Goal: Task Accomplishment & Management: Manage account settings

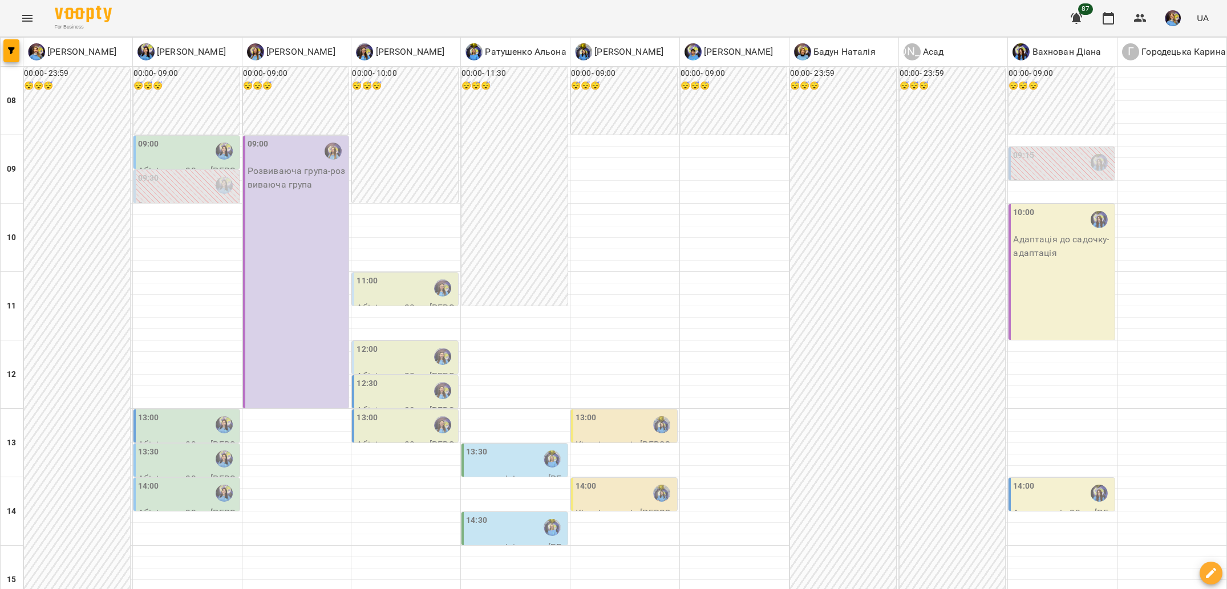
scroll to position [442, 0]
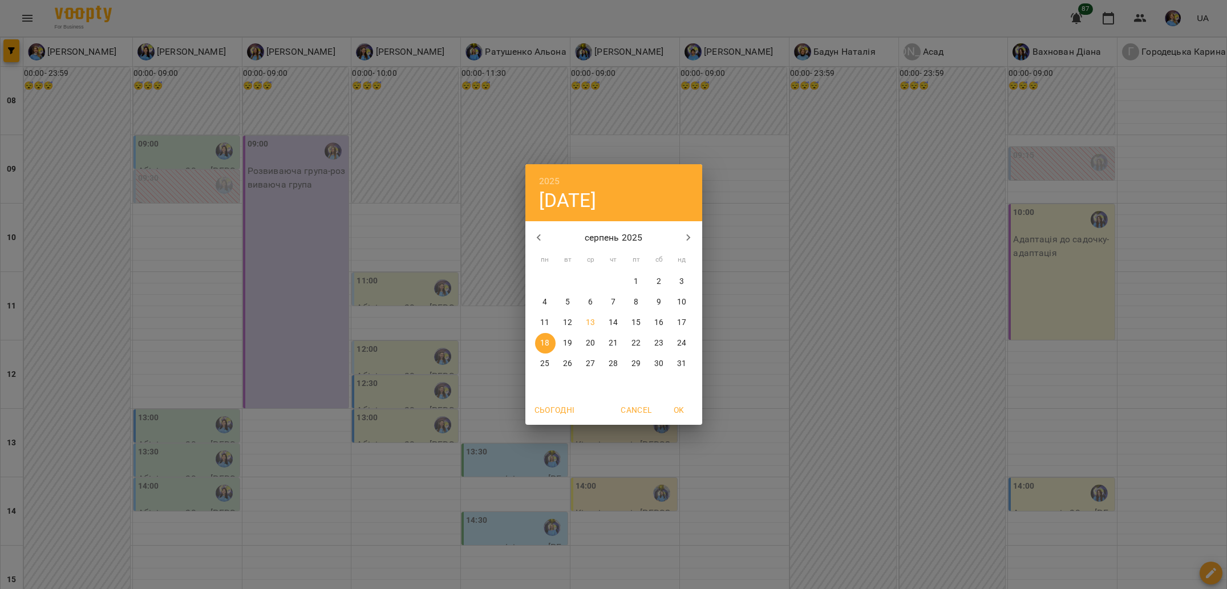
click at [680, 324] on p "17" at bounding box center [681, 322] width 9 height 11
type input "**********"
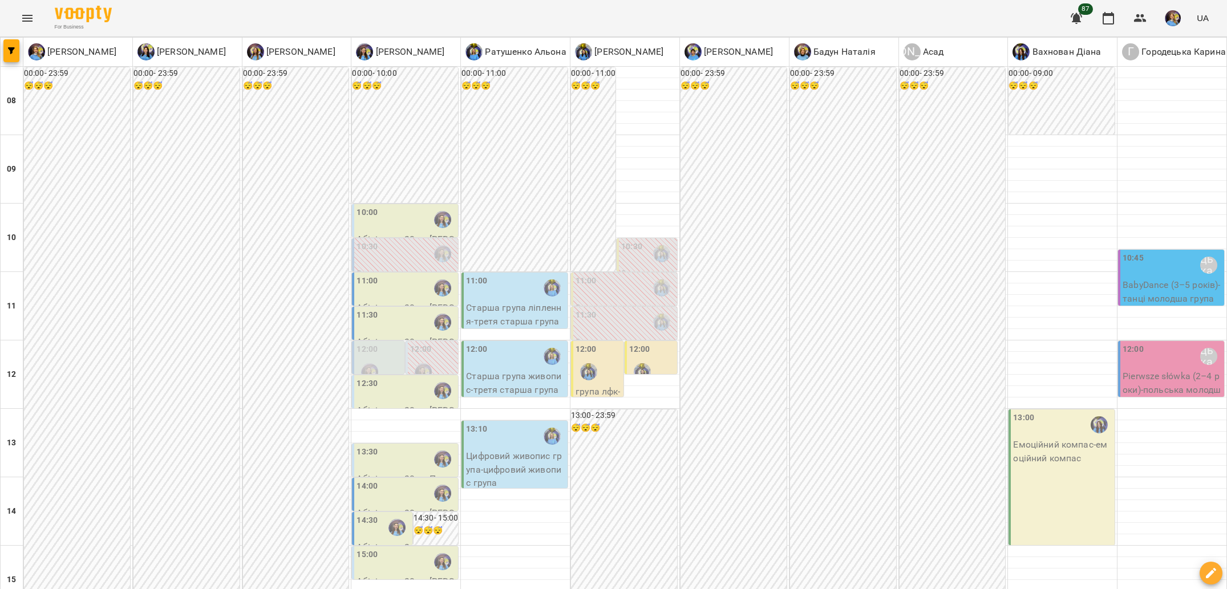
scroll to position [72, 0]
click at [824, 237] on div "00:00 - 23:59 😴😴😴" at bounding box center [843, 511] width 106 height 889
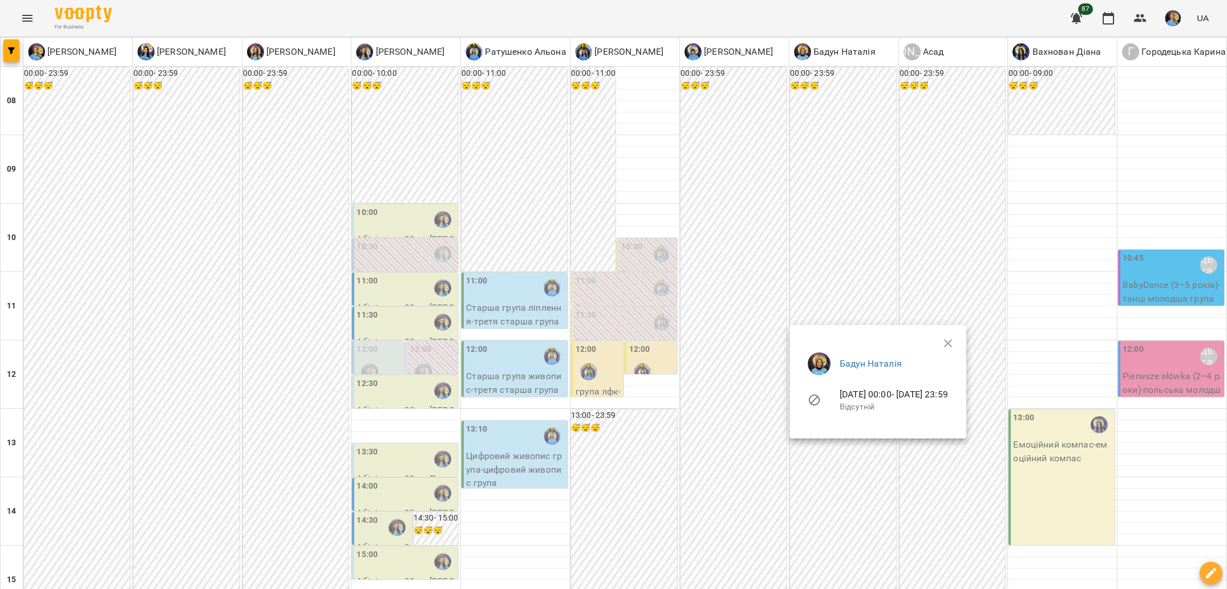
click at [813, 239] on div at bounding box center [613, 294] width 1227 height 589
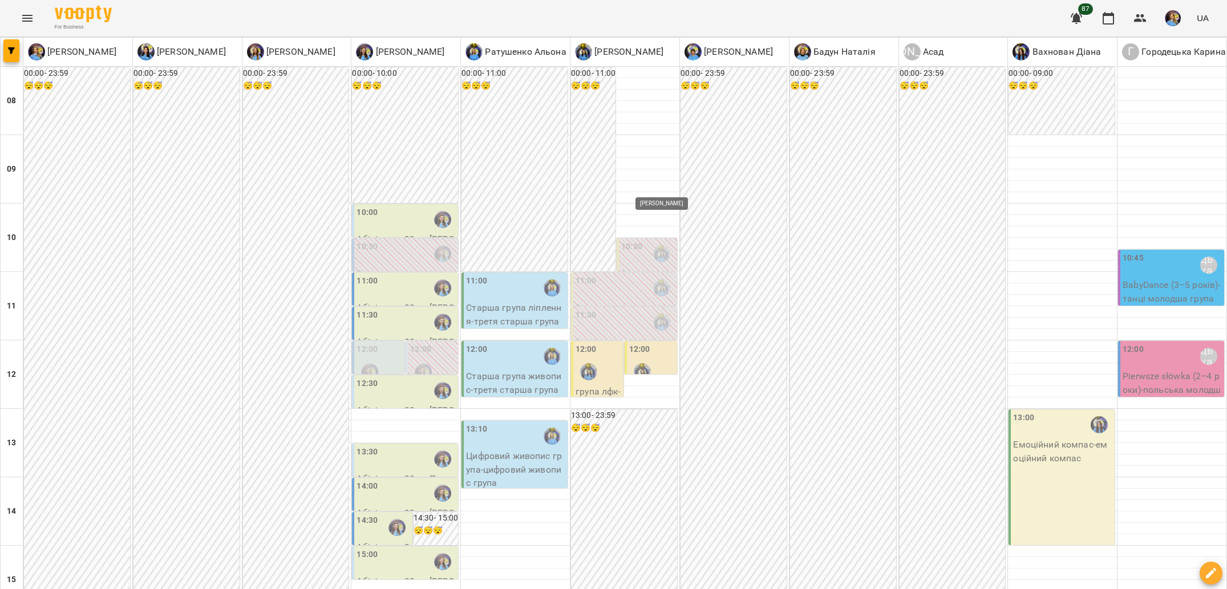
click at [661, 245] on img "Свириденко Аня" at bounding box center [661, 253] width 17 height 17
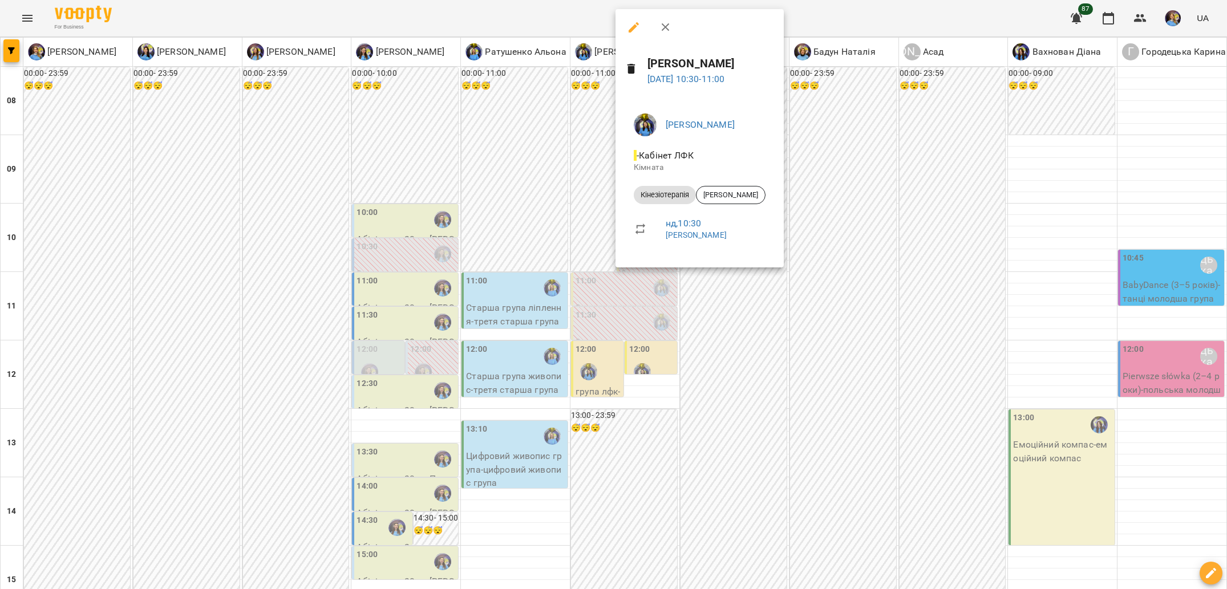
click at [786, 291] on div at bounding box center [613, 294] width 1227 height 589
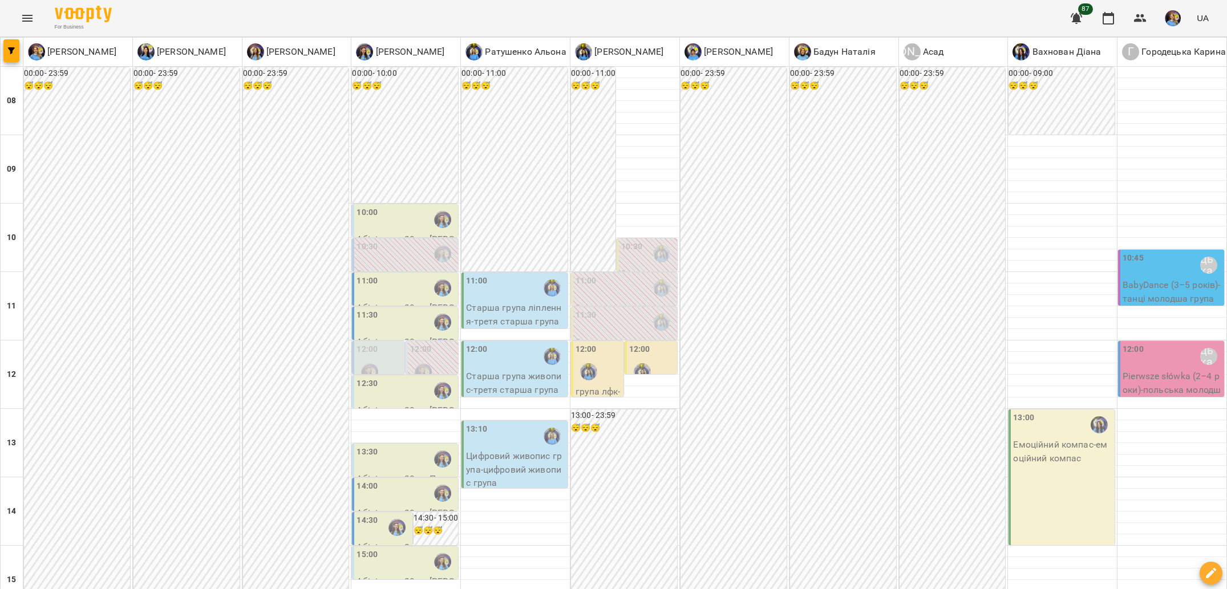
click at [624, 273] on div "11:00 0 Кінезіотерапія ([PERSON_NAME])" at bounding box center [624, 308] width 106 height 71
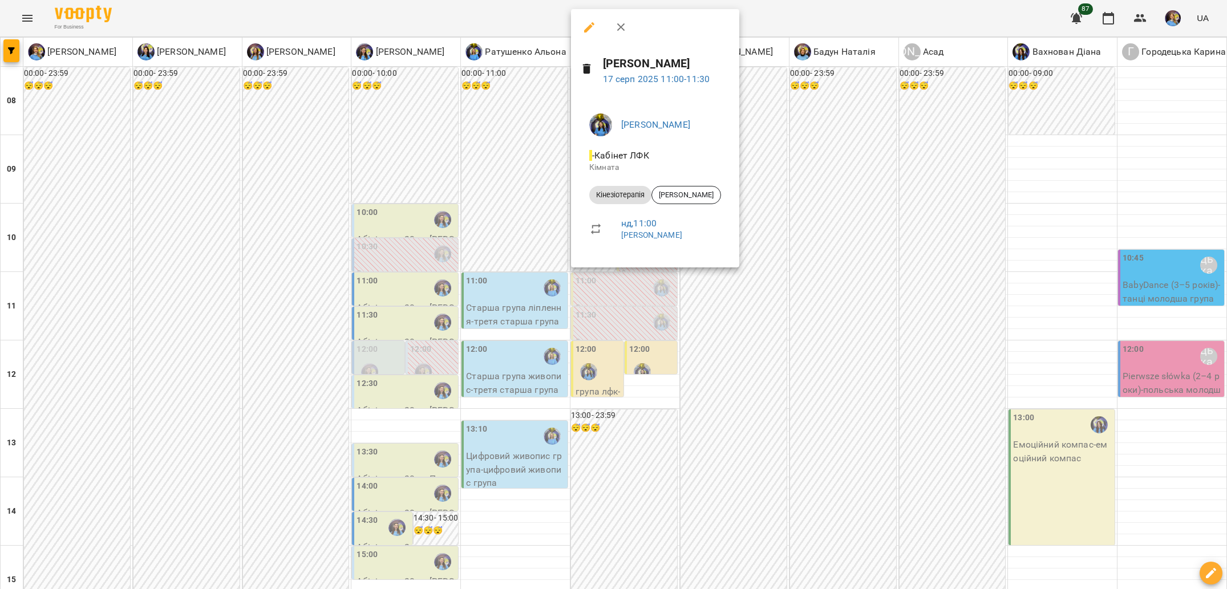
click at [738, 293] on div at bounding box center [613, 294] width 1227 height 589
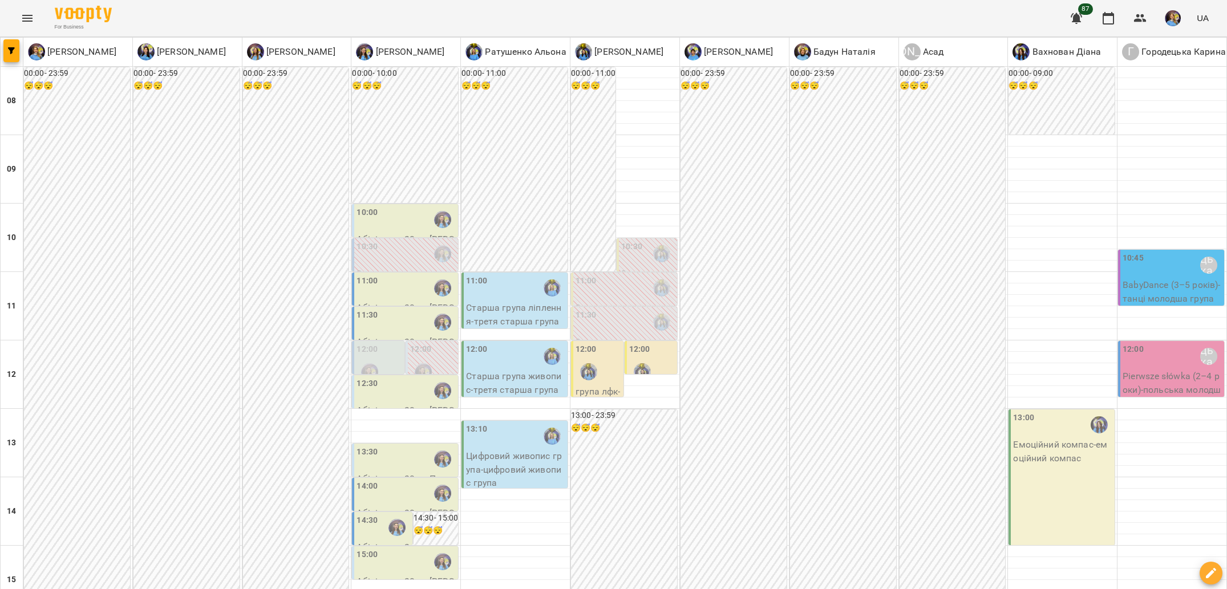
click at [592, 359] on div at bounding box center [589, 372] width 26 height 26
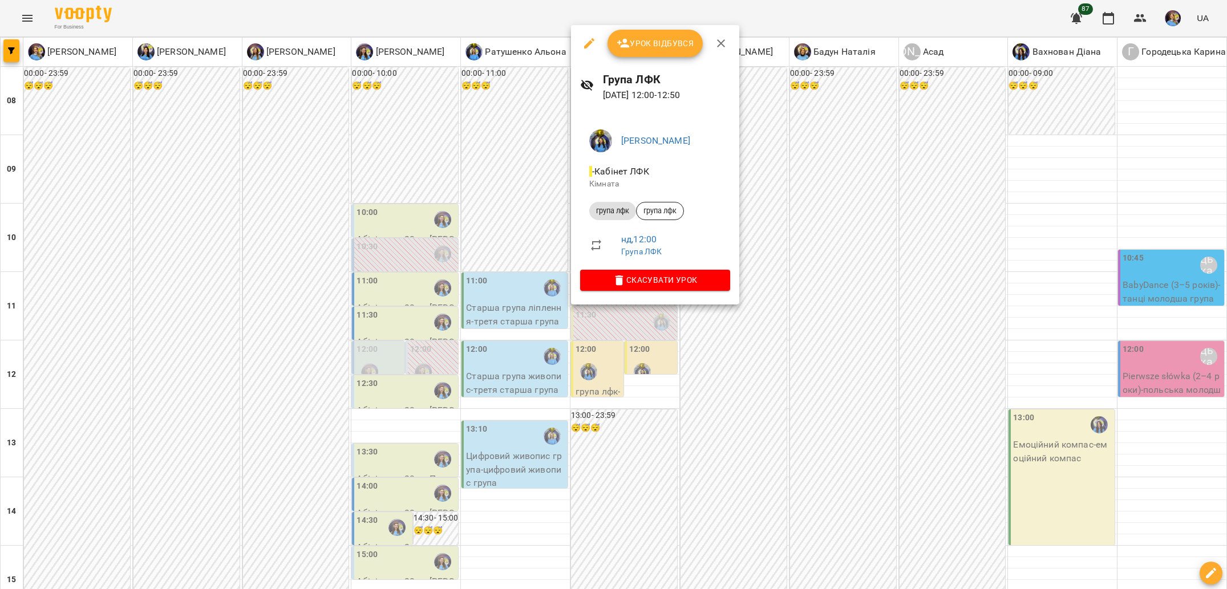
click at [775, 297] on div at bounding box center [613, 294] width 1227 height 589
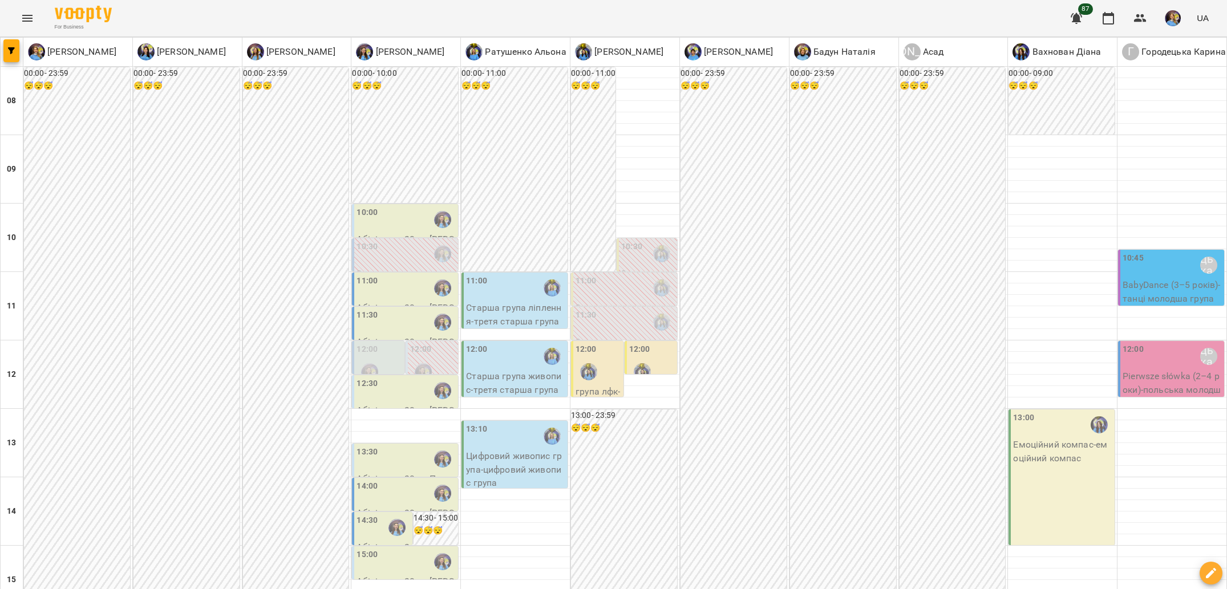
click at [646, 359] on div at bounding box center [642, 372] width 26 height 26
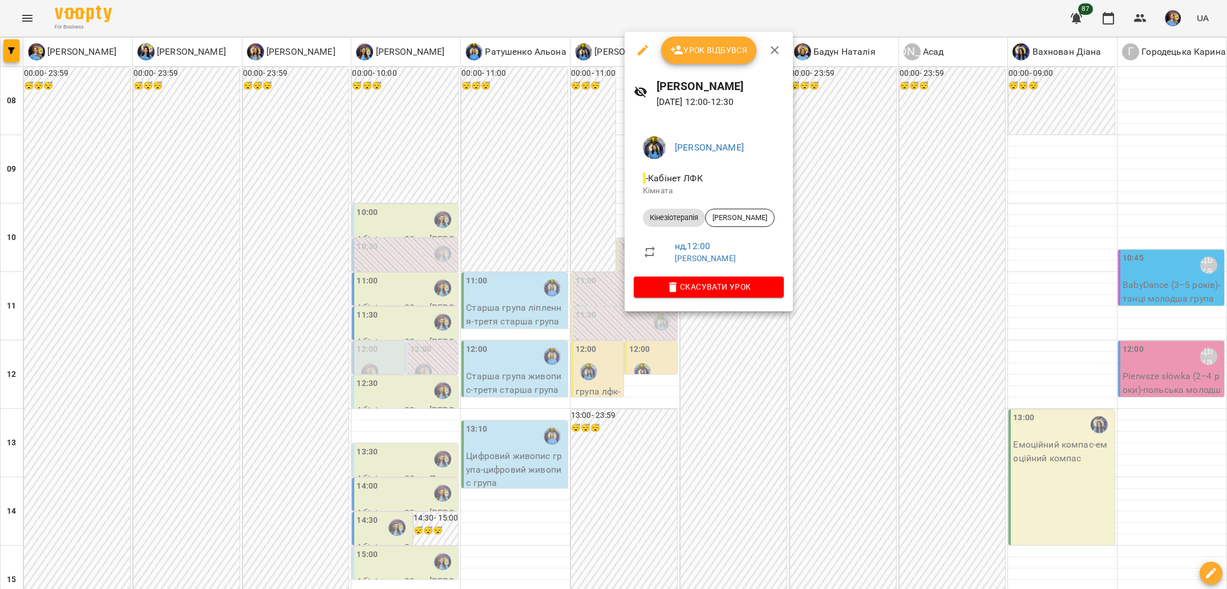
click at [730, 334] on div at bounding box center [613, 294] width 1227 height 589
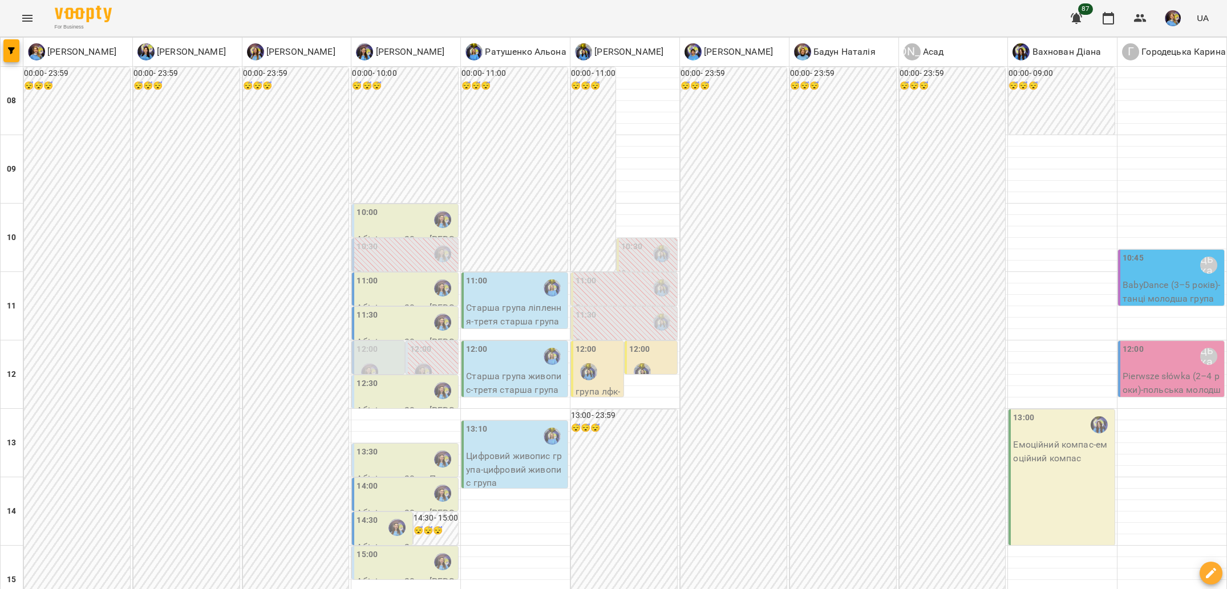
click at [607, 343] on div "12:00" at bounding box center [599, 364] width 46 height 42
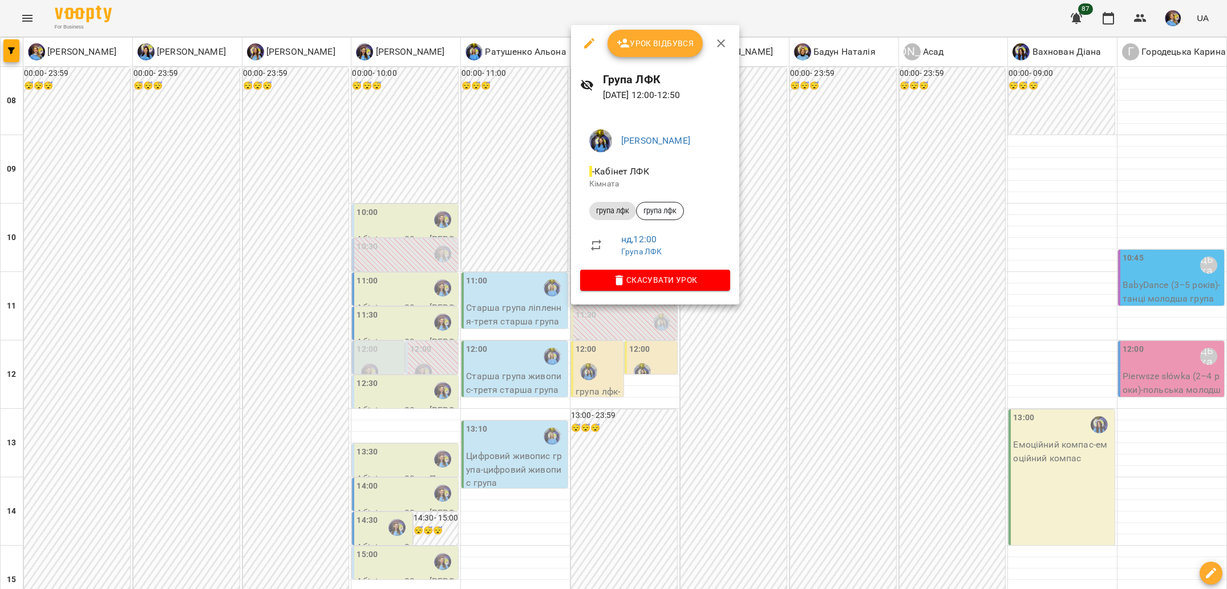
click at [704, 353] on div at bounding box center [613, 294] width 1227 height 589
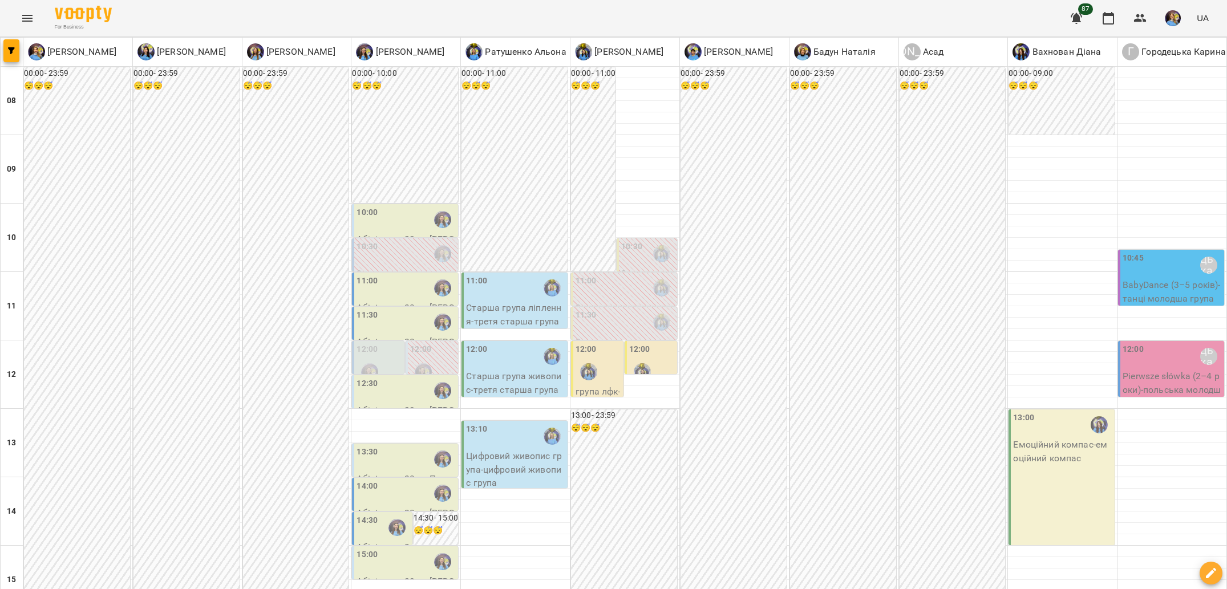
click at [403, 341] on div "12:00 0 Абілітолог 30 хв ([PERSON_NAME])" at bounding box center [378, 397] width 52 height 113
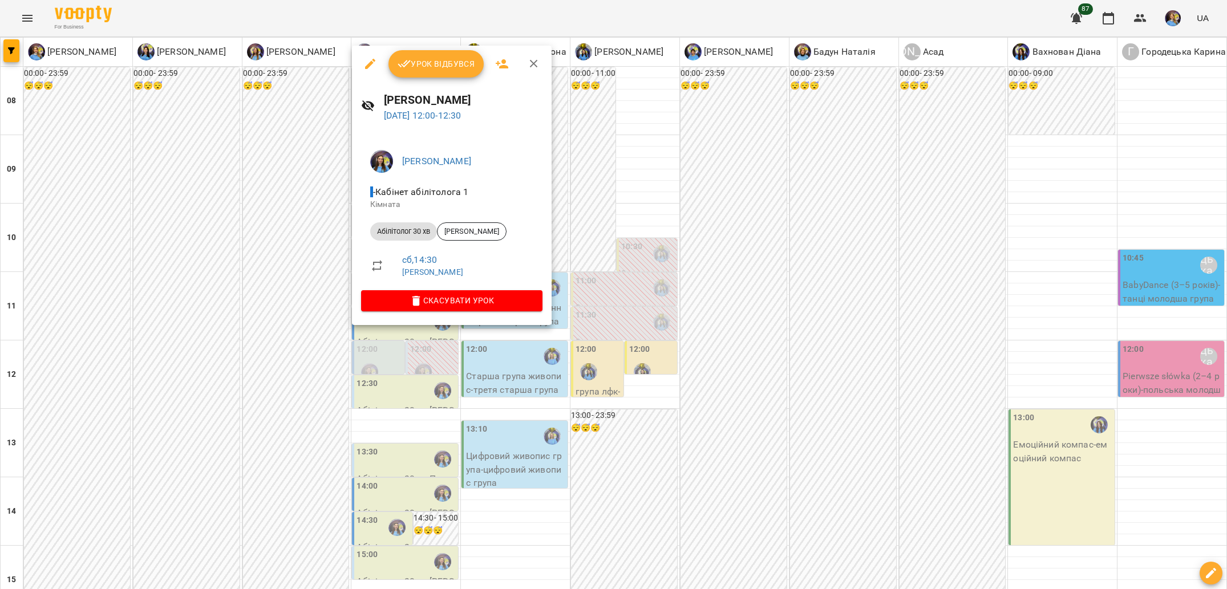
click at [473, 350] on div at bounding box center [613, 294] width 1227 height 589
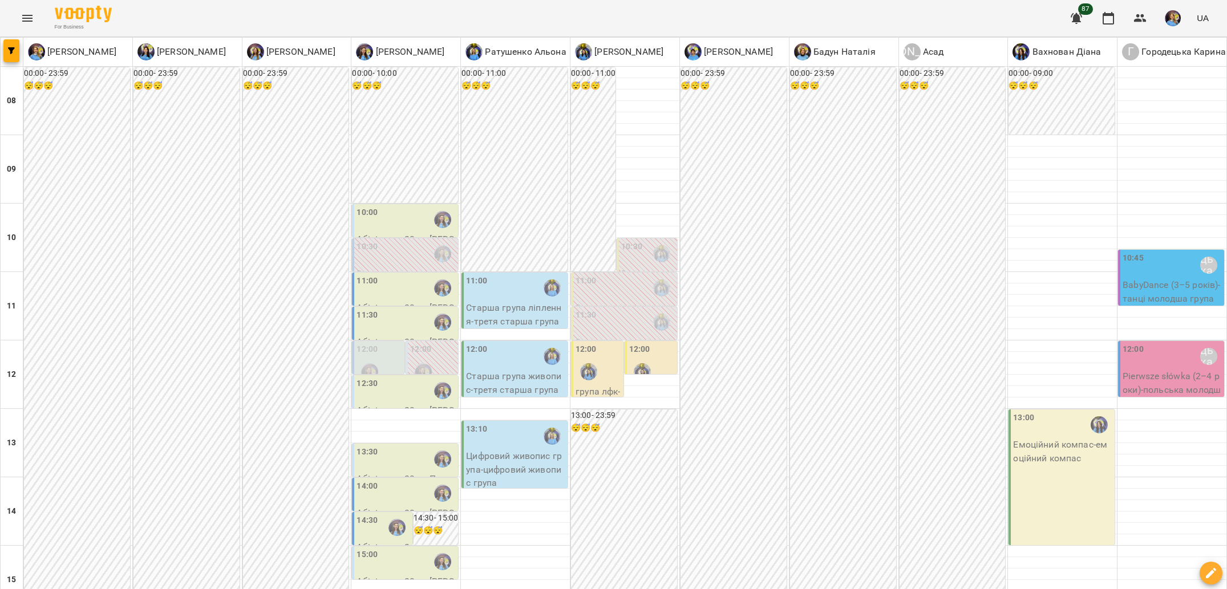
click at [428, 378] on div "12:30" at bounding box center [406, 391] width 99 height 26
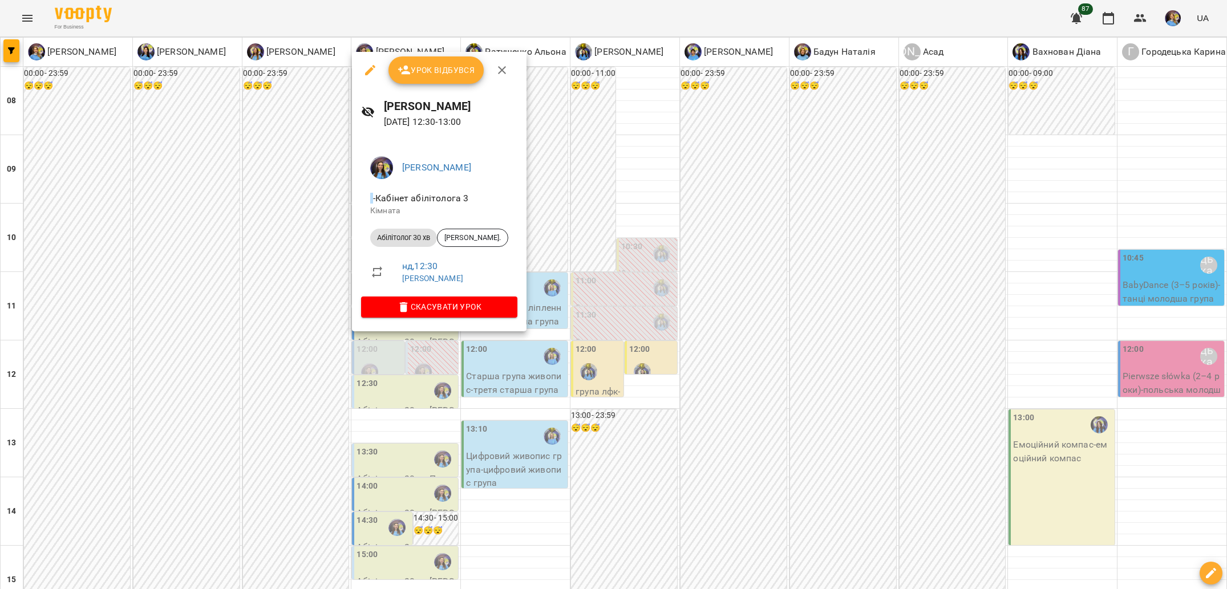
click at [523, 370] on div at bounding box center [613, 294] width 1227 height 589
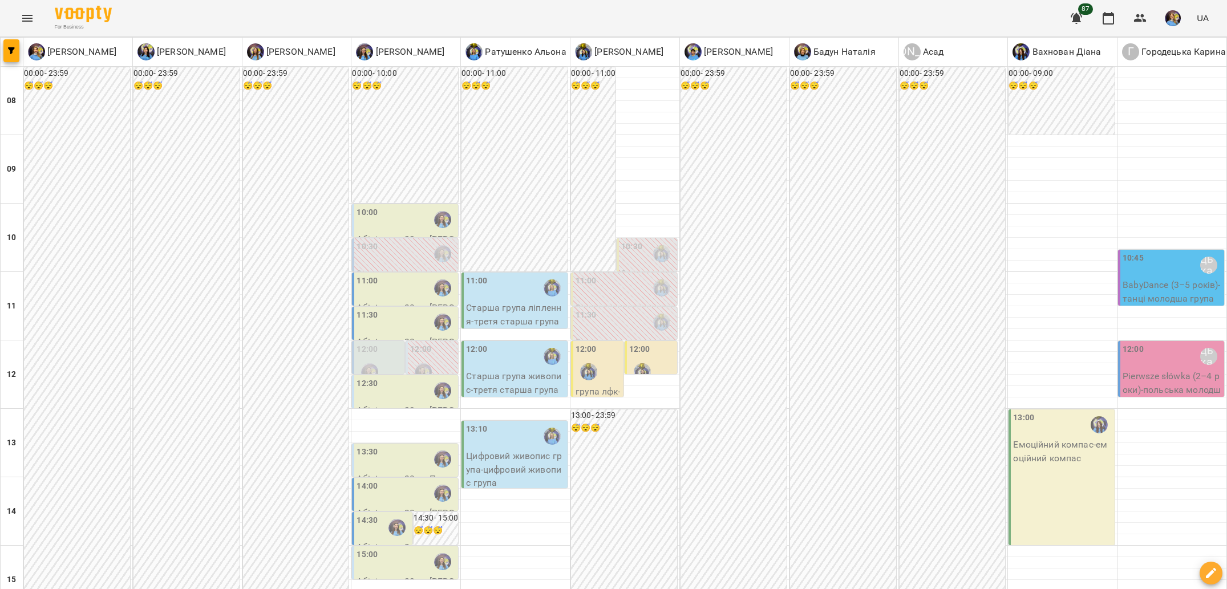
click at [396, 309] on div "11:30" at bounding box center [406, 322] width 99 height 26
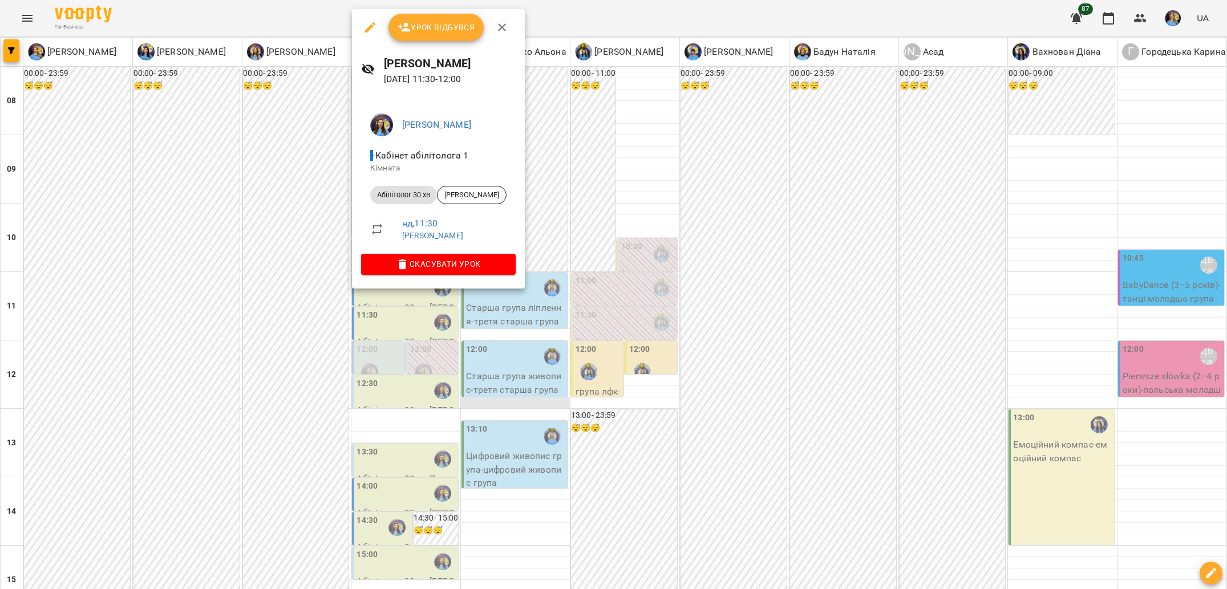
click at [508, 331] on div at bounding box center [613, 294] width 1227 height 589
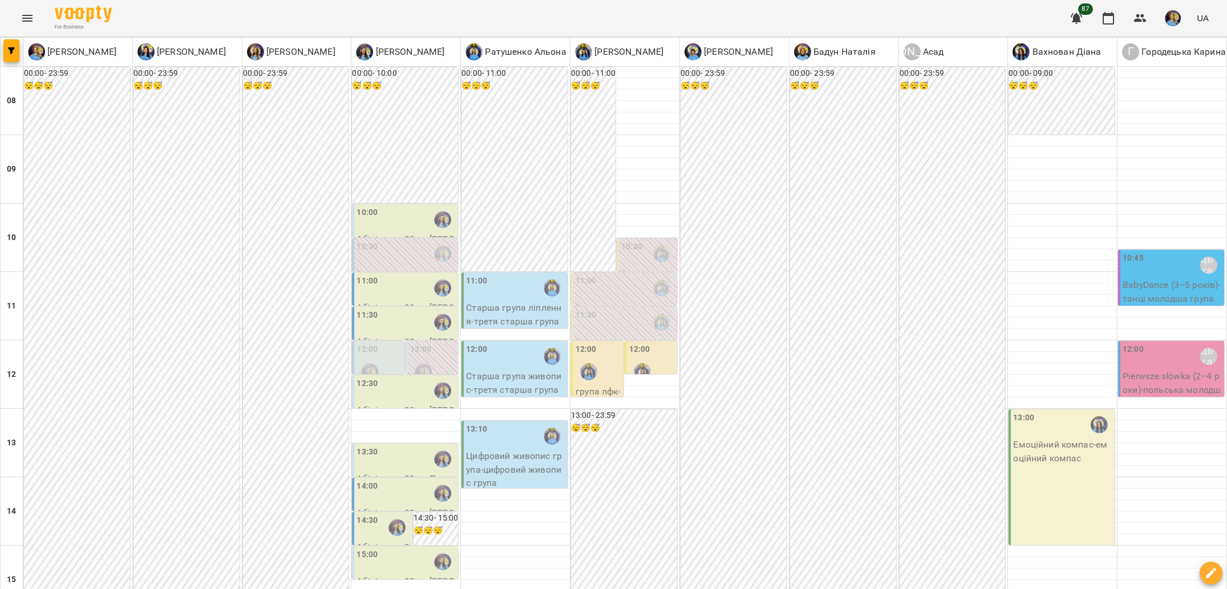
scroll to position [79, 0]
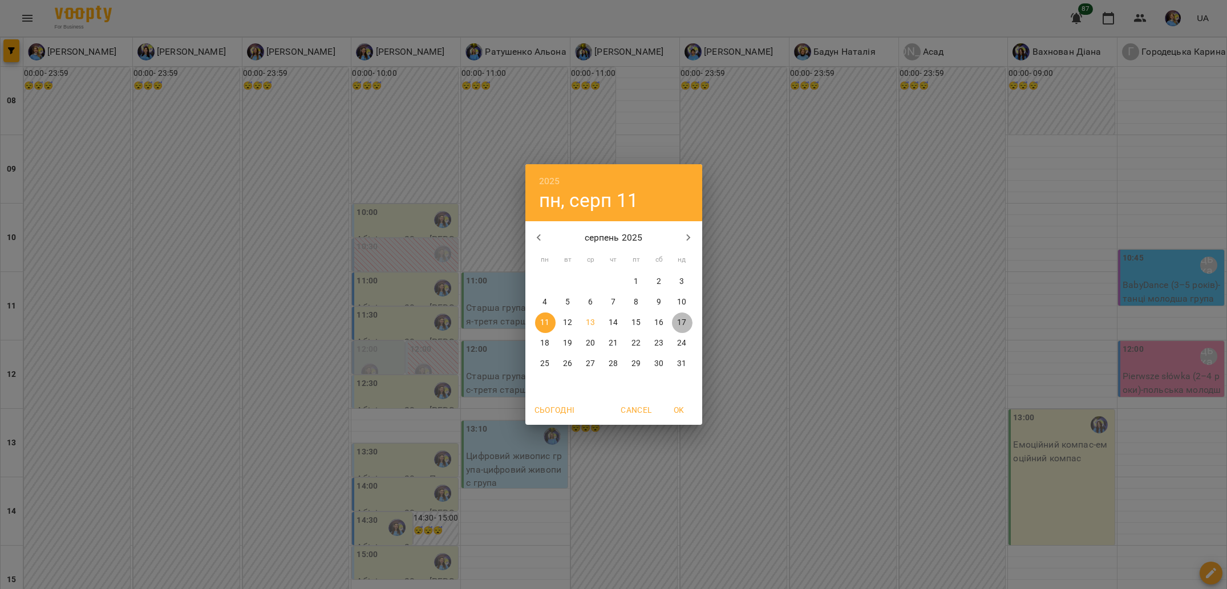
click at [685, 323] on p "17" at bounding box center [681, 322] width 9 height 11
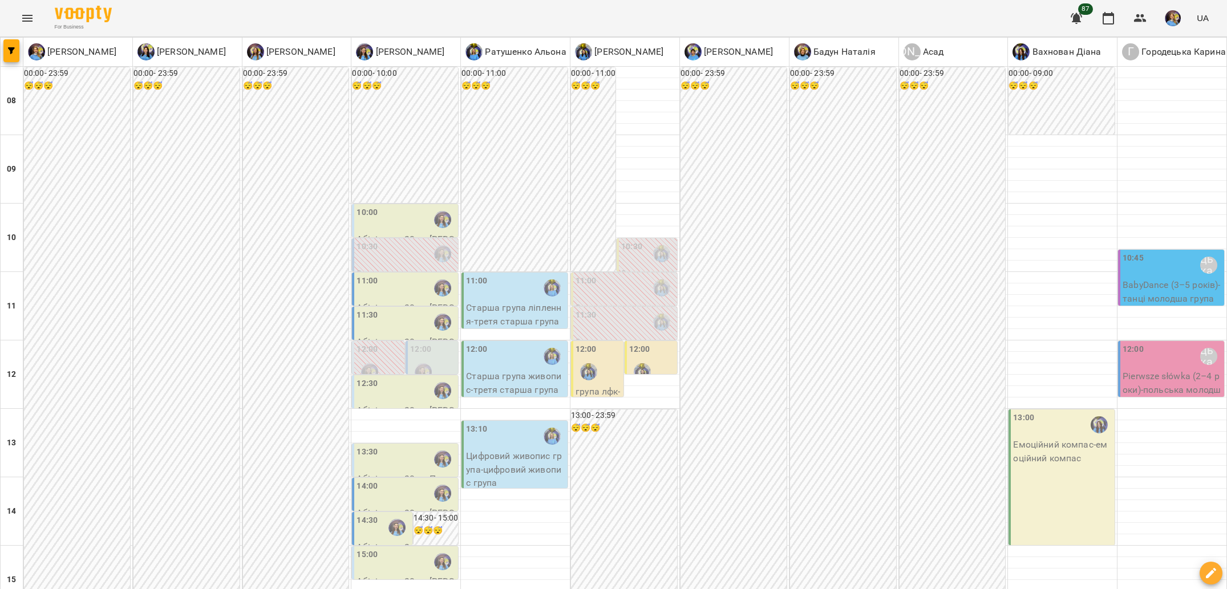
click at [747, 348] on div "00:00 - 23:59 😴😴😴" at bounding box center [734, 511] width 106 height 889
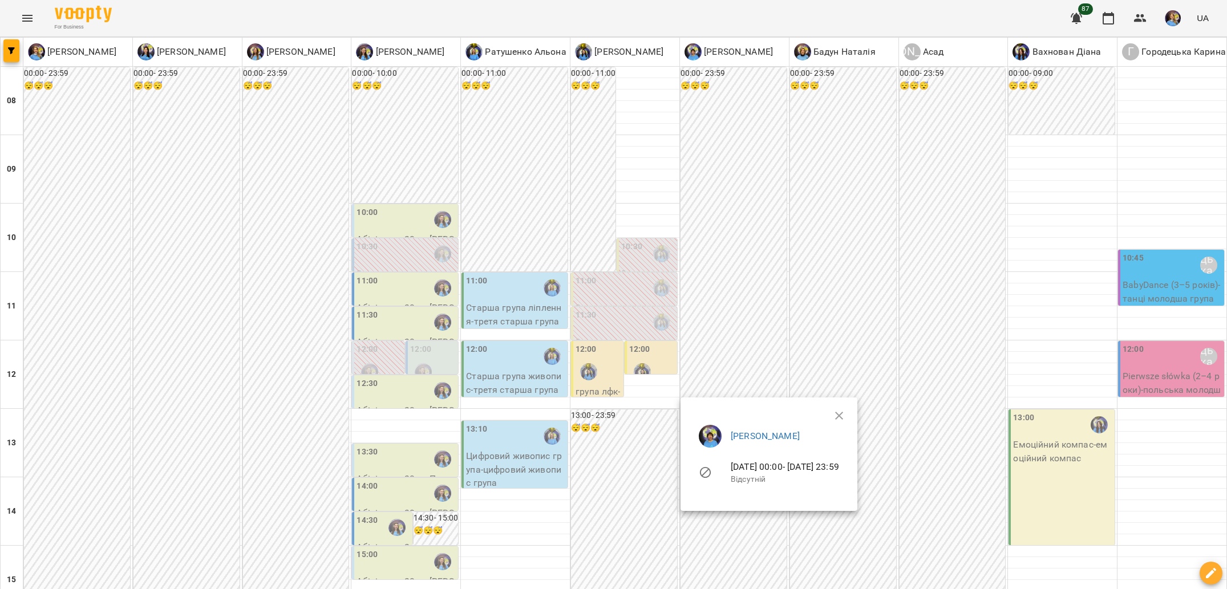
click at [617, 294] on div at bounding box center [613, 294] width 1227 height 589
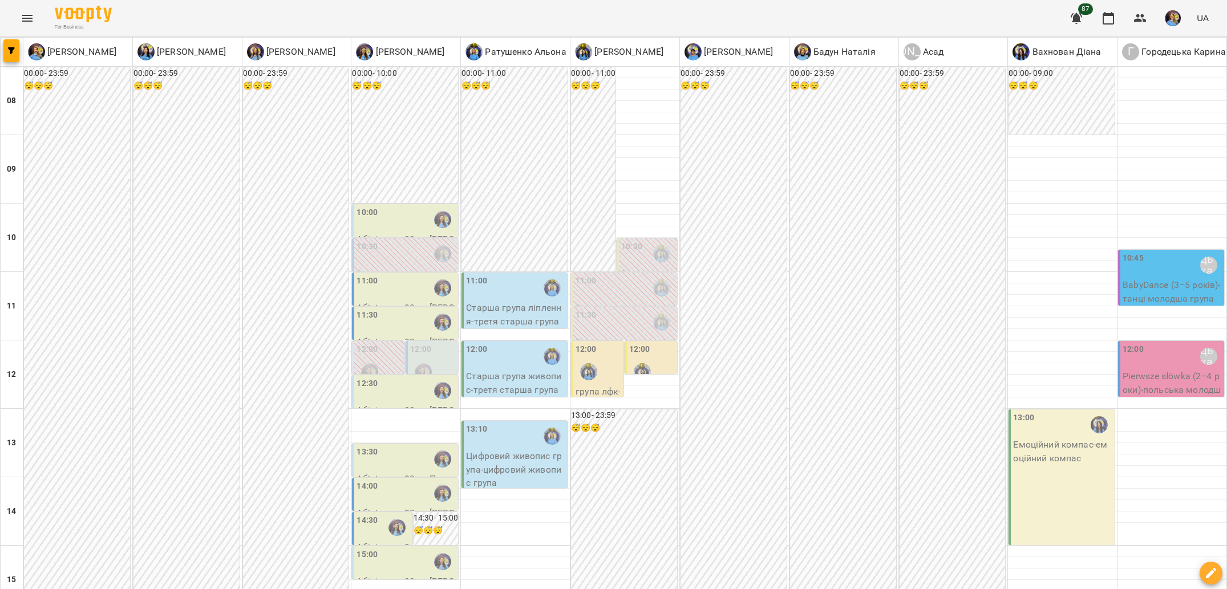
scroll to position [181, 0]
click at [450, 343] on div "12:00" at bounding box center [433, 364] width 46 height 42
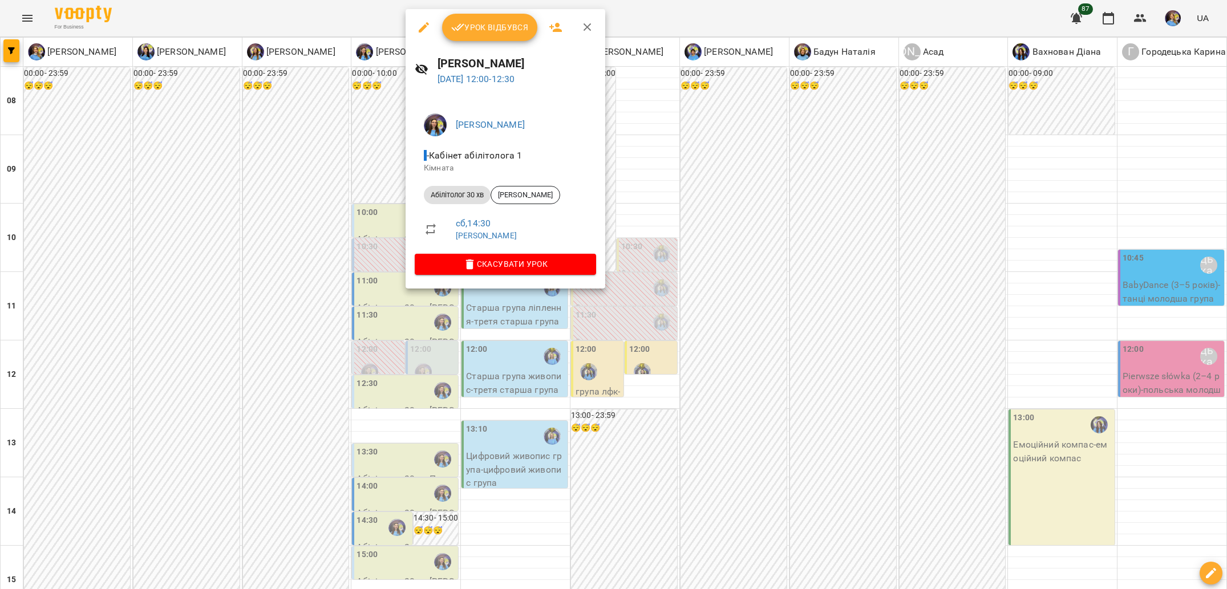
click at [333, 287] on div at bounding box center [613, 294] width 1227 height 589
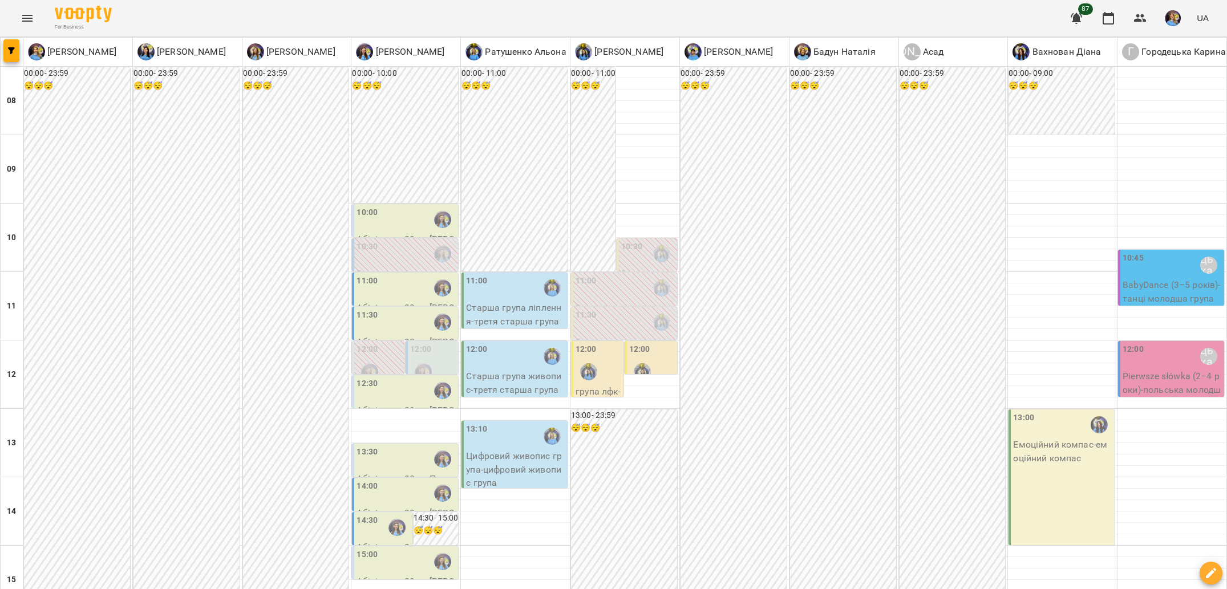
scroll to position [136, 0]
click at [523, 275] on div "11:00" at bounding box center [515, 288] width 99 height 26
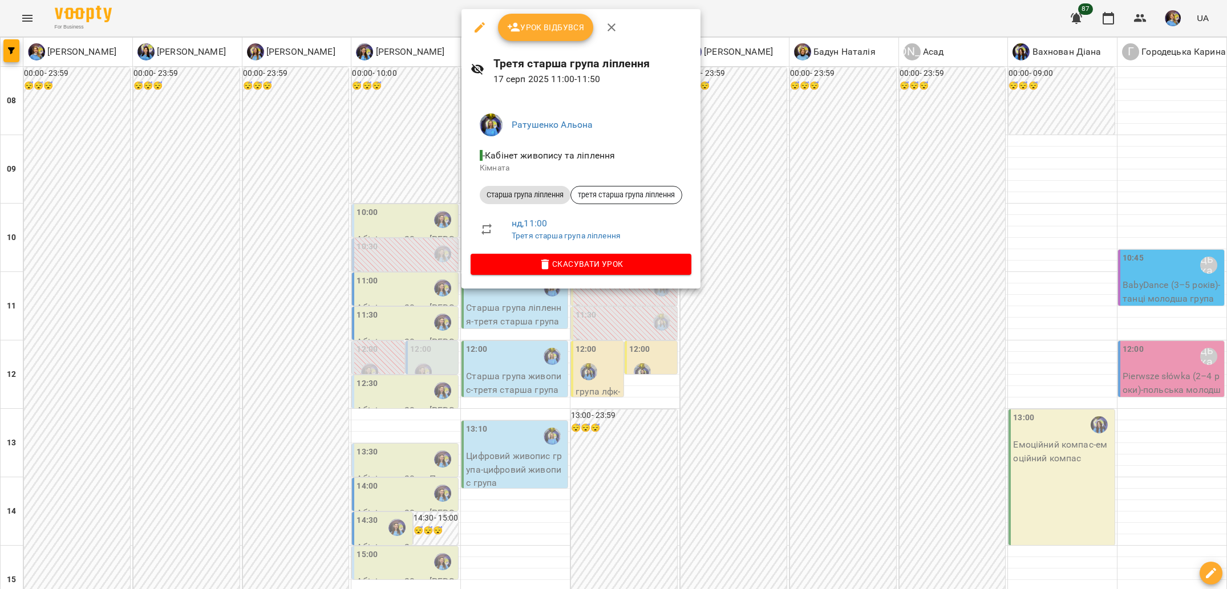
click at [618, 359] on div at bounding box center [613, 294] width 1227 height 589
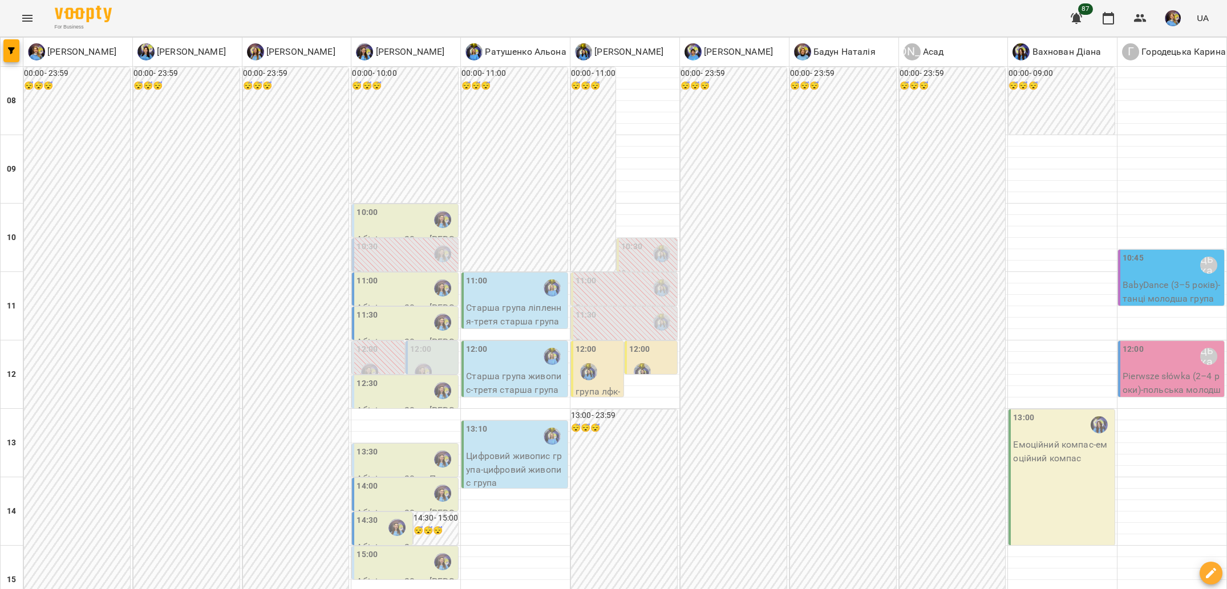
click at [540, 370] on p "Старша група живопис - третя старша група живопис" at bounding box center [515, 390] width 99 height 41
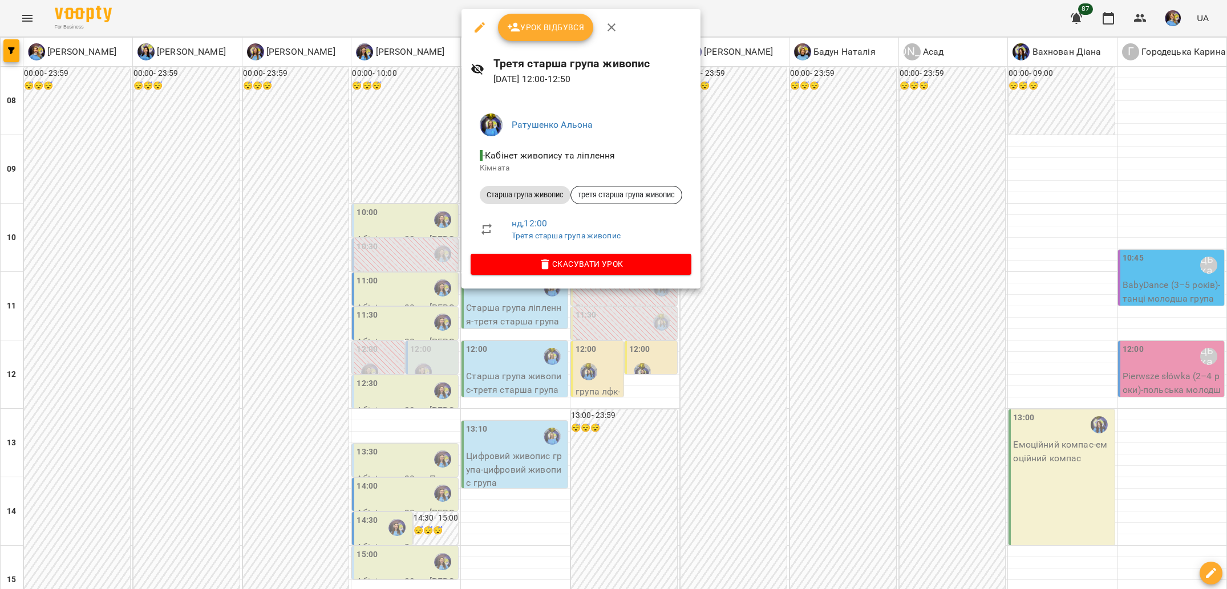
click at [625, 363] on div at bounding box center [613, 294] width 1227 height 589
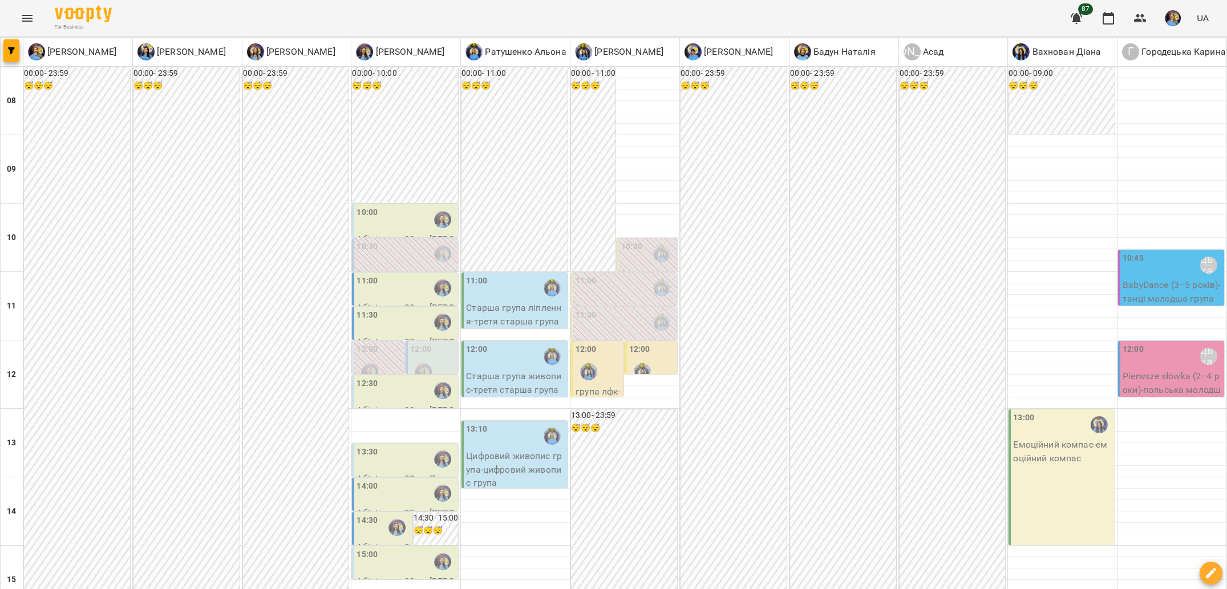
click at [545, 428] on img "Ратушенко Альона" at bounding box center [552, 436] width 17 height 17
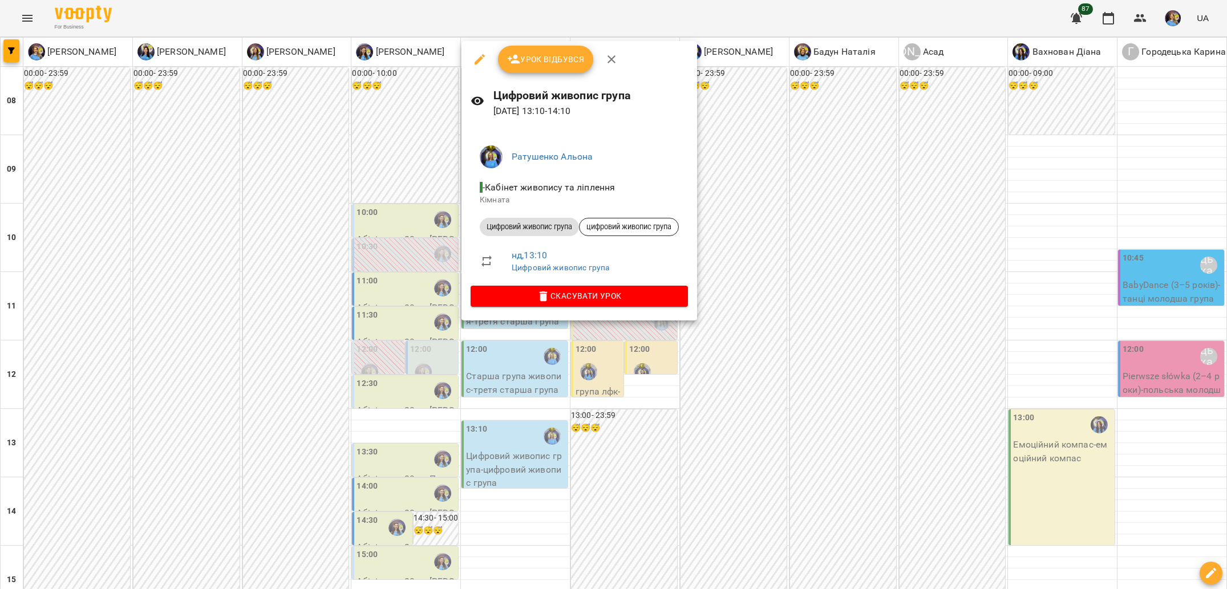
click at [628, 359] on div at bounding box center [613, 294] width 1227 height 589
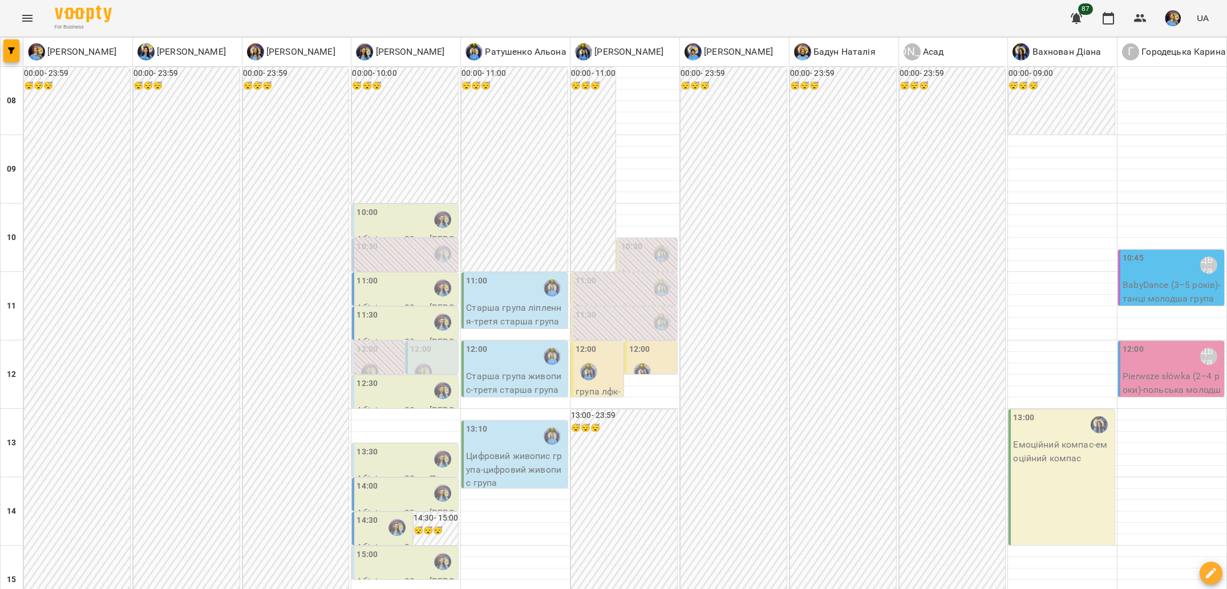
click at [1071, 438] on p "Емоційний компас - емоційний компас" at bounding box center [1062, 451] width 99 height 27
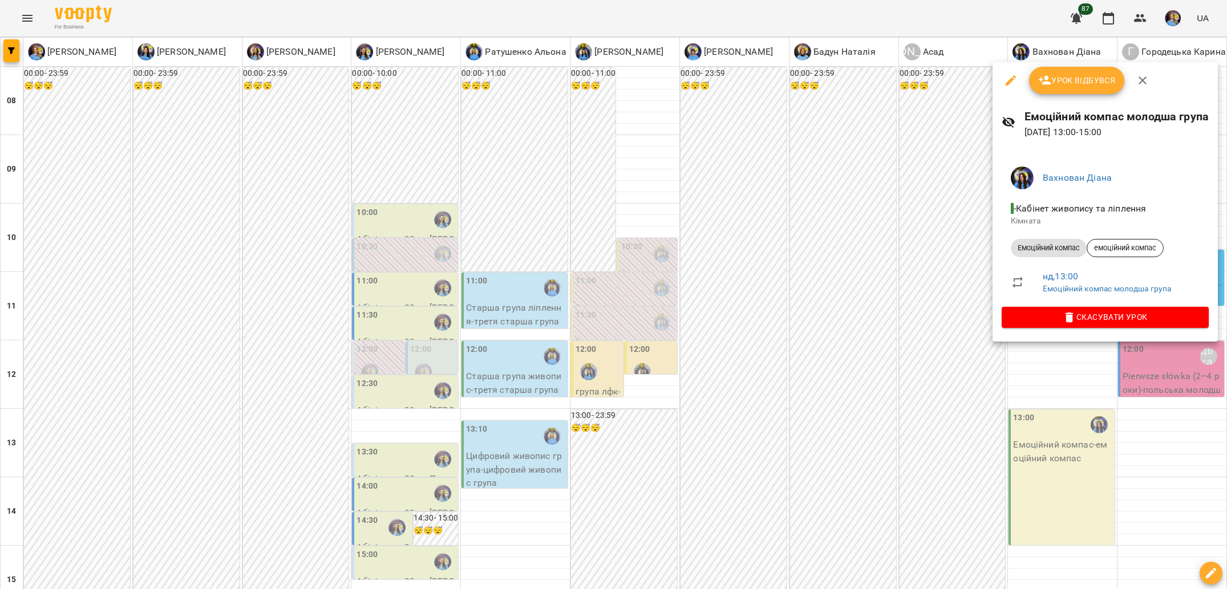
click at [924, 298] on div at bounding box center [613, 294] width 1227 height 589
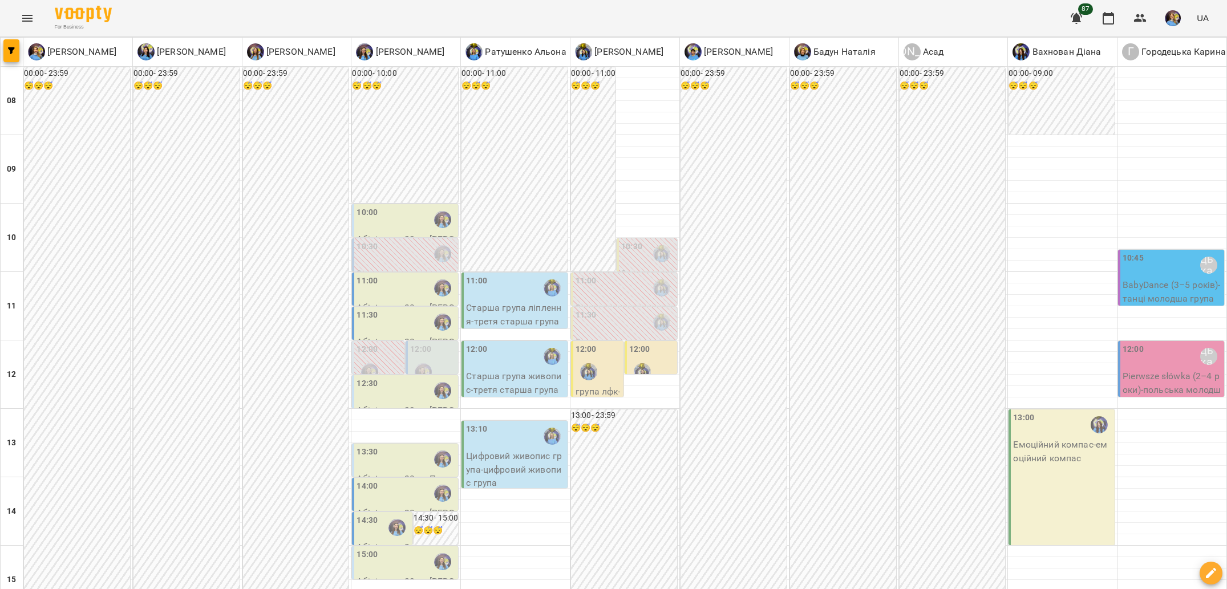
click at [582, 385] on p "група лфк - група лфк" at bounding box center [599, 398] width 46 height 27
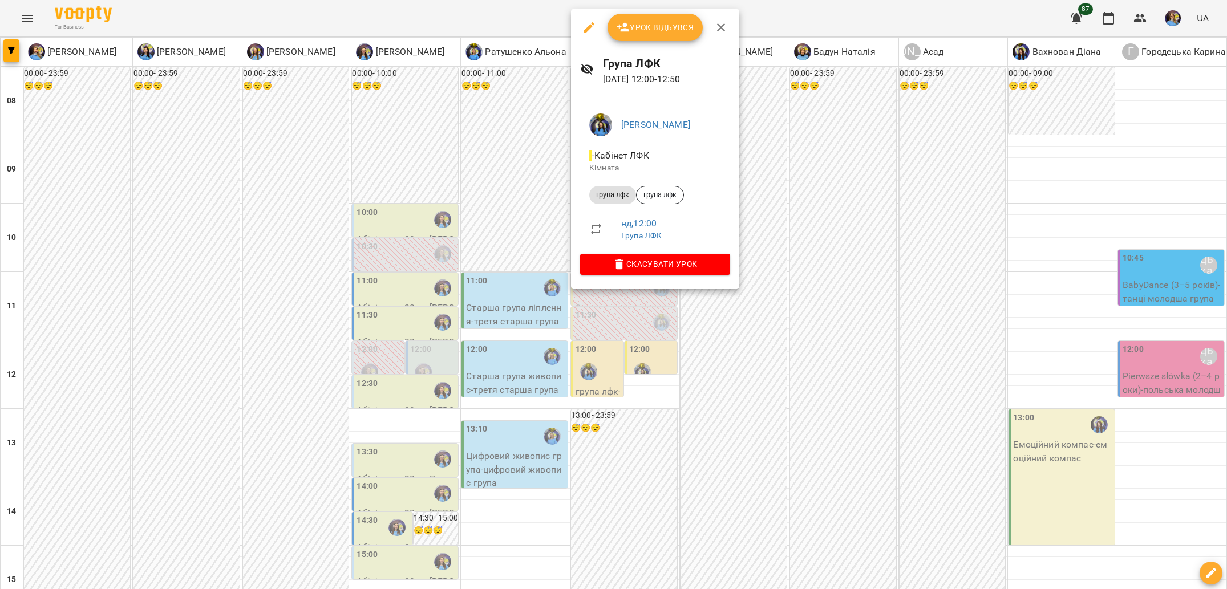
click at [704, 365] on div at bounding box center [613, 294] width 1227 height 589
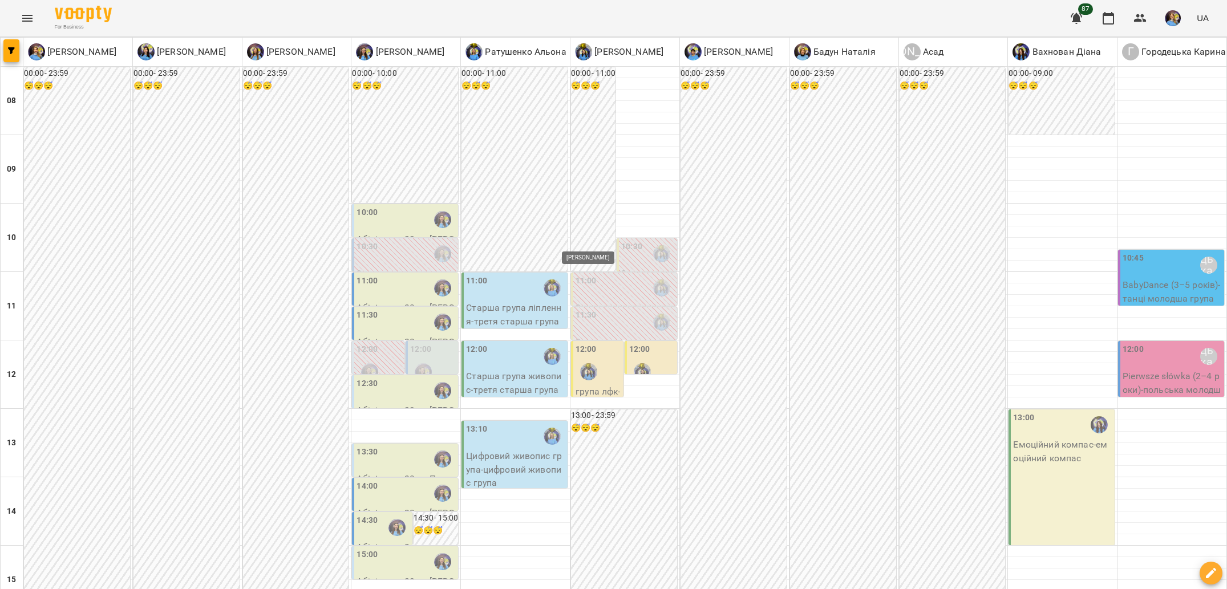
click at [581, 363] on img "Свириденко Аня" at bounding box center [588, 371] width 17 height 17
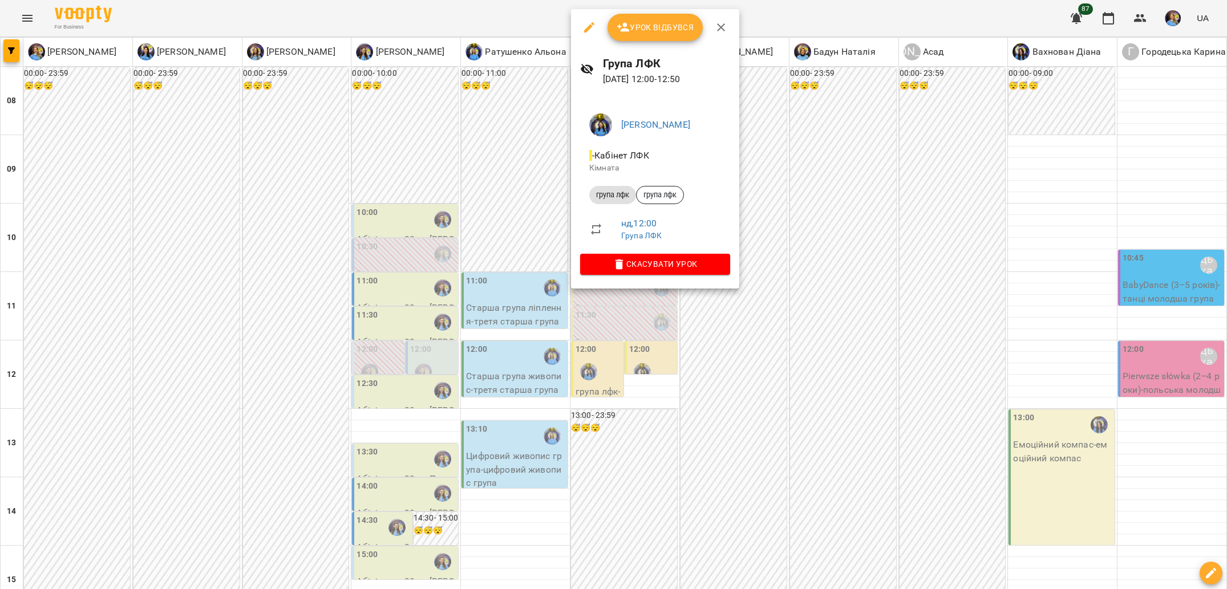
click at [580, 32] on button "button" at bounding box center [589, 27] width 27 height 27
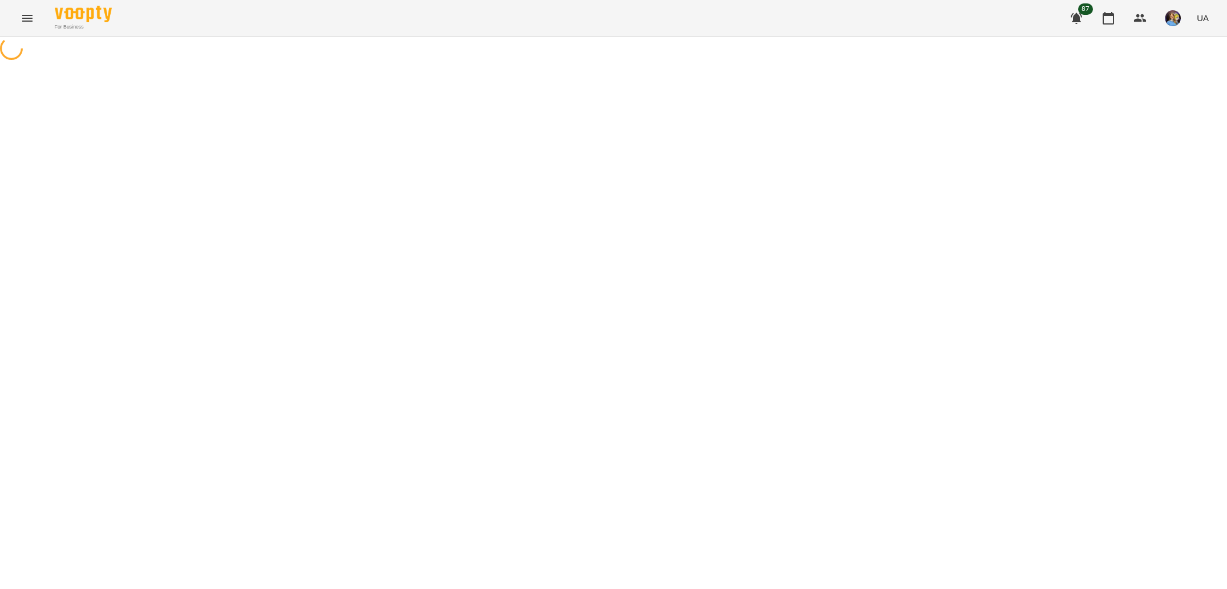
select select "*********"
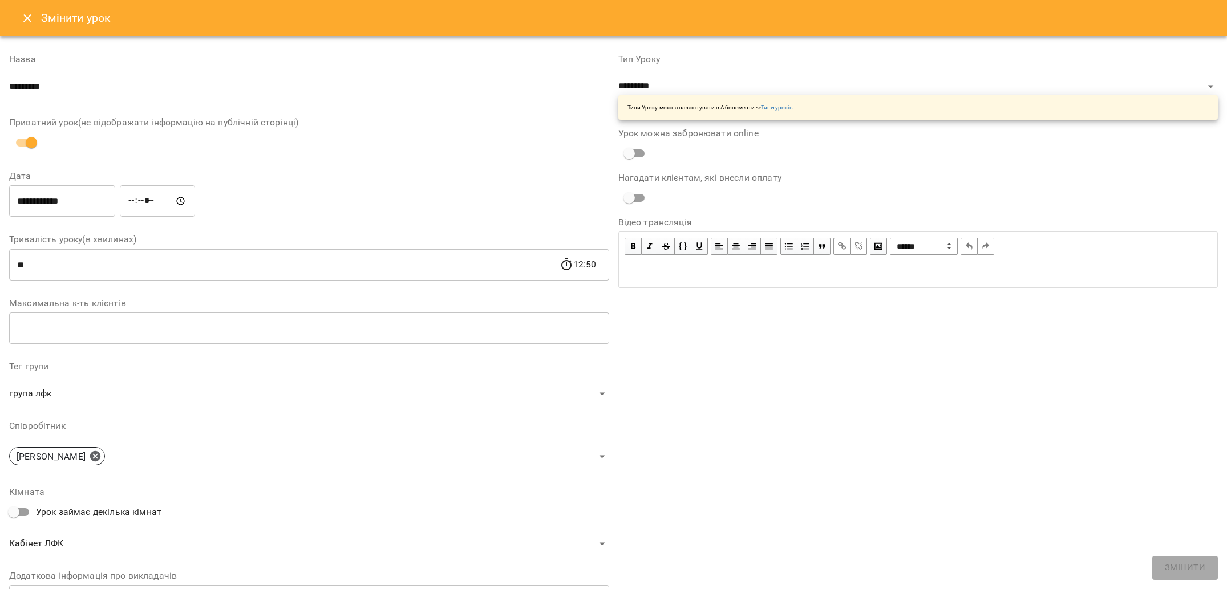
click at [38, 21] on button "Close" at bounding box center [27, 18] width 27 height 27
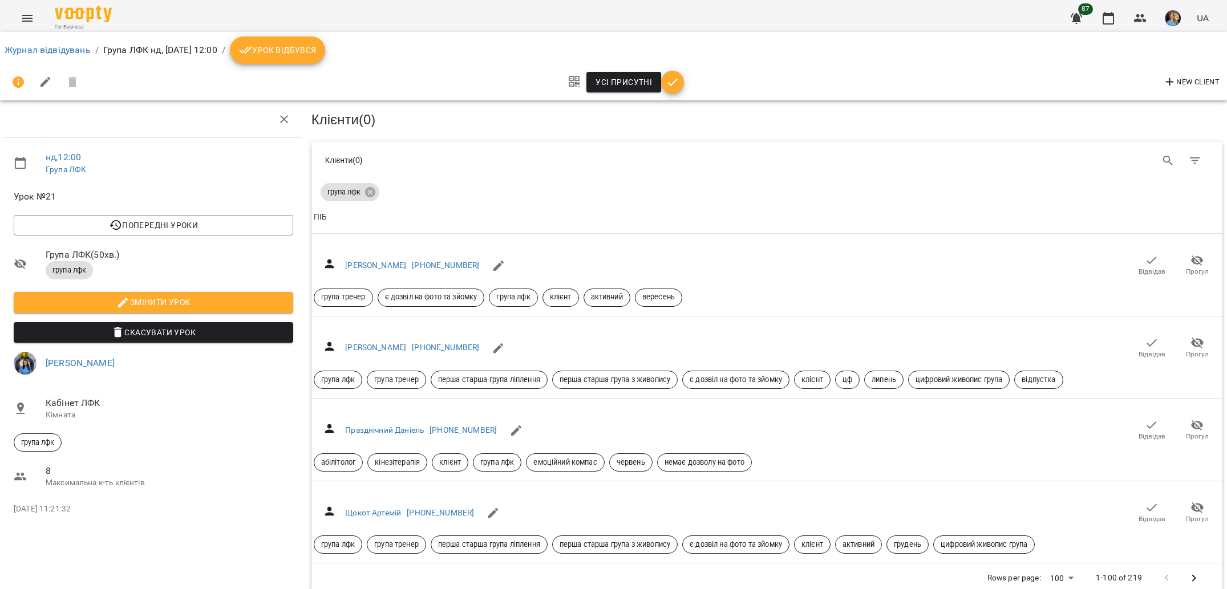
click at [33, 55] on li "Журнал відвідувань" at bounding box center [48, 50] width 86 height 14
click at [70, 46] on link "Журнал відвідувань" at bounding box center [48, 49] width 86 height 11
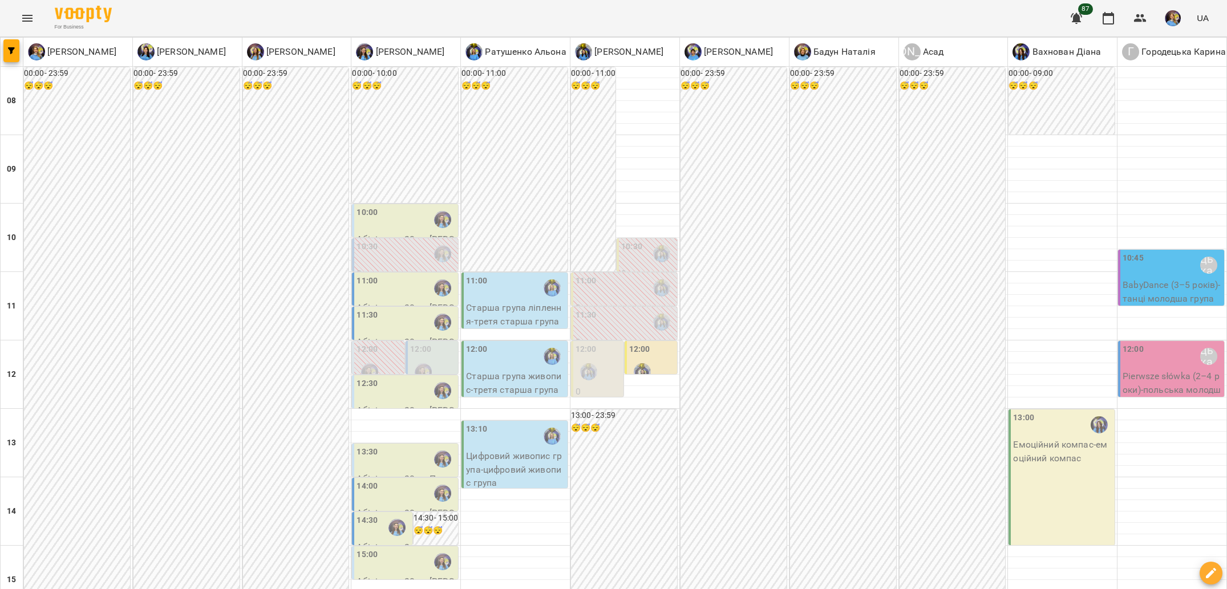
scroll to position [42, 0]
click at [597, 343] on div "12:00" at bounding box center [599, 364] width 46 height 42
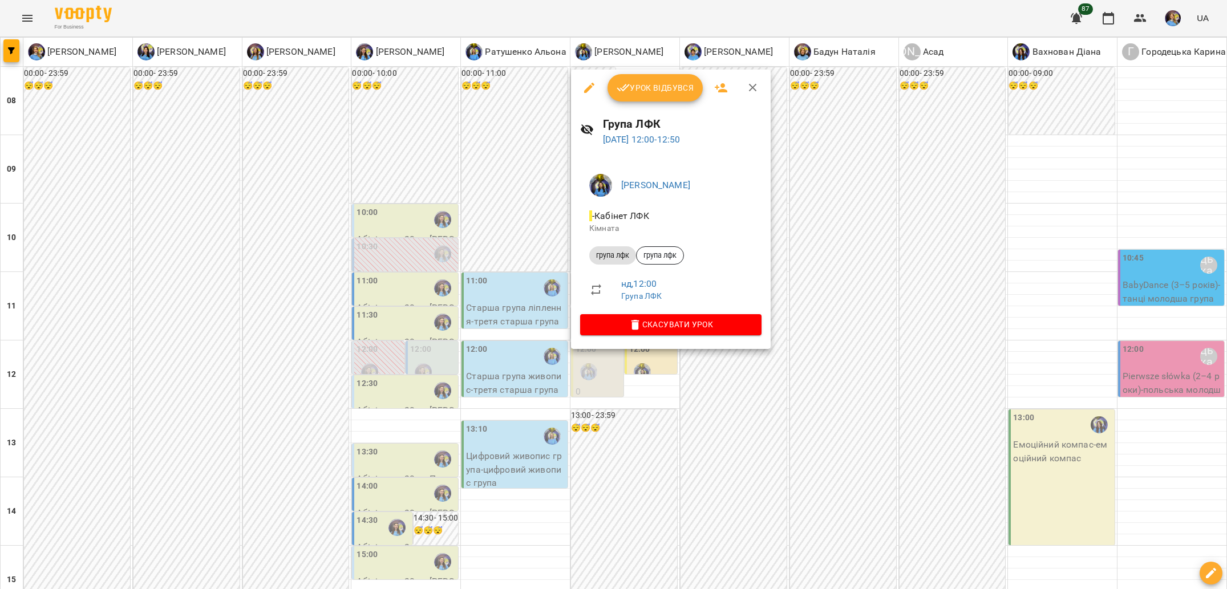
click at [775, 434] on div at bounding box center [613, 294] width 1227 height 589
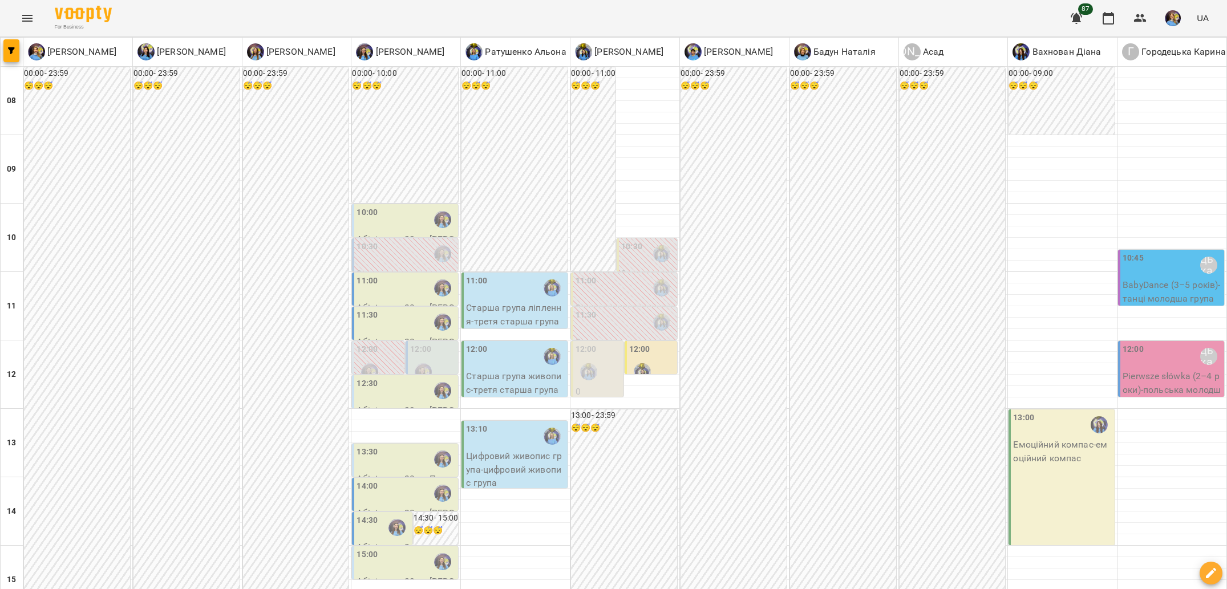
scroll to position [0, 0]
click at [639, 349] on label "12:00" at bounding box center [639, 349] width 21 height 13
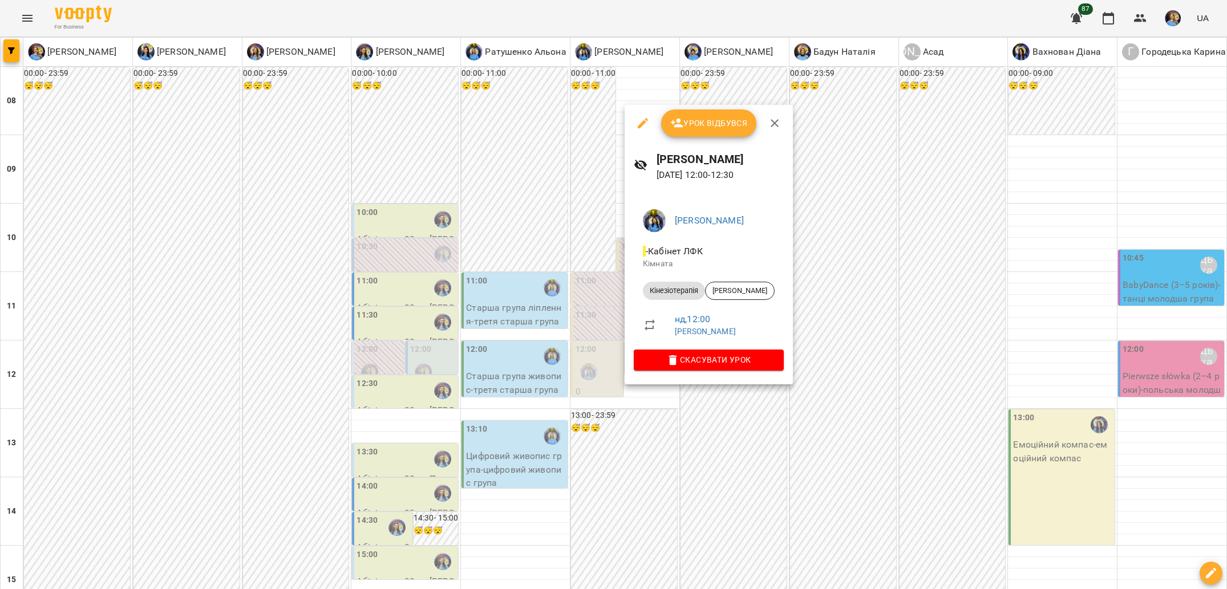
click at [685, 448] on div at bounding box center [613, 294] width 1227 height 589
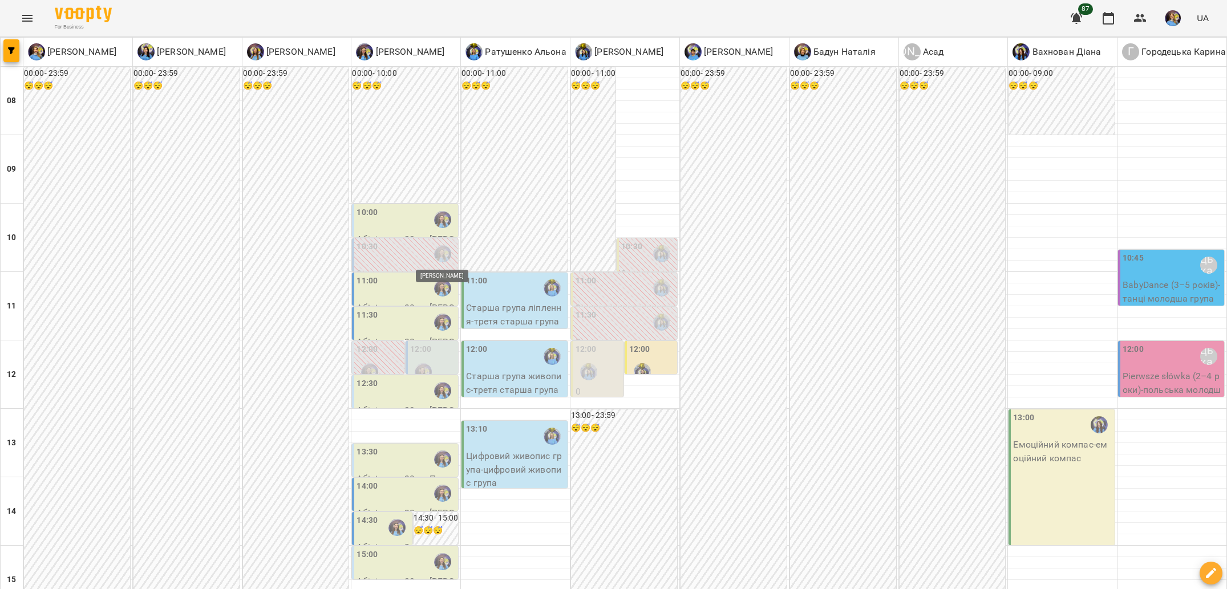
click at [443, 245] on img "Ігнатенко Оксана" at bounding box center [442, 253] width 17 height 17
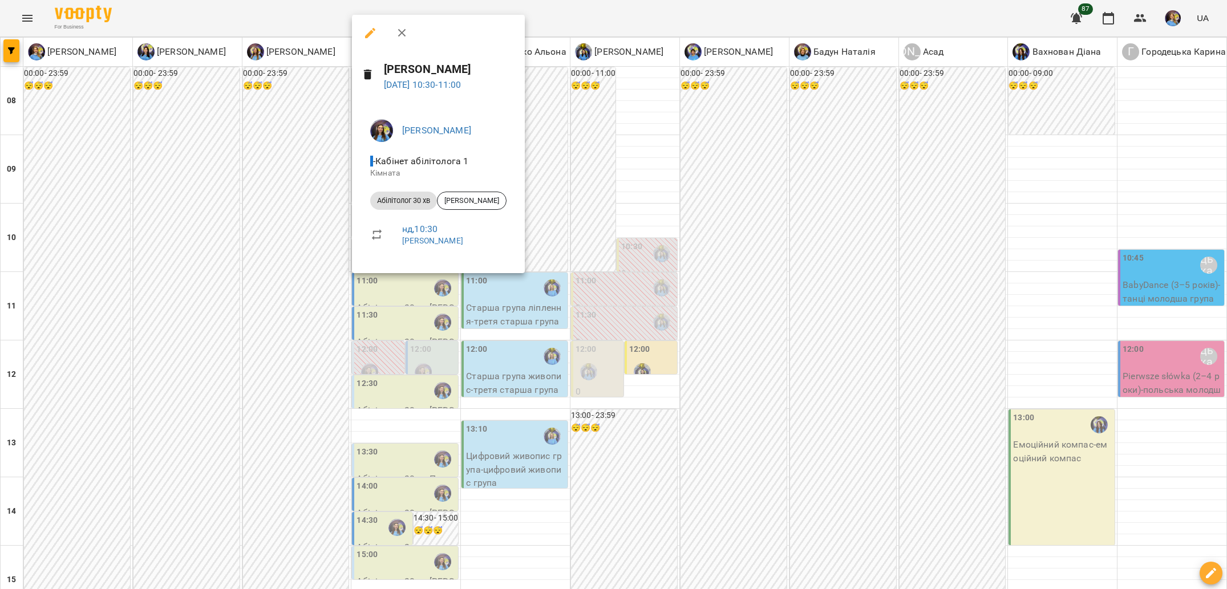
click at [714, 322] on div at bounding box center [613, 294] width 1227 height 589
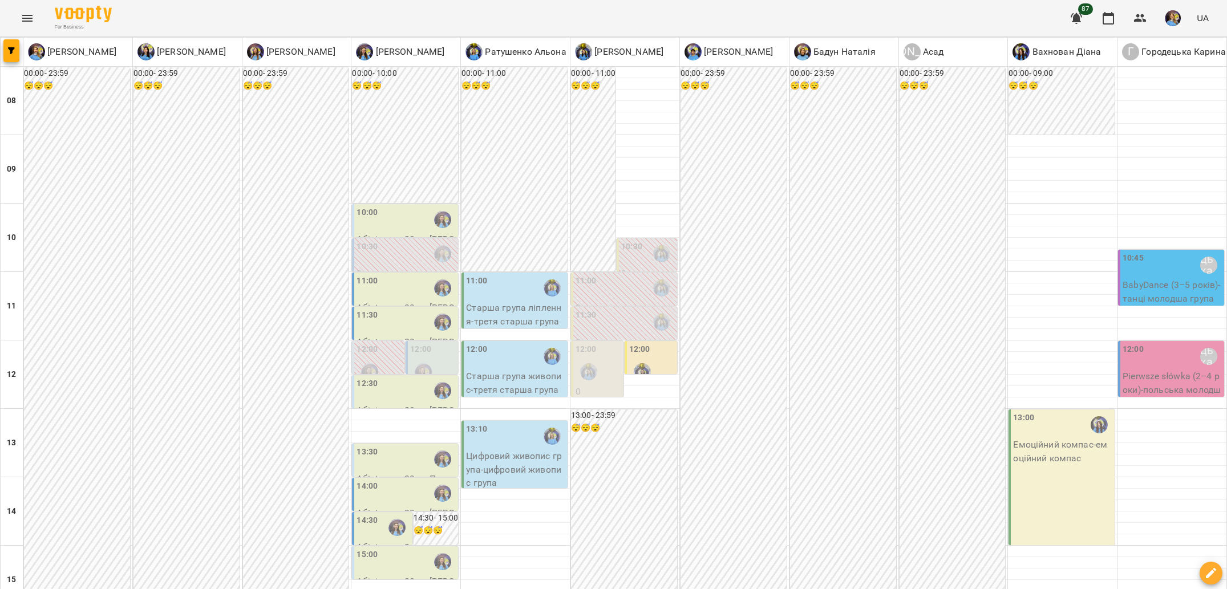
click at [643, 320] on div "11:30" at bounding box center [625, 322] width 99 height 26
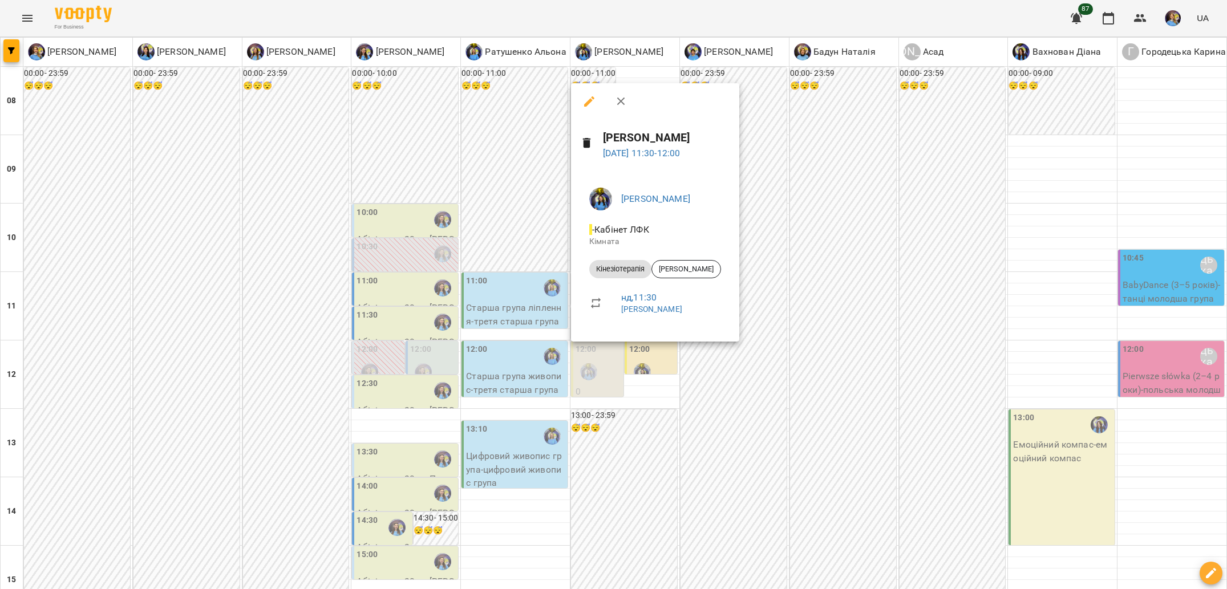
click at [723, 408] on div at bounding box center [613, 294] width 1227 height 589
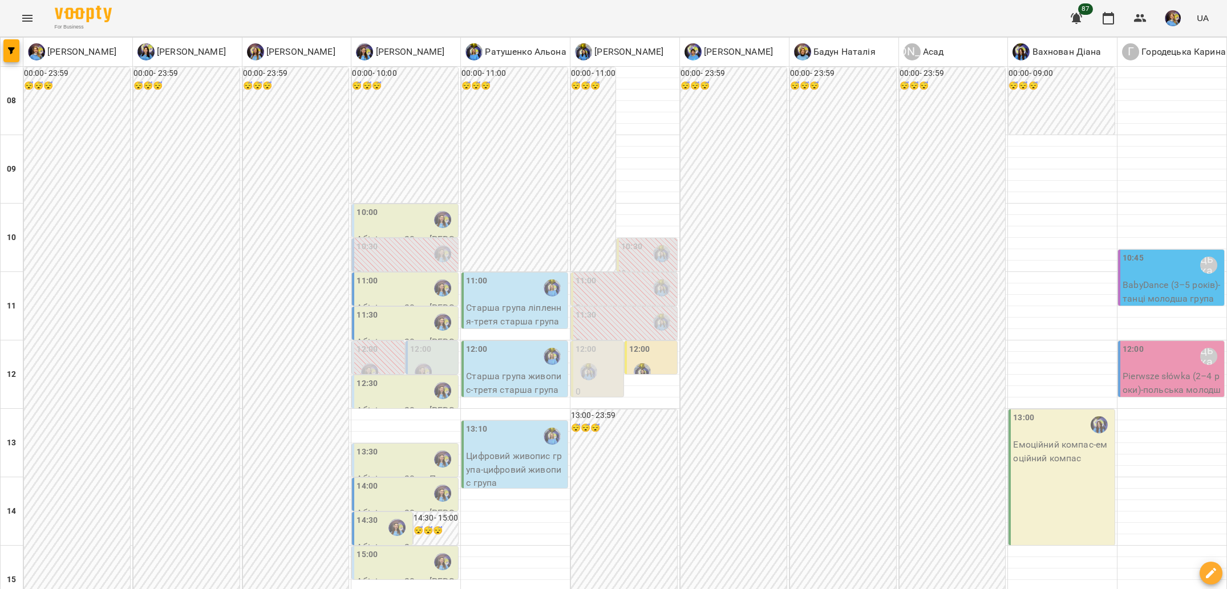
click at [634, 355] on div "12:00" at bounding box center [639, 350] width 21 height 15
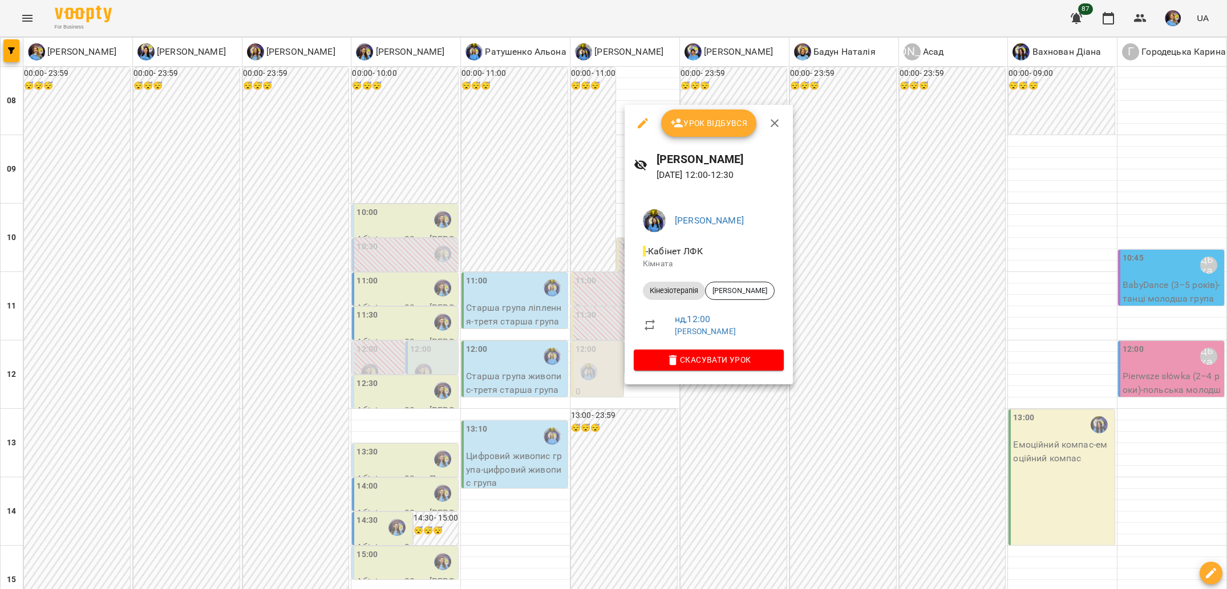
click at [695, 406] on div at bounding box center [613, 294] width 1227 height 589
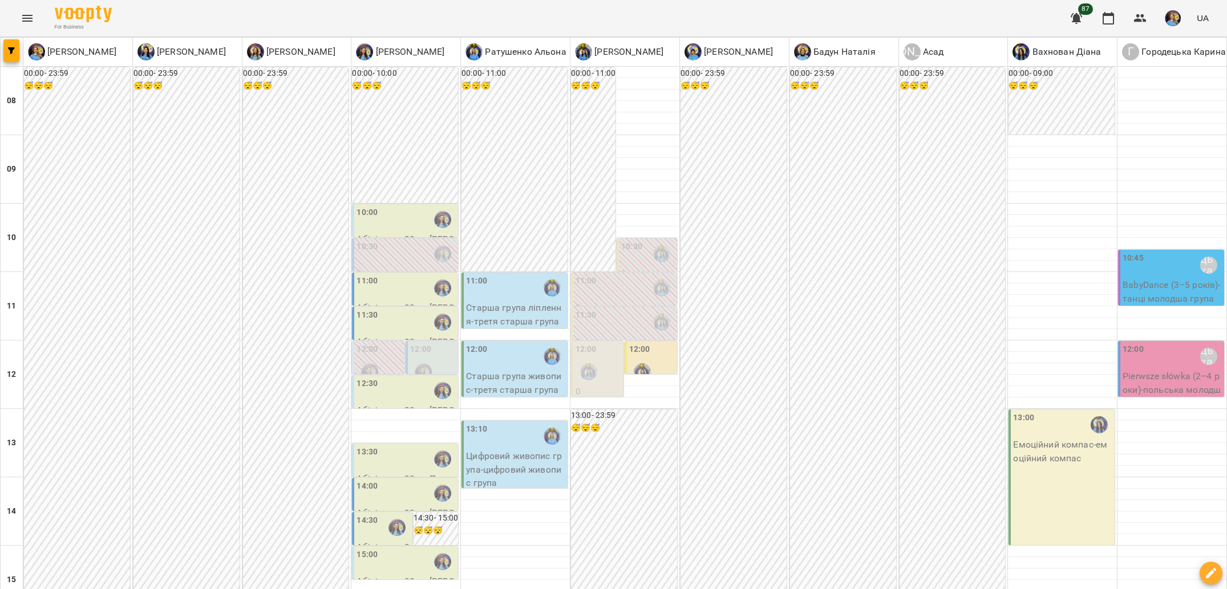
click at [1063, 461] on p "Емоційний компас - емоційний компас" at bounding box center [1062, 451] width 99 height 27
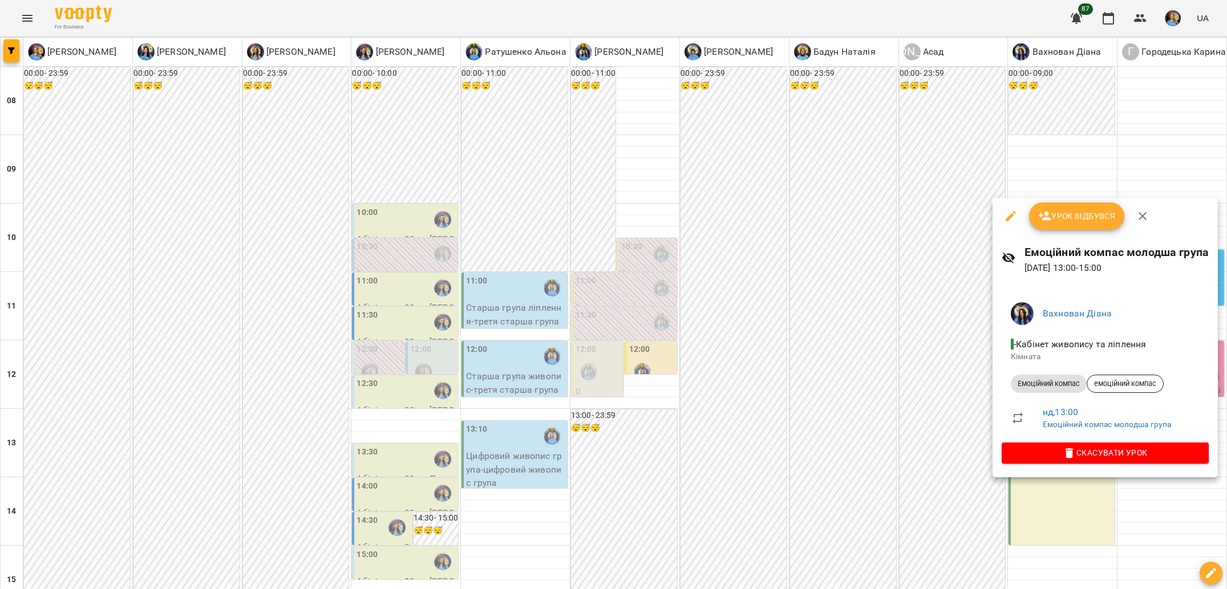
click at [869, 459] on div at bounding box center [613, 294] width 1227 height 589
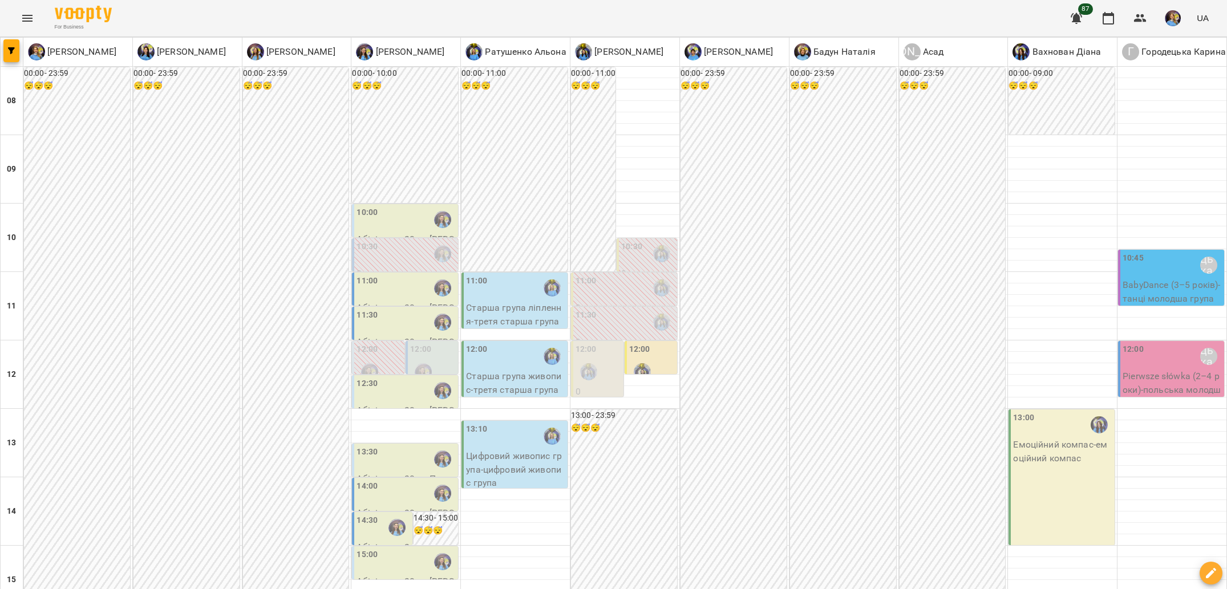
scroll to position [88, 0]
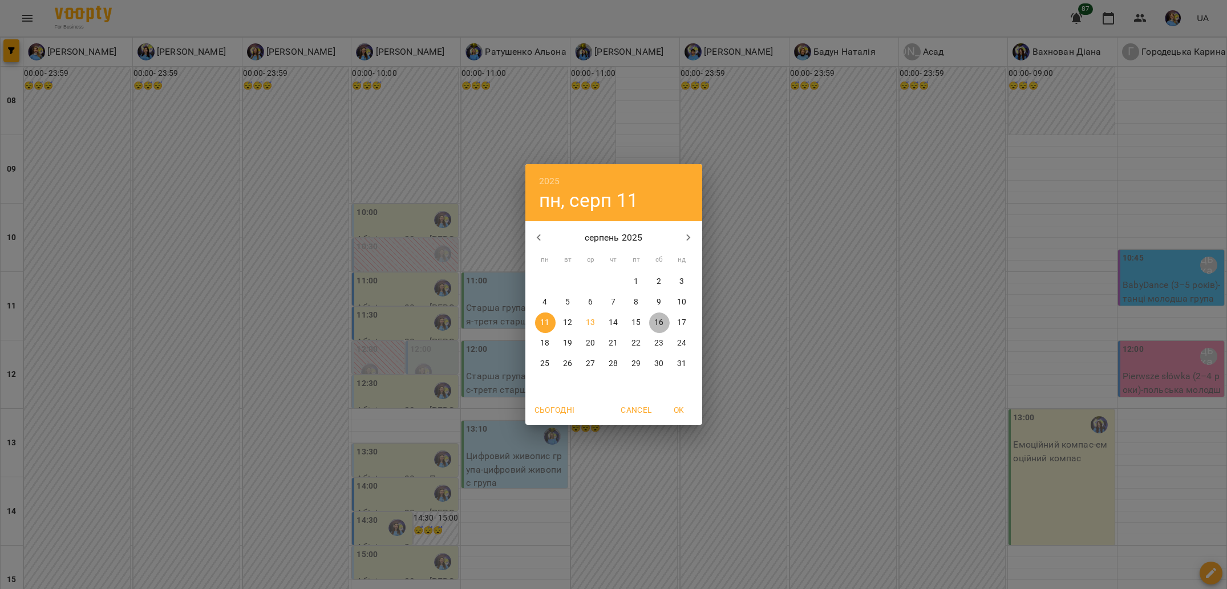
click at [659, 327] on p "16" at bounding box center [658, 322] width 9 height 11
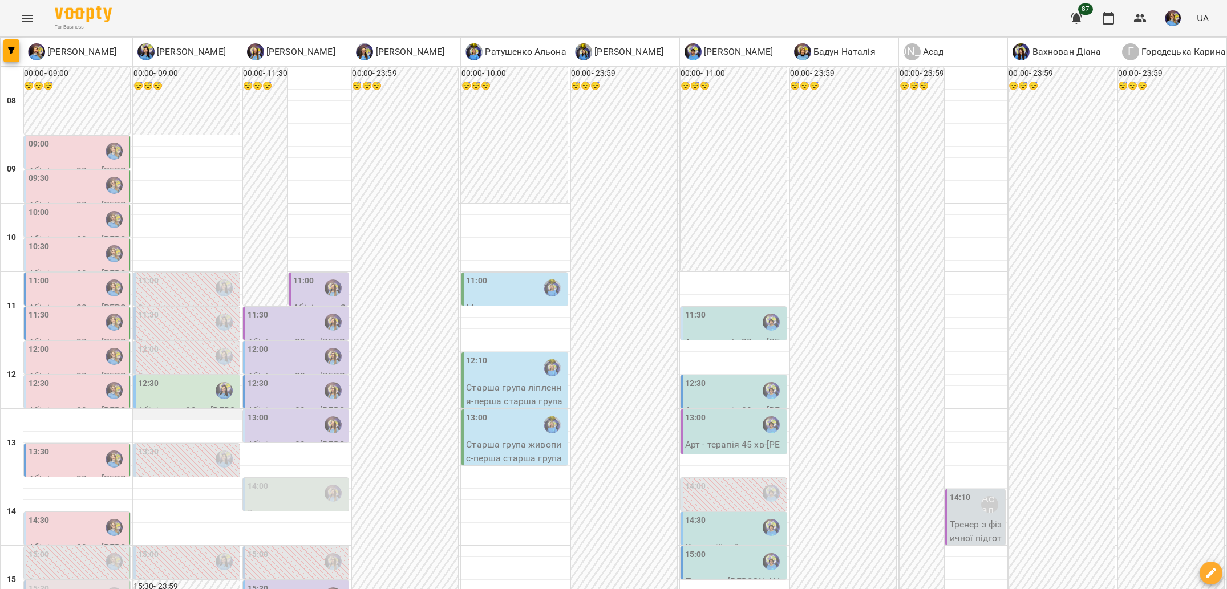
scroll to position [104, 0]
click at [86, 515] on div "14:30" at bounding box center [78, 528] width 99 height 26
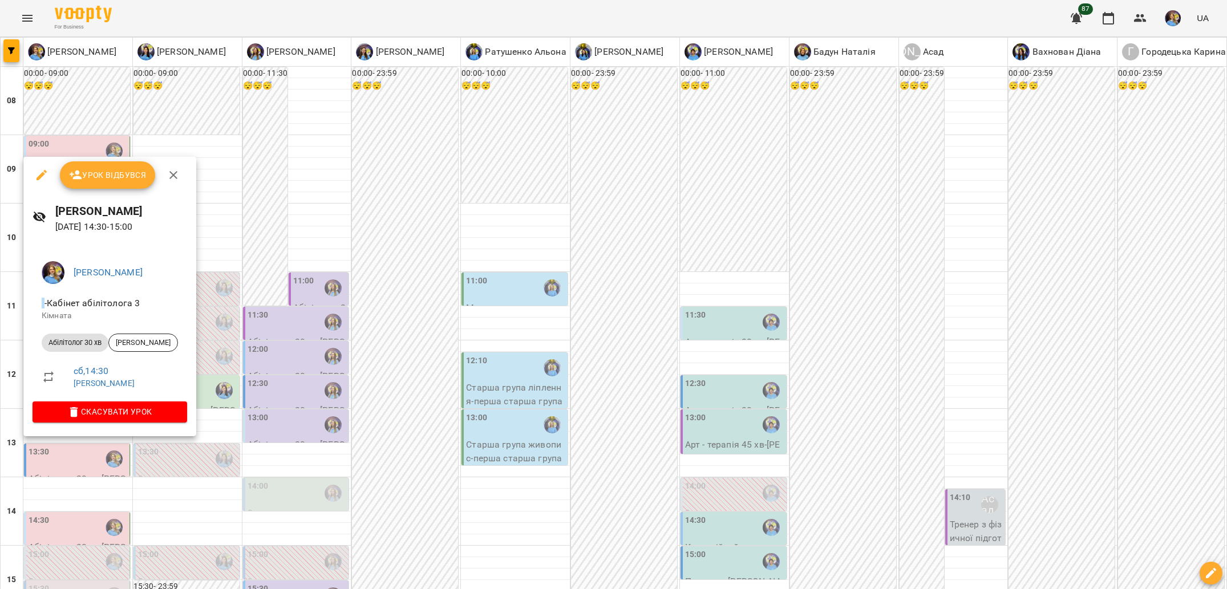
click at [133, 445] on div at bounding box center [613, 294] width 1227 height 589
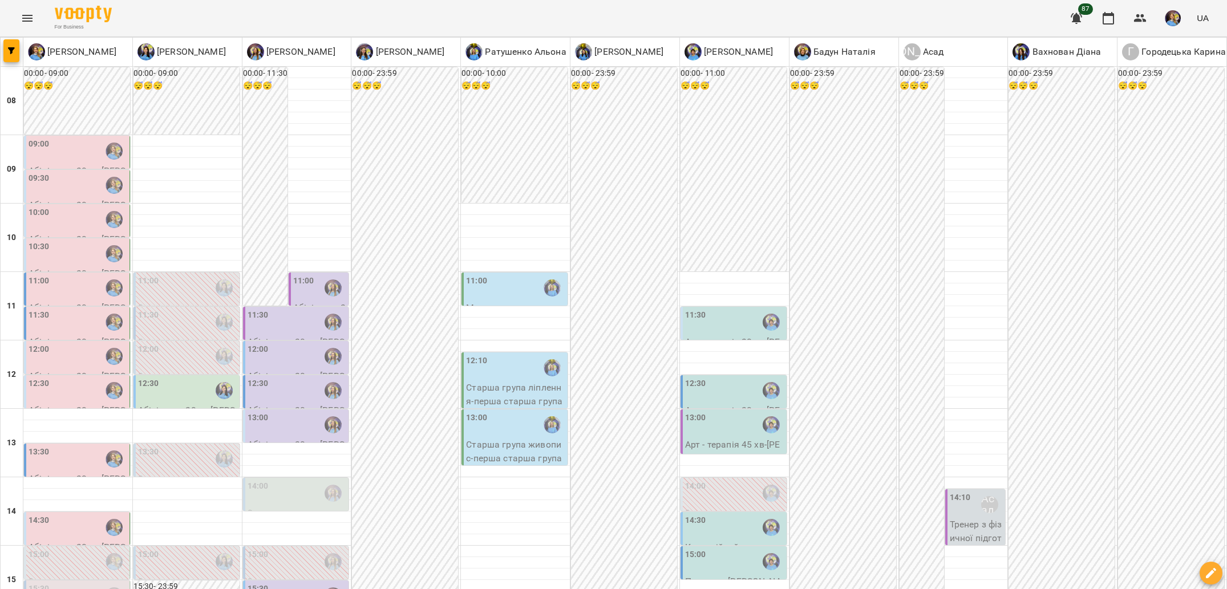
click at [91, 446] on div "13:30" at bounding box center [78, 459] width 99 height 26
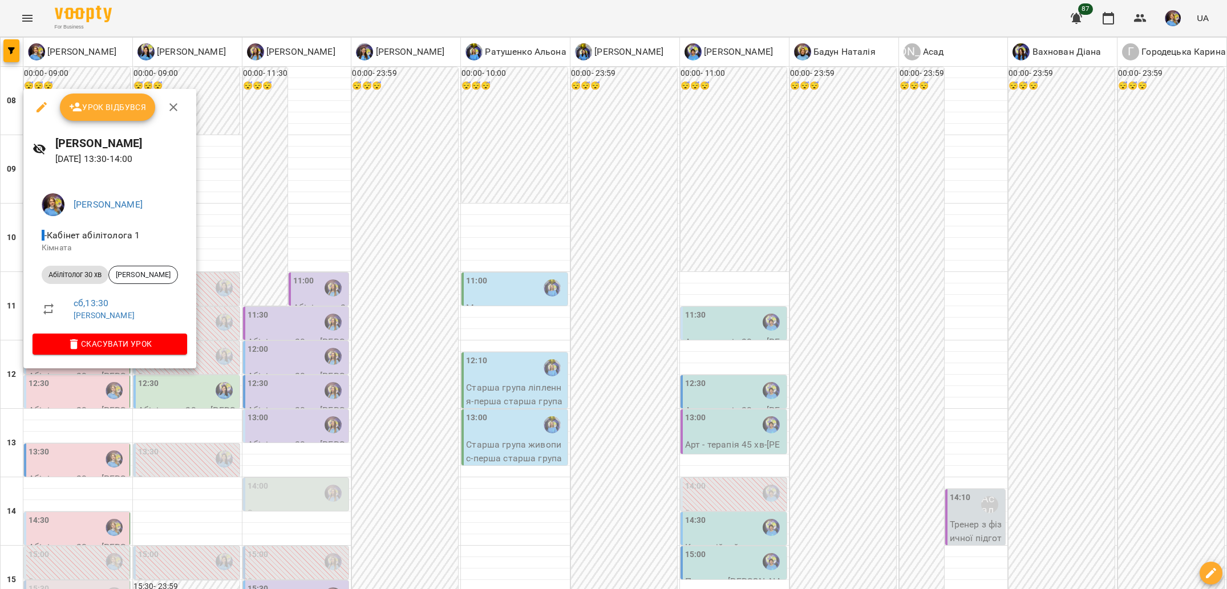
click at [130, 431] on div at bounding box center [613, 294] width 1227 height 589
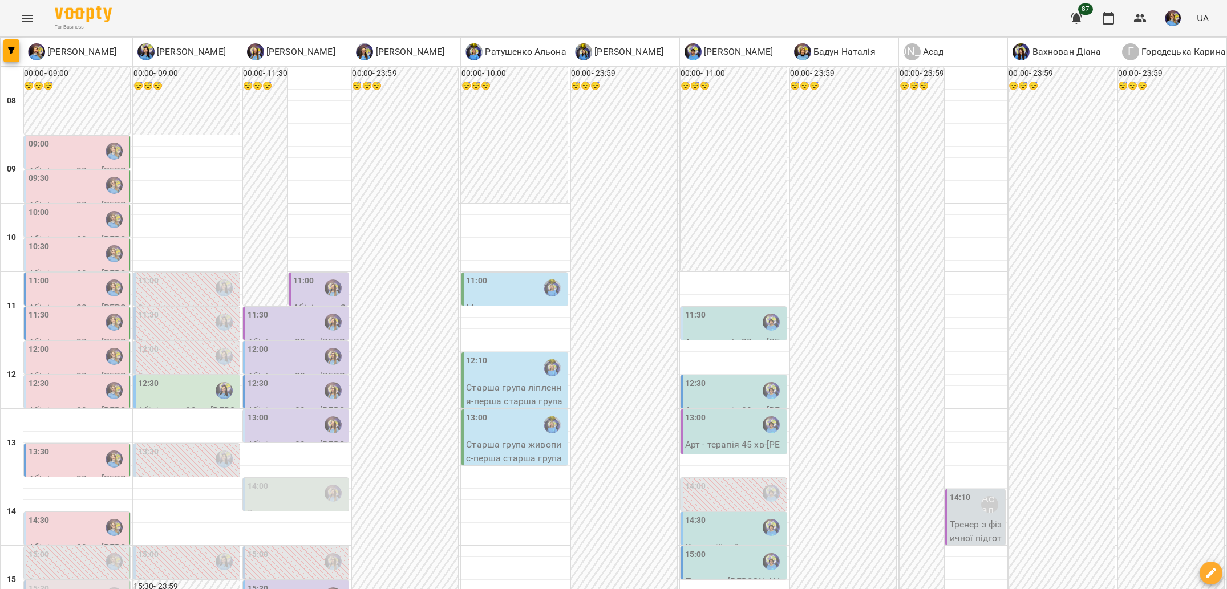
click at [51, 378] on div "12:30" at bounding box center [78, 391] width 99 height 26
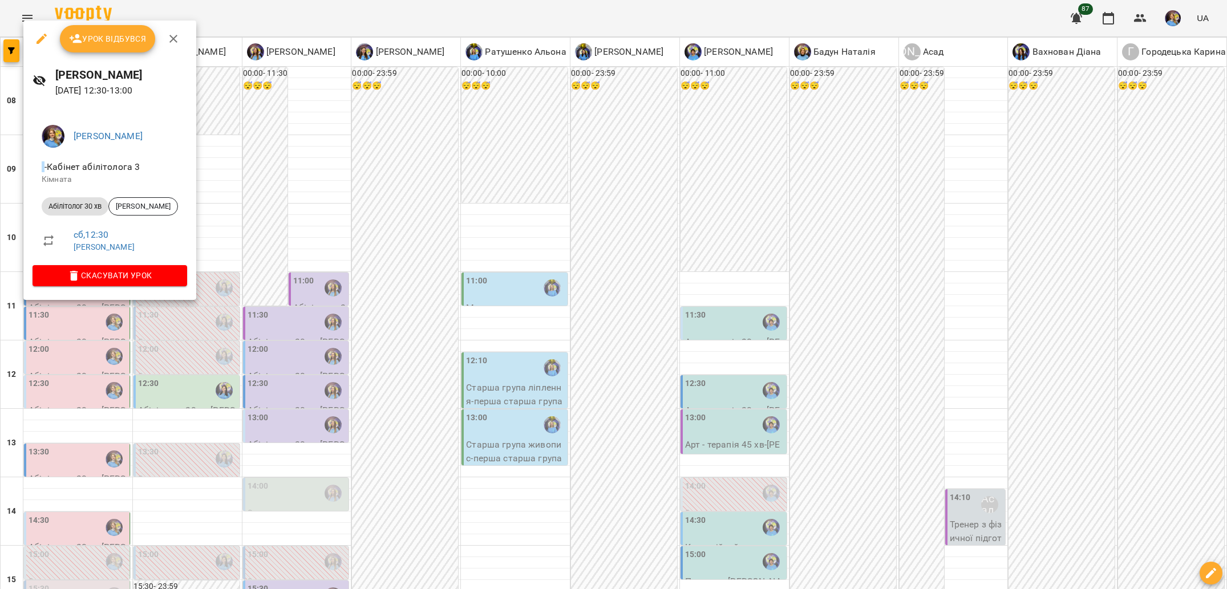
click at [149, 361] on div at bounding box center [613, 294] width 1227 height 589
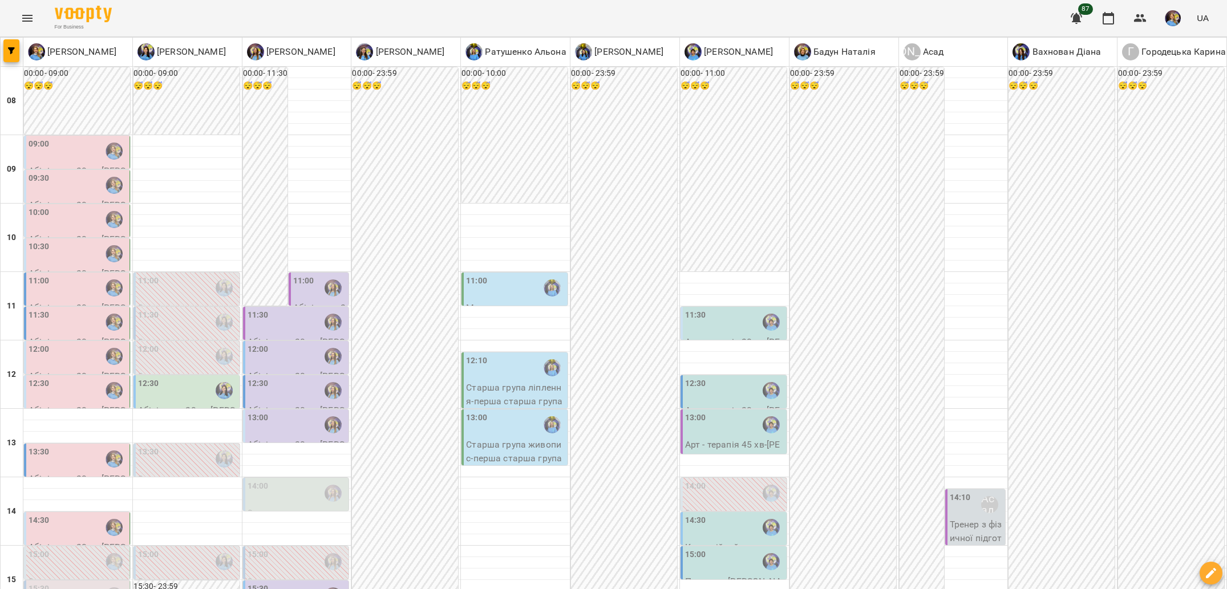
click at [83, 343] on div "12:00" at bounding box center [78, 356] width 99 height 26
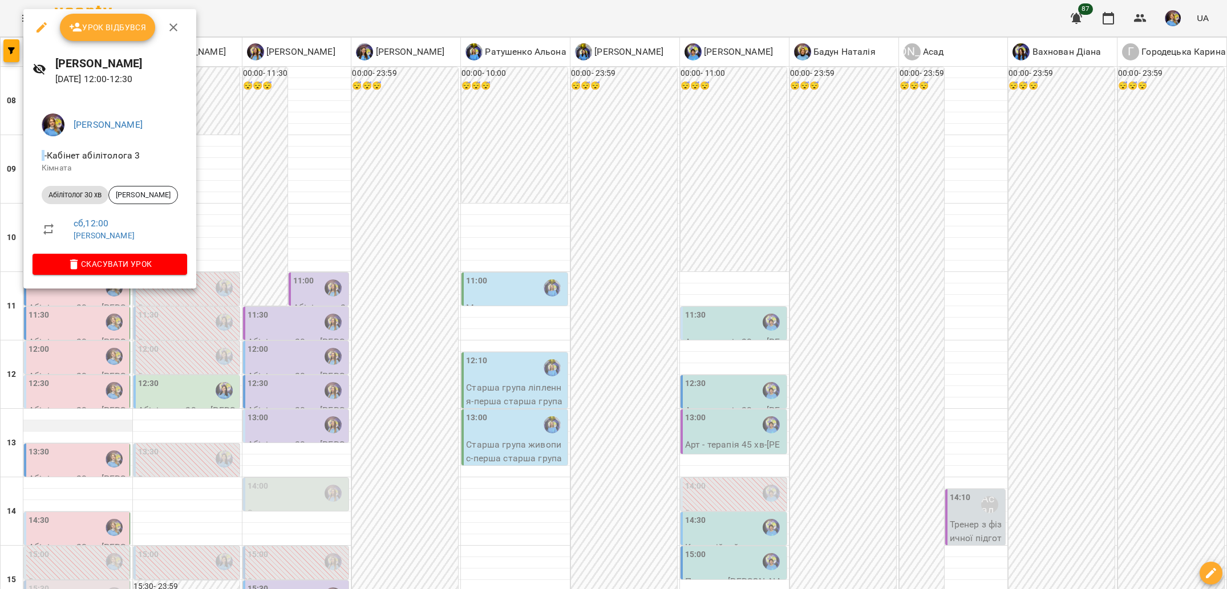
click at [127, 323] on div at bounding box center [613, 294] width 1227 height 589
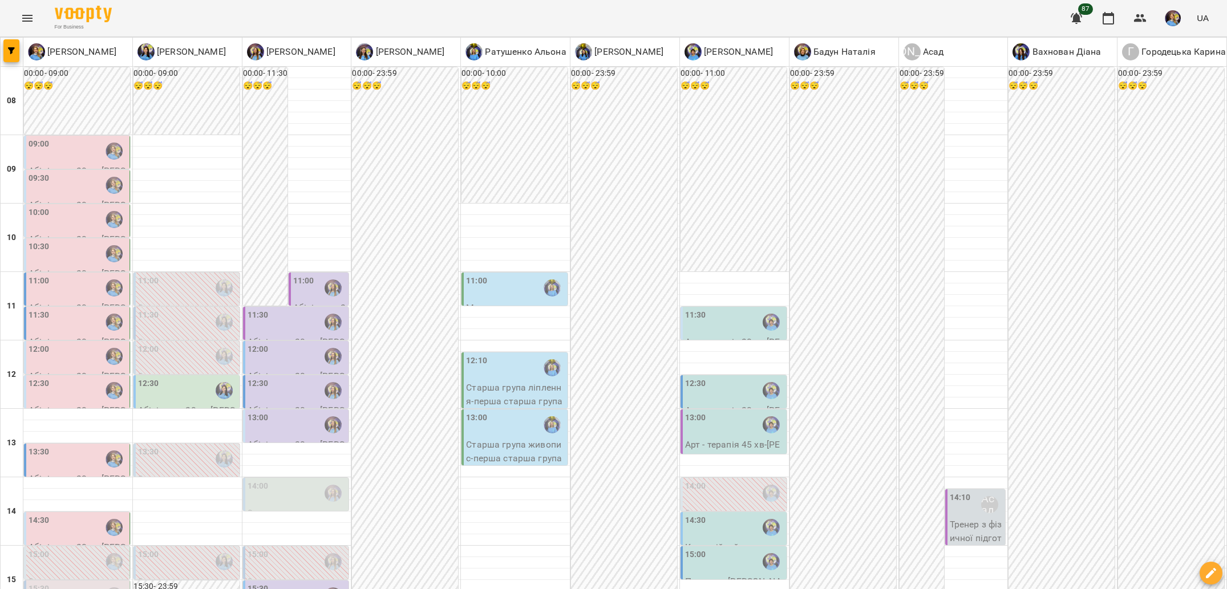
click at [94, 343] on div "12:00" at bounding box center [78, 356] width 99 height 26
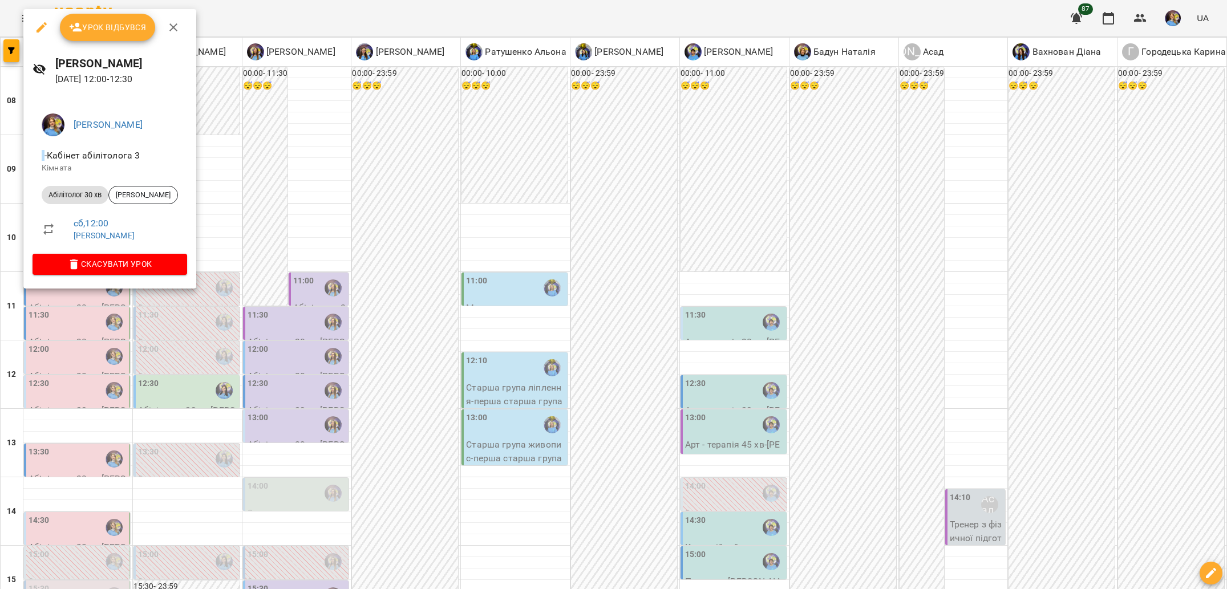
click at [347, 411] on div at bounding box center [613, 294] width 1227 height 589
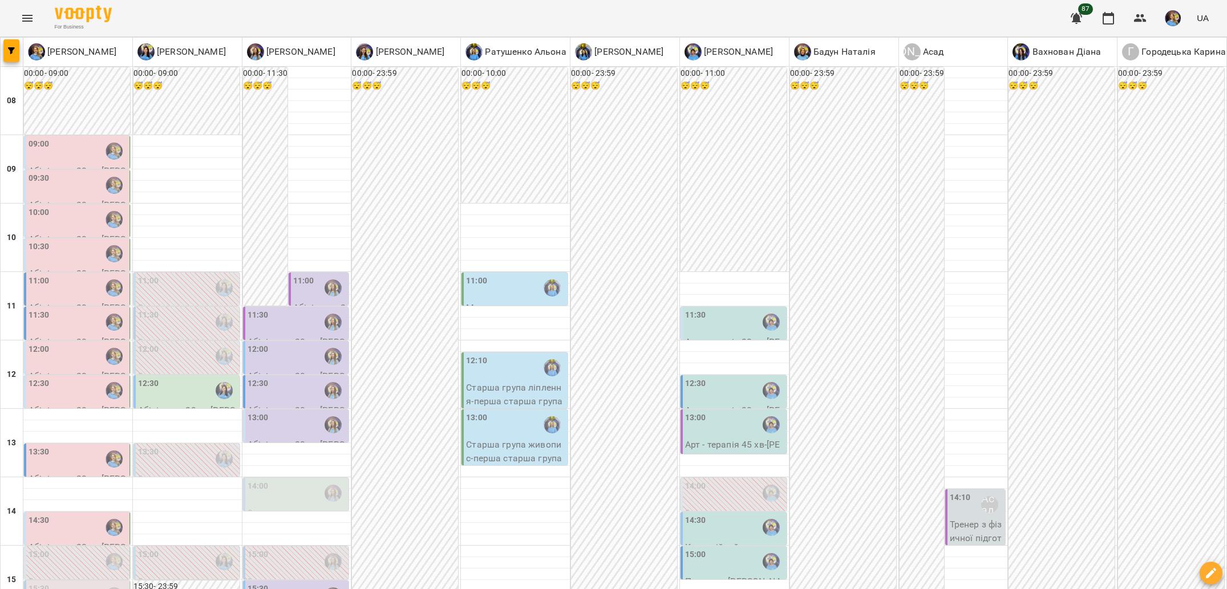
click at [723, 378] on div "12:30" at bounding box center [734, 391] width 99 height 26
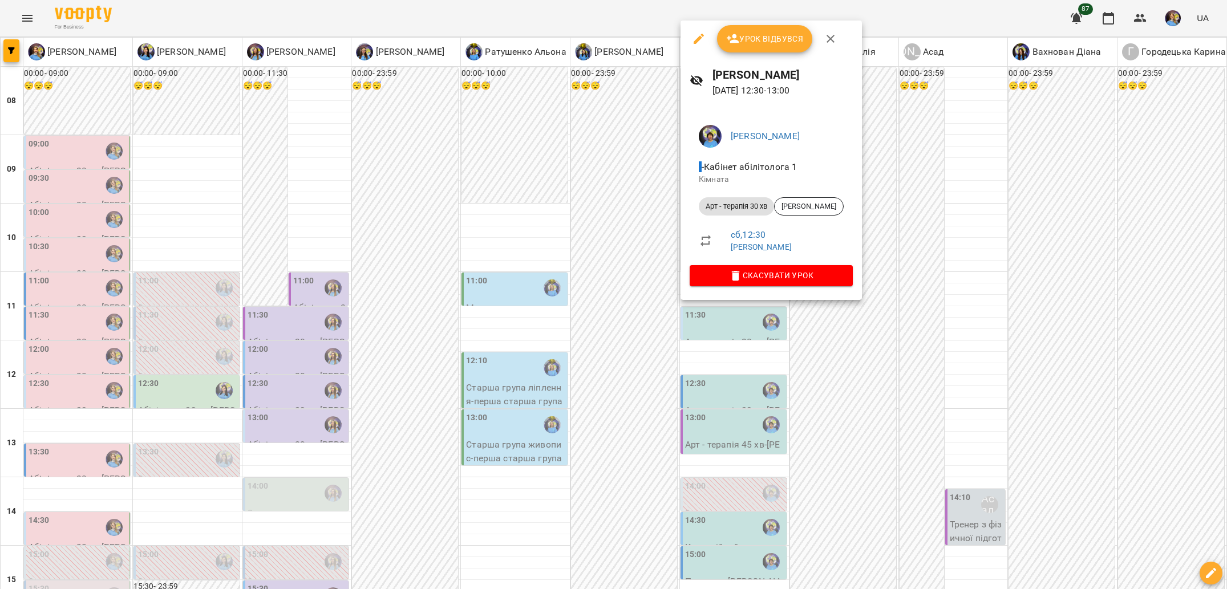
click at [753, 345] on div at bounding box center [613, 294] width 1227 height 589
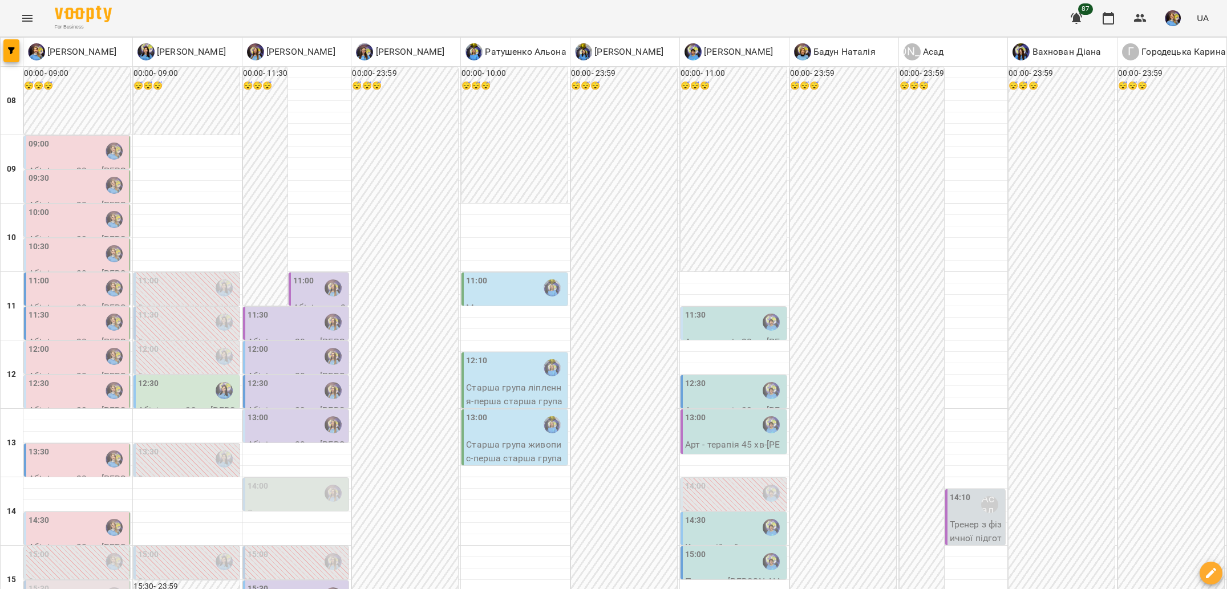
click at [79, 343] on div "12:00" at bounding box center [78, 356] width 99 height 26
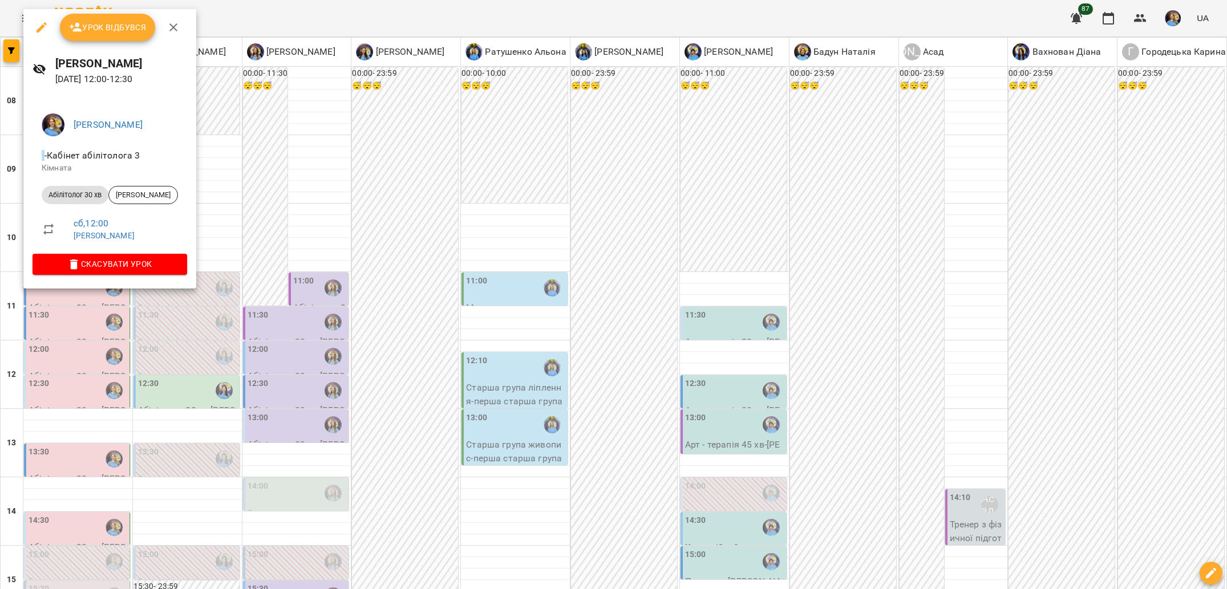
click at [280, 382] on div at bounding box center [613, 294] width 1227 height 589
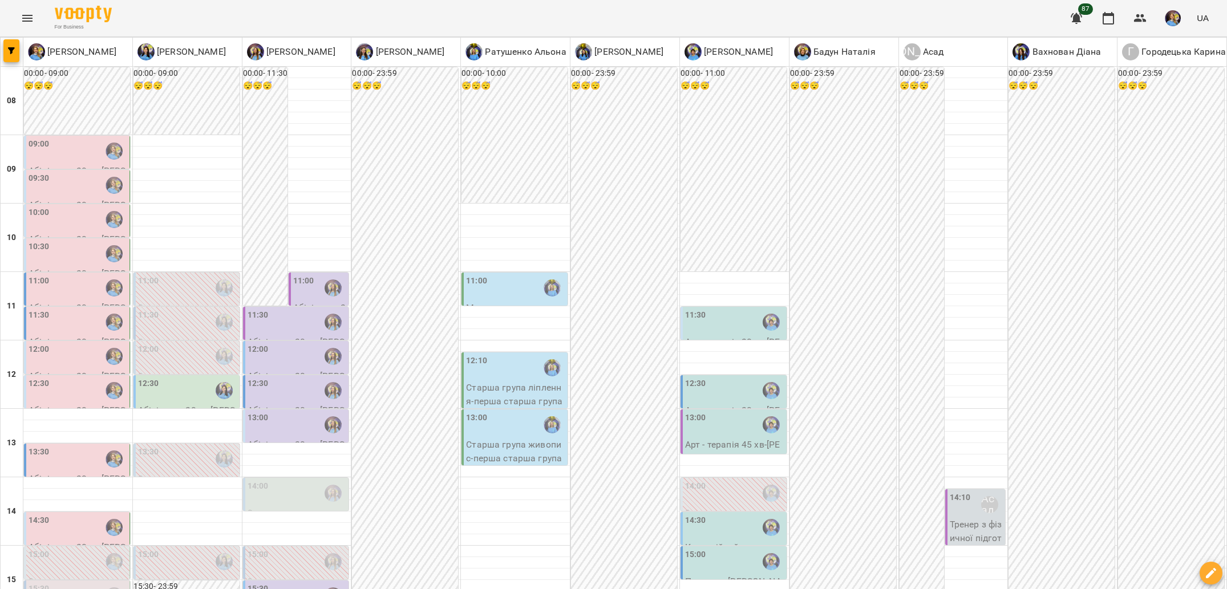
click at [545, 273] on div "11:00 Молодша група живопис - молодша група живопис" at bounding box center [514, 308] width 106 height 71
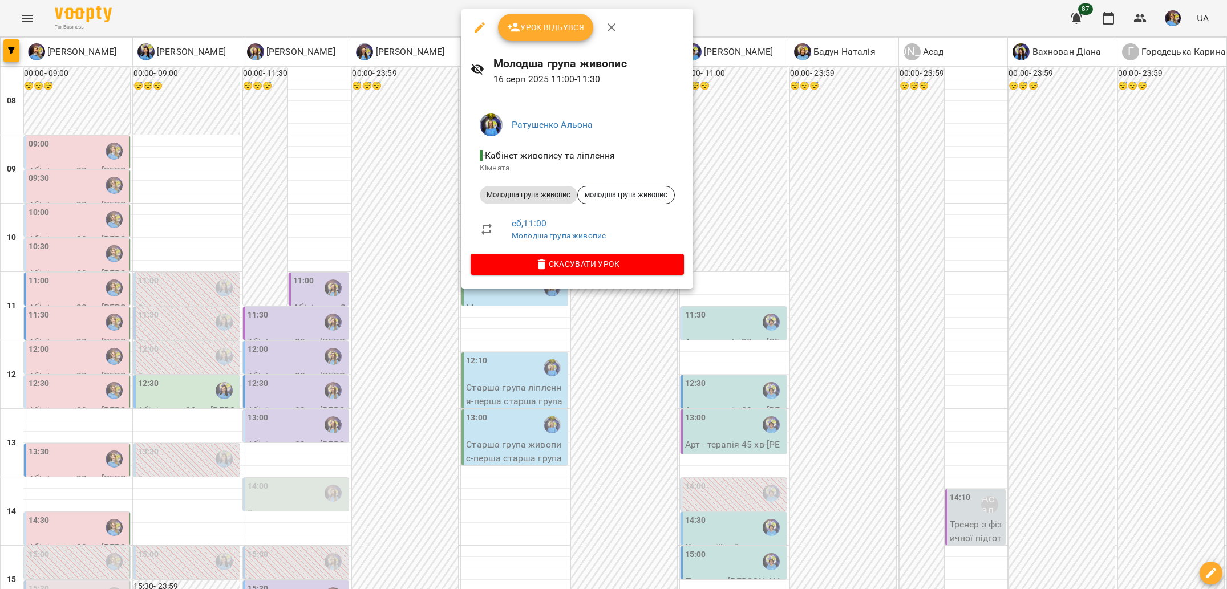
click at [472, 225] on li "сб , 11:00 Молодша група живопис" at bounding box center [577, 229] width 213 height 41
click at [444, 222] on div at bounding box center [613, 294] width 1227 height 589
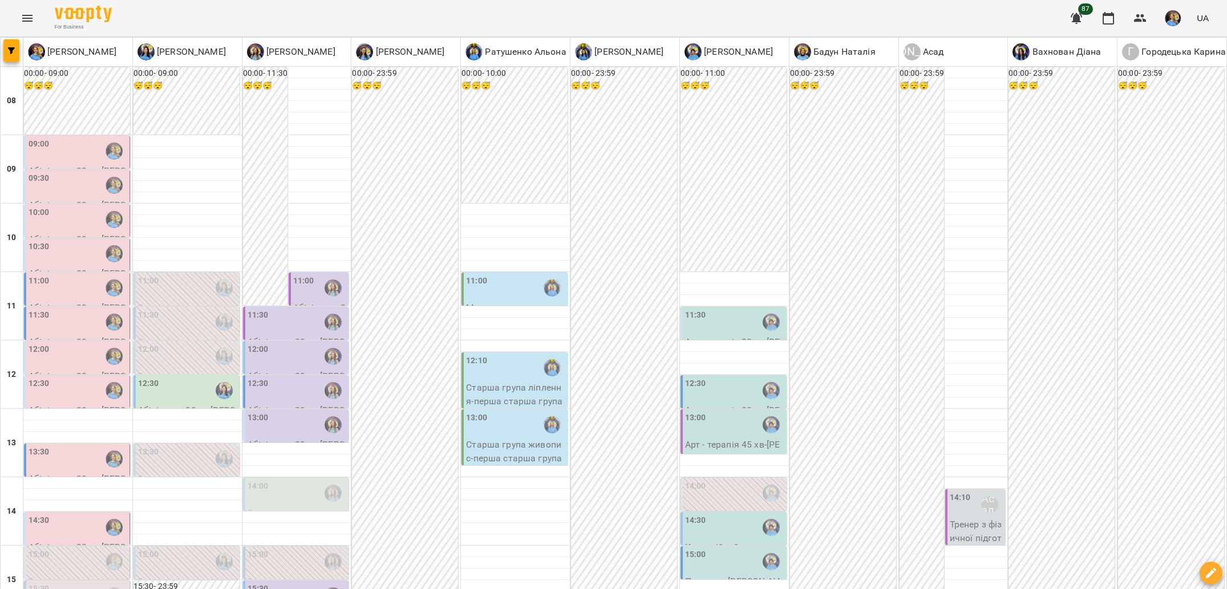
click at [495, 275] on div "11:00" at bounding box center [515, 288] width 99 height 26
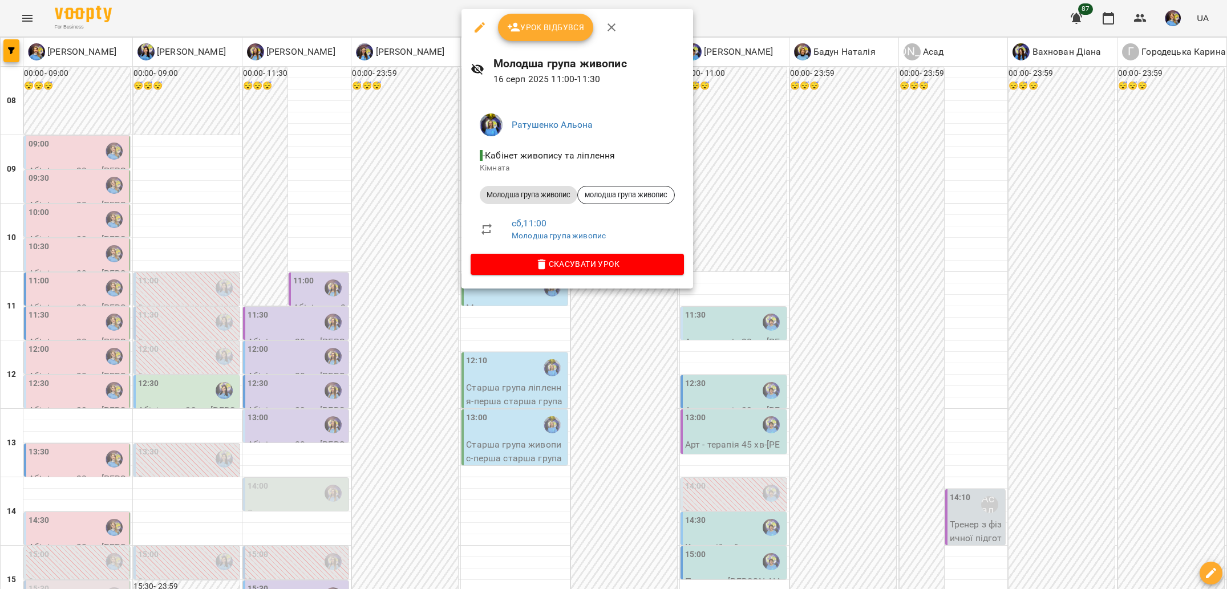
click at [325, 205] on div at bounding box center [613, 294] width 1227 height 589
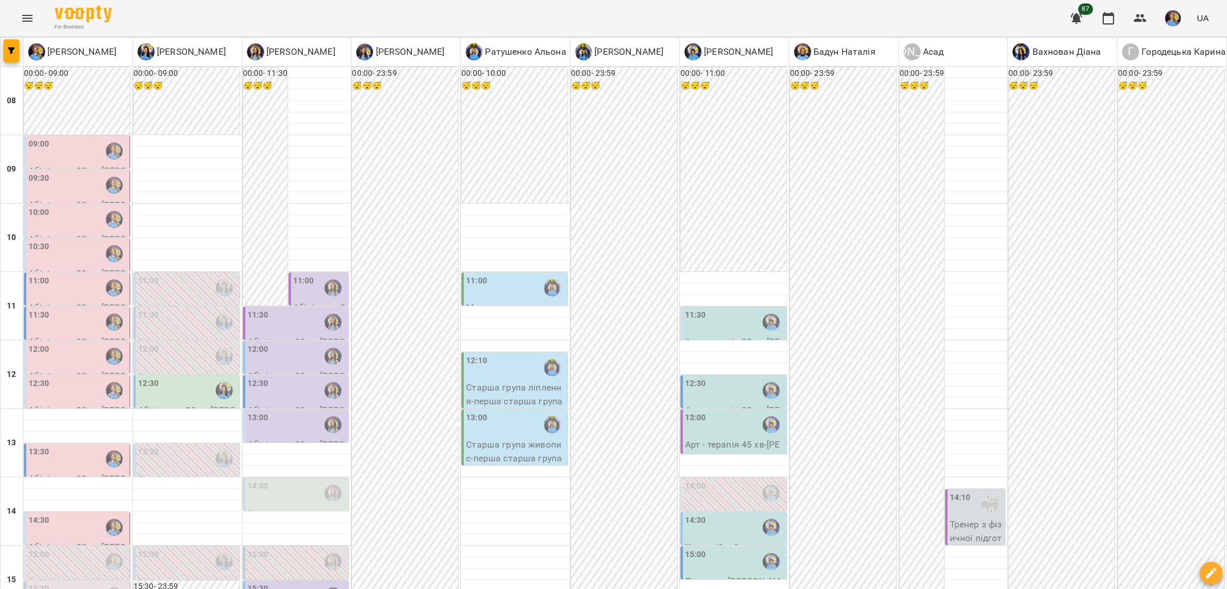
click at [66, 309] on div "11:30" at bounding box center [78, 322] width 99 height 26
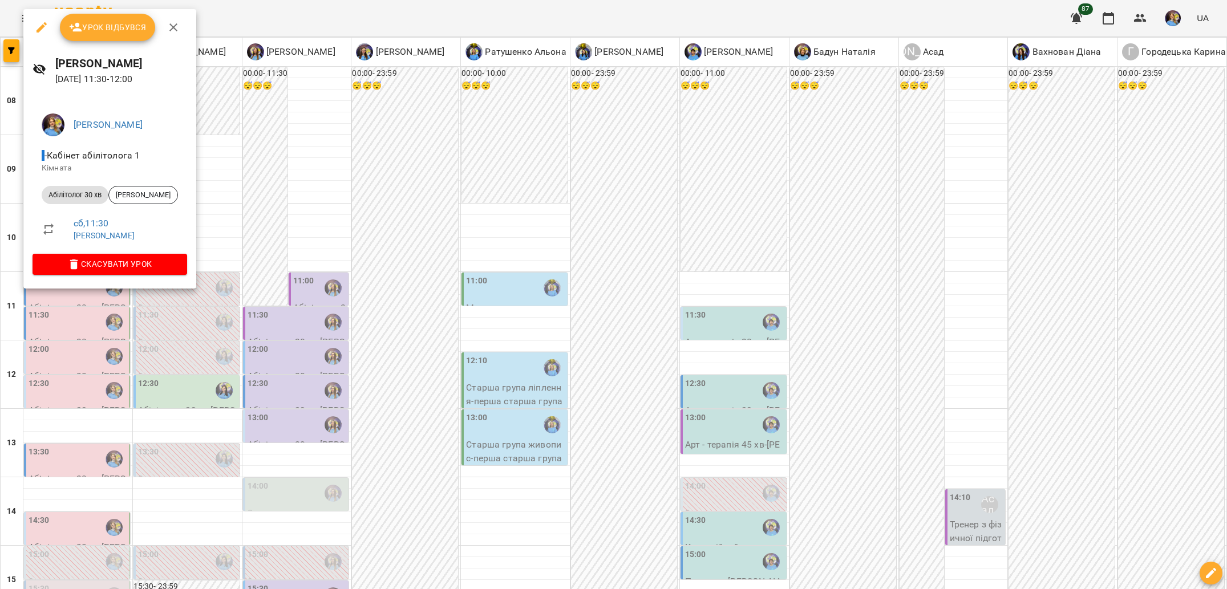
click at [104, 284] on div "[PERSON_NAME] абілітолога 1 Кімната Абілітолог 30 хв [PERSON_NAME] сб , 11:30 […" at bounding box center [109, 191] width 173 height 193
click at [325, 281] on div at bounding box center [613, 294] width 1227 height 589
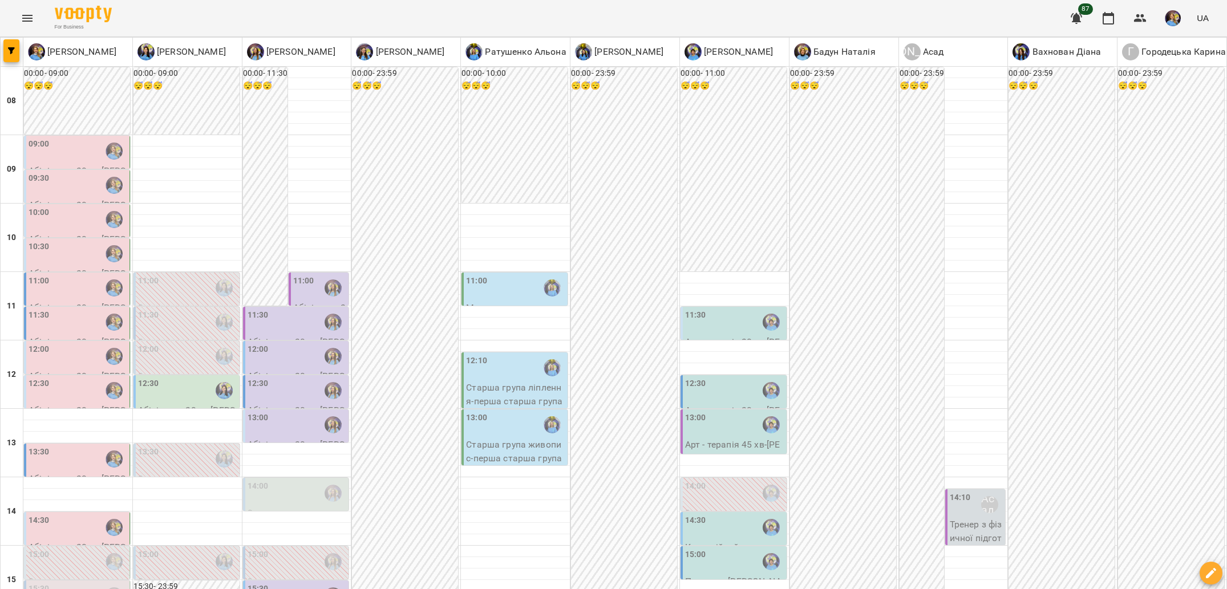
click at [537, 275] on div "11:00" at bounding box center [515, 288] width 99 height 26
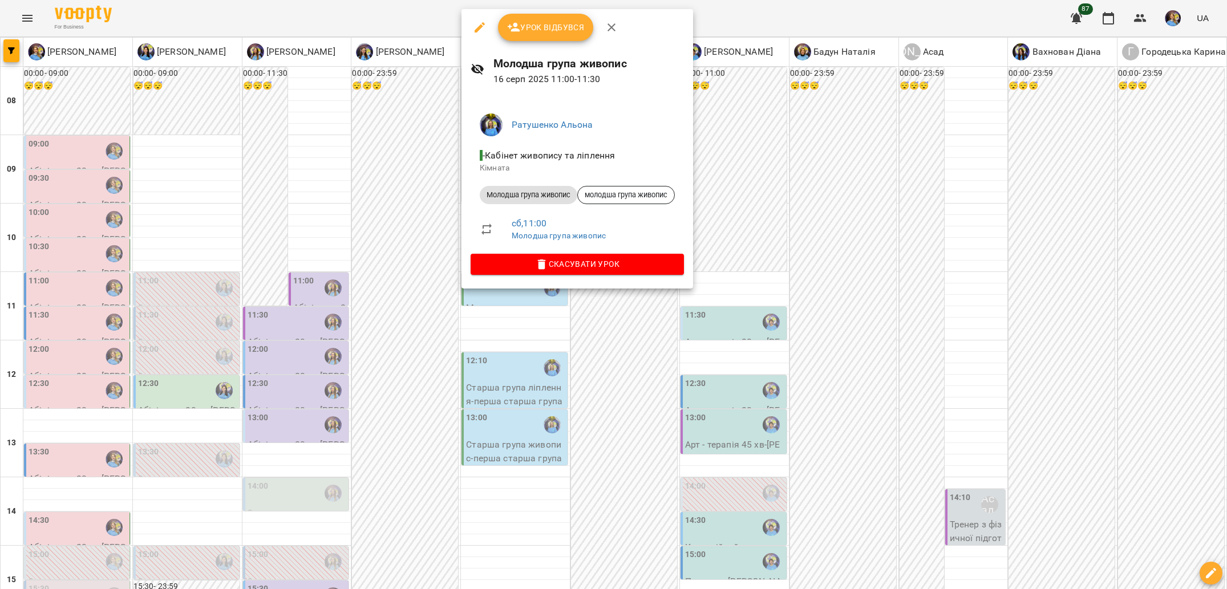
click at [622, 325] on div at bounding box center [613, 294] width 1227 height 589
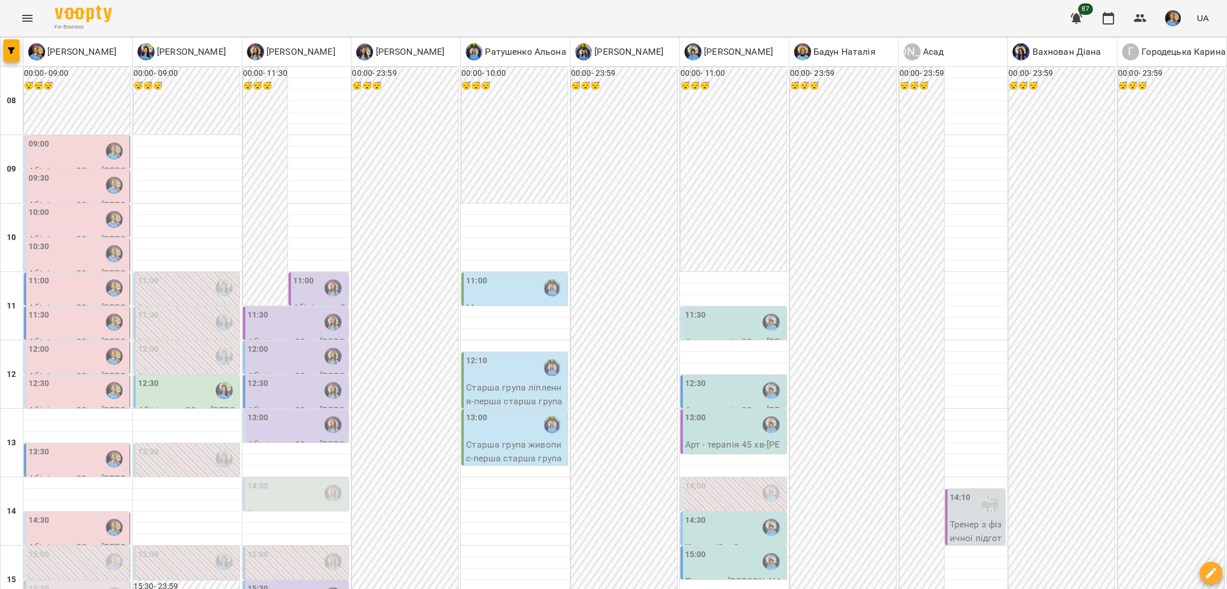
click at [311, 275] on label "11:00" at bounding box center [303, 281] width 21 height 13
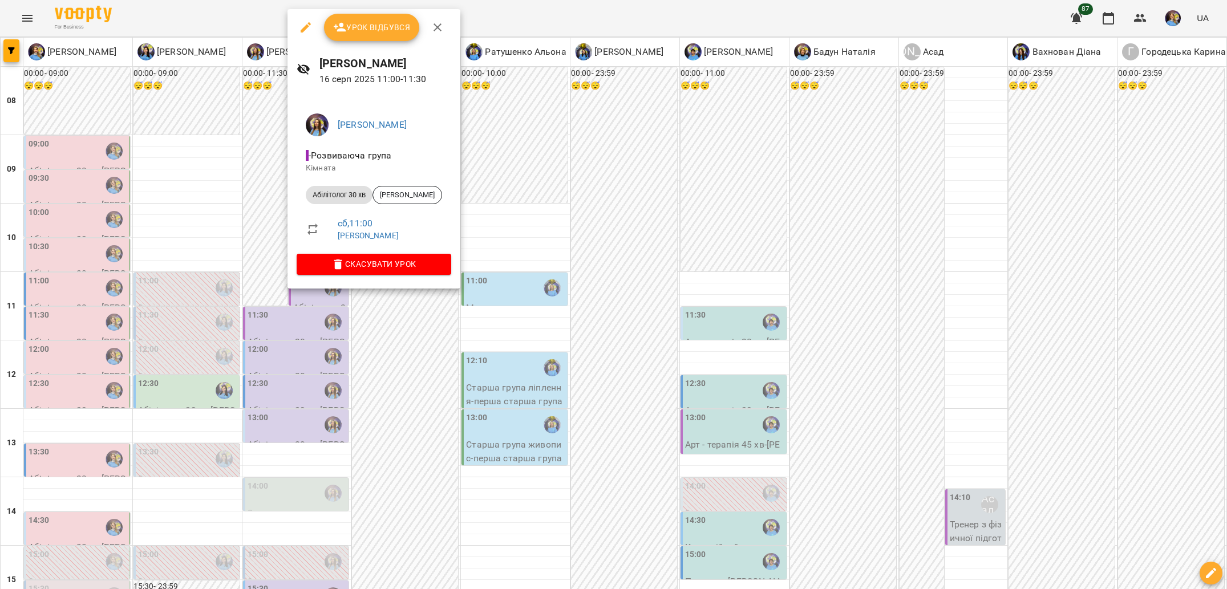
click at [488, 312] on div at bounding box center [613, 294] width 1227 height 589
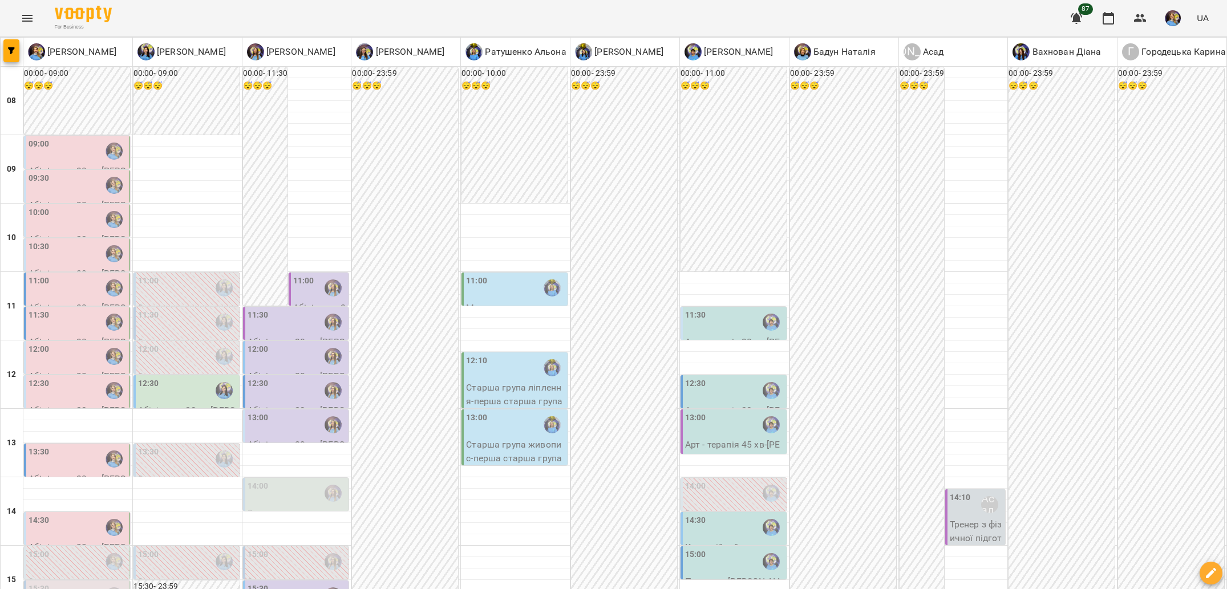
click at [499, 275] on div "11:00" at bounding box center [515, 288] width 99 height 26
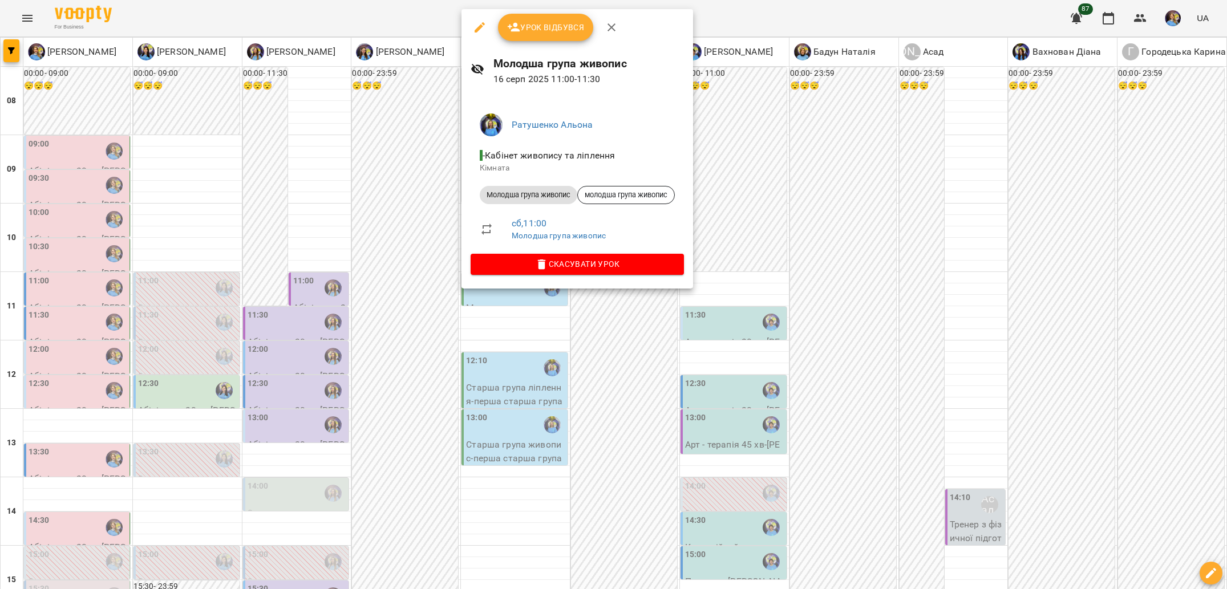
click at [604, 305] on div at bounding box center [613, 294] width 1227 height 589
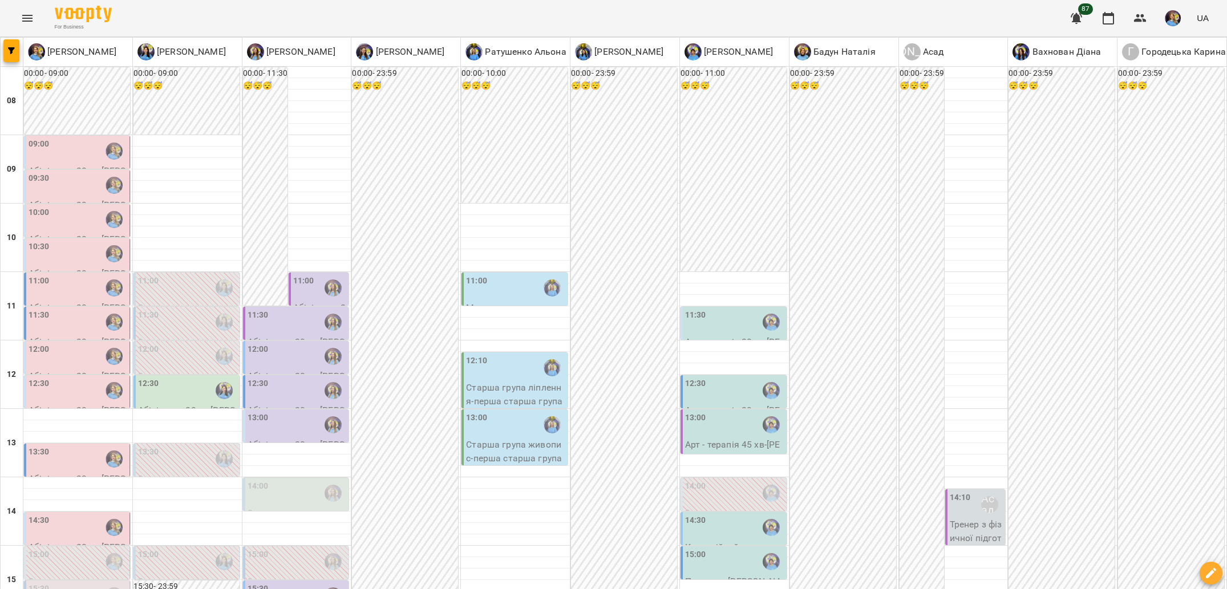
click at [318, 309] on div "11:30" at bounding box center [297, 322] width 99 height 26
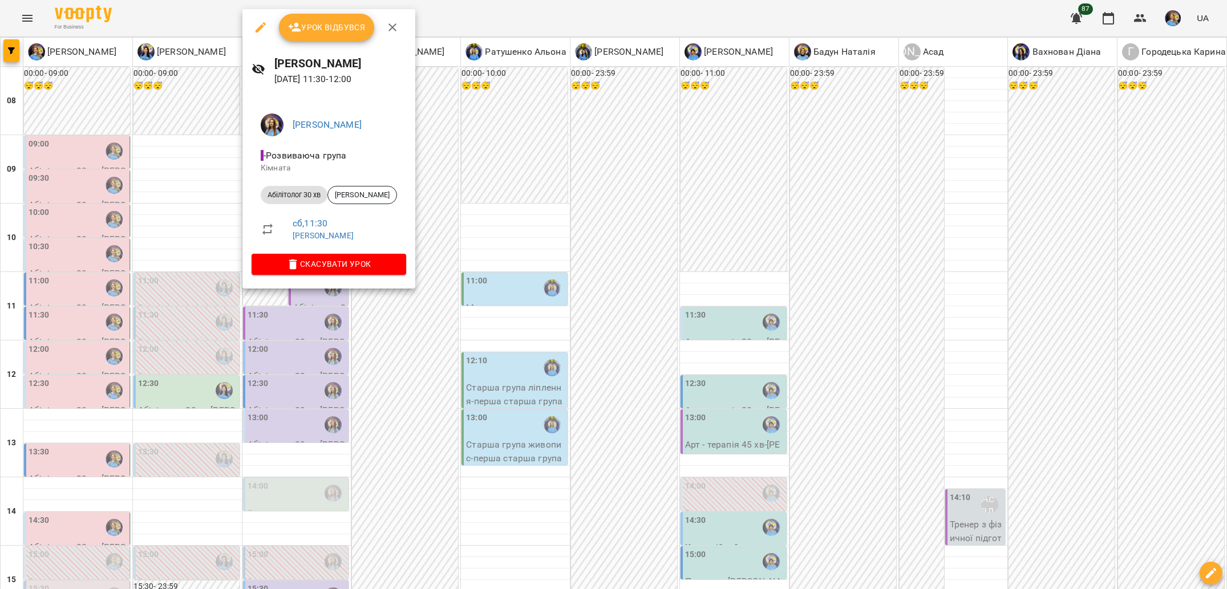
click at [413, 335] on div at bounding box center [613, 294] width 1227 height 589
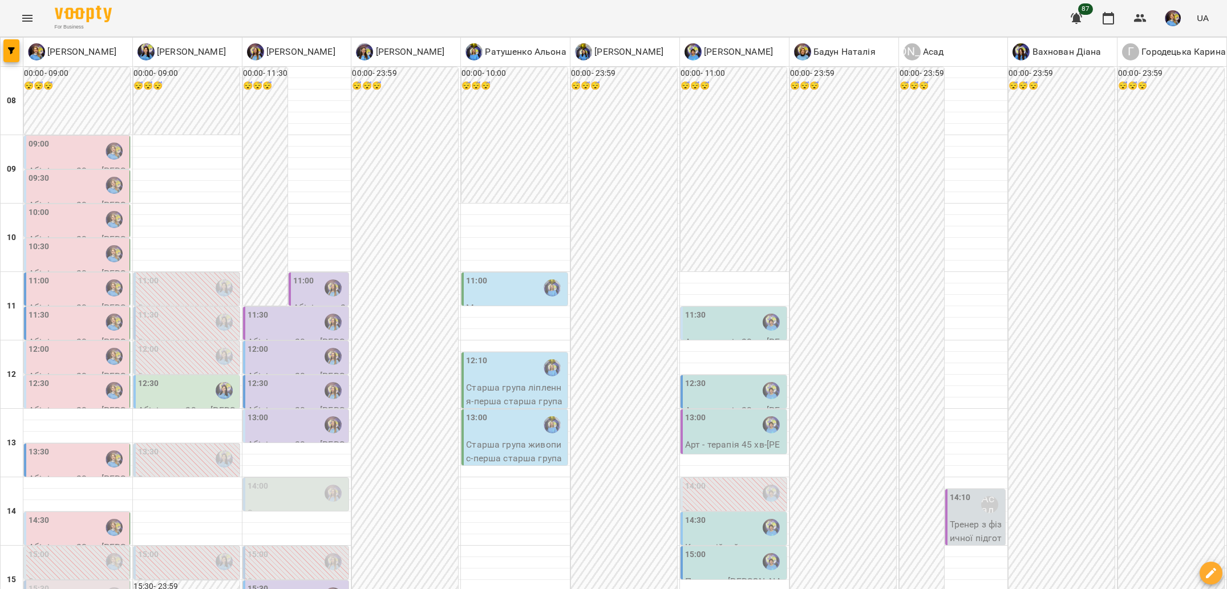
click at [313, 309] on div "11:30" at bounding box center [297, 322] width 99 height 26
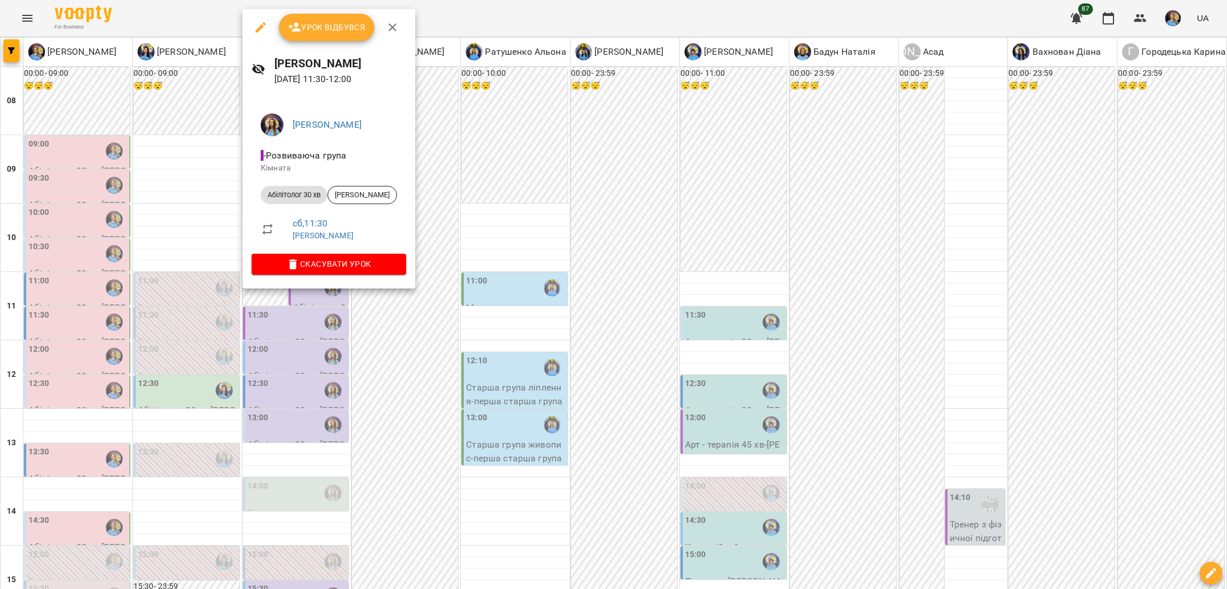
click at [402, 325] on div at bounding box center [613, 294] width 1227 height 589
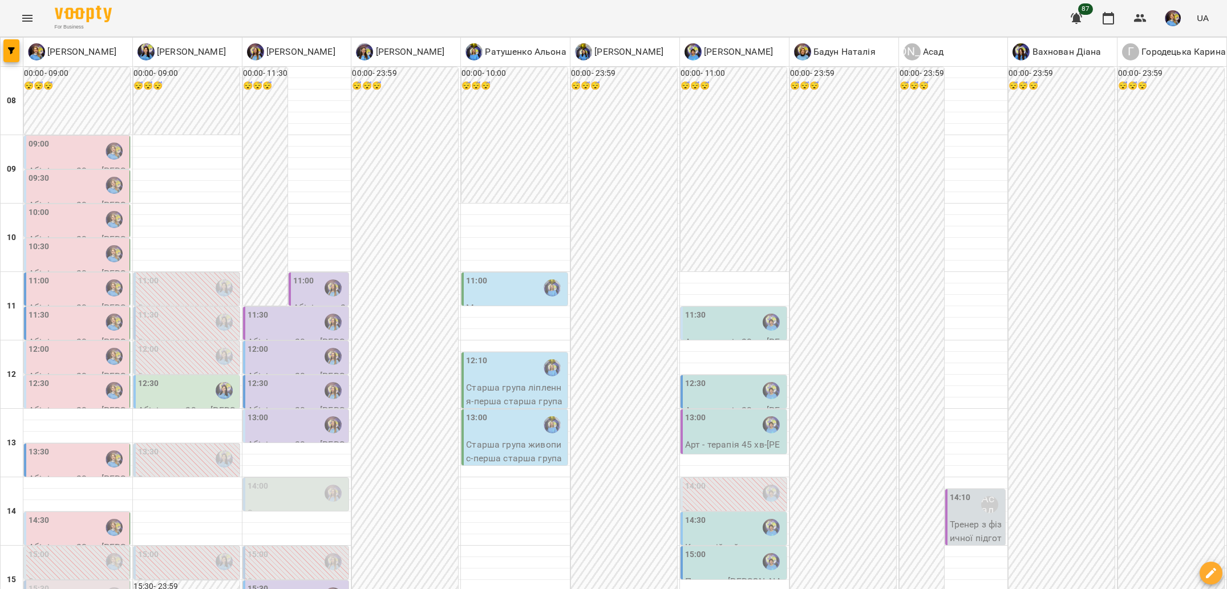
click at [474, 275] on div "11:00" at bounding box center [476, 288] width 21 height 26
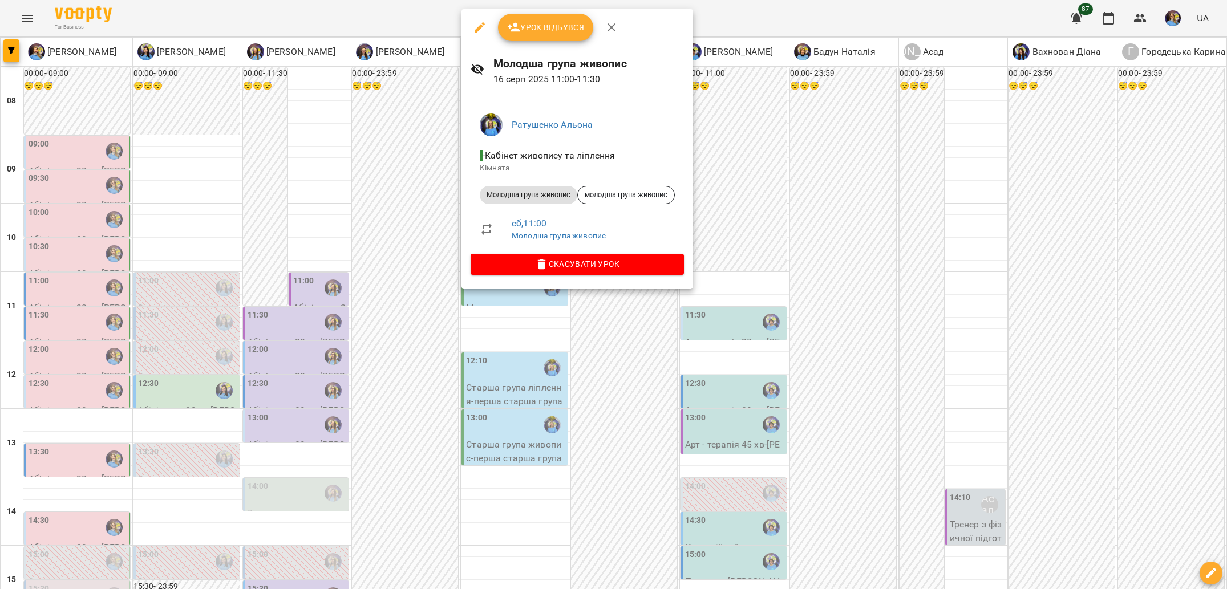
click at [423, 194] on div at bounding box center [613, 294] width 1227 height 589
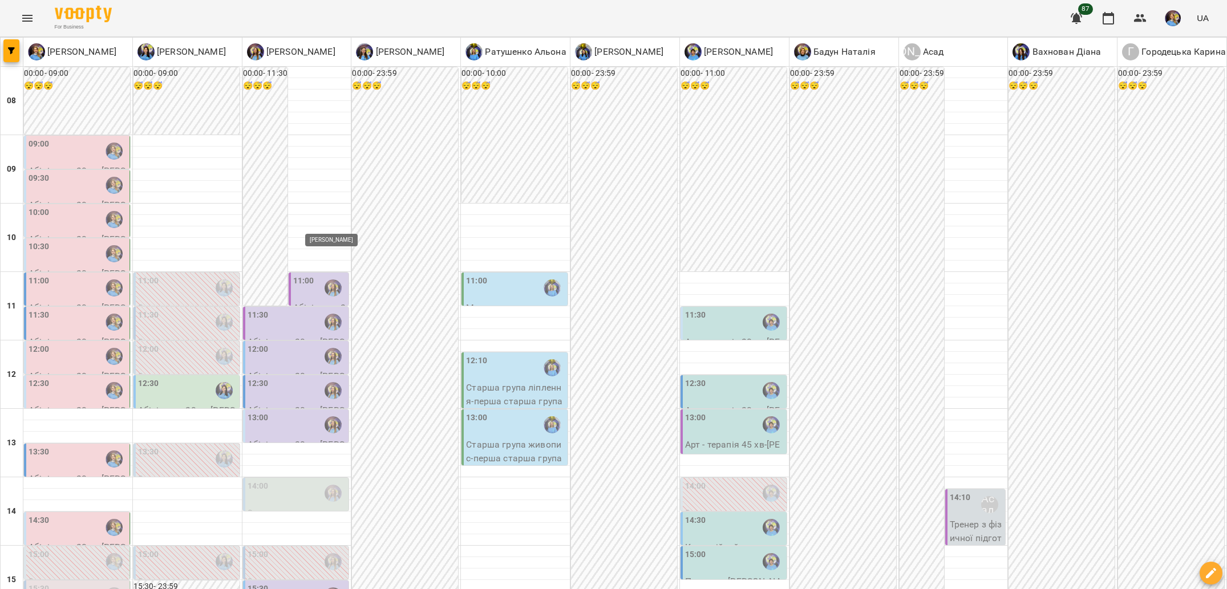
click at [337, 314] on img "Казимирів Тетяна" at bounding box center [333, 322] width 17 height 17
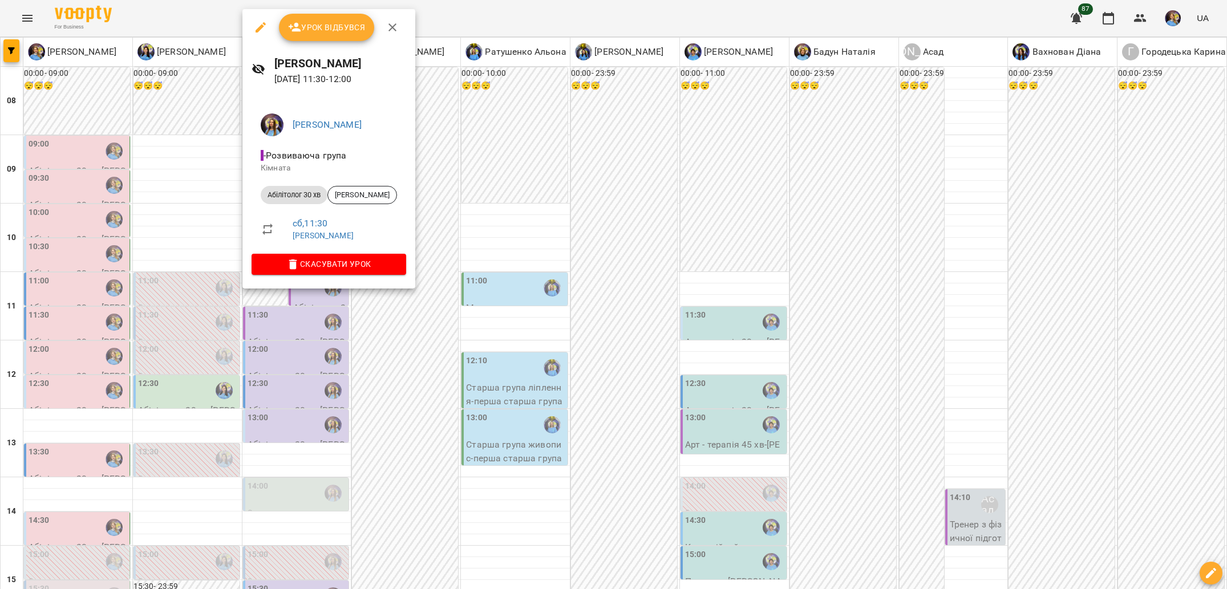
click at [409, 328] on div at bounding box center [613, 294] width 1227 height 589
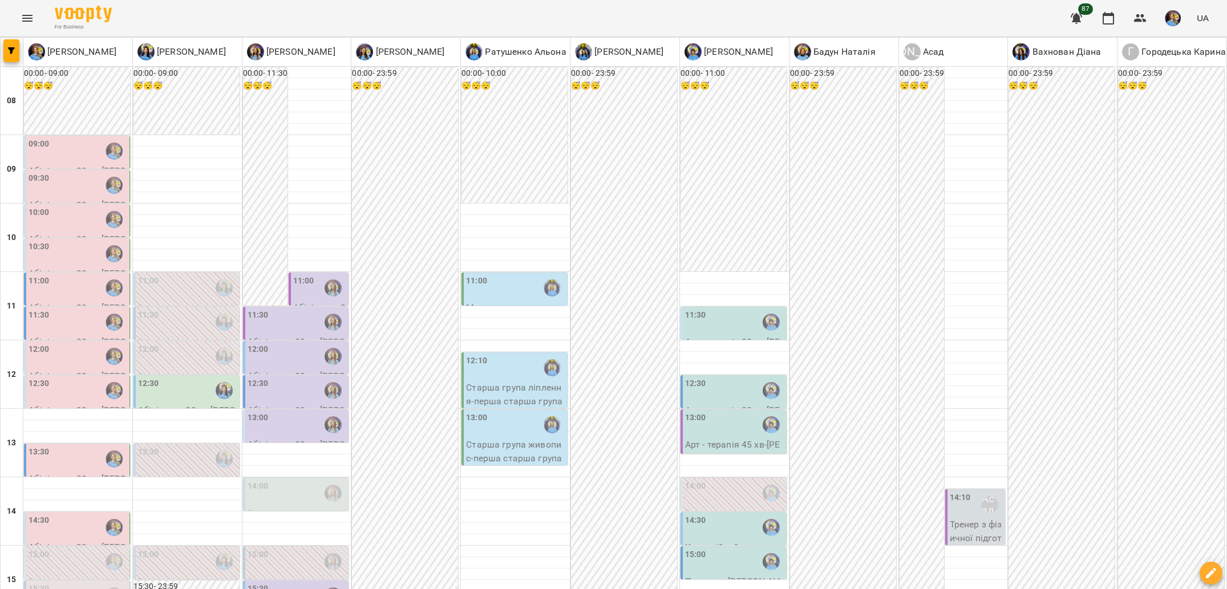
click at [211, 378] on div at bounding box center [224, 391] width 26 height 26
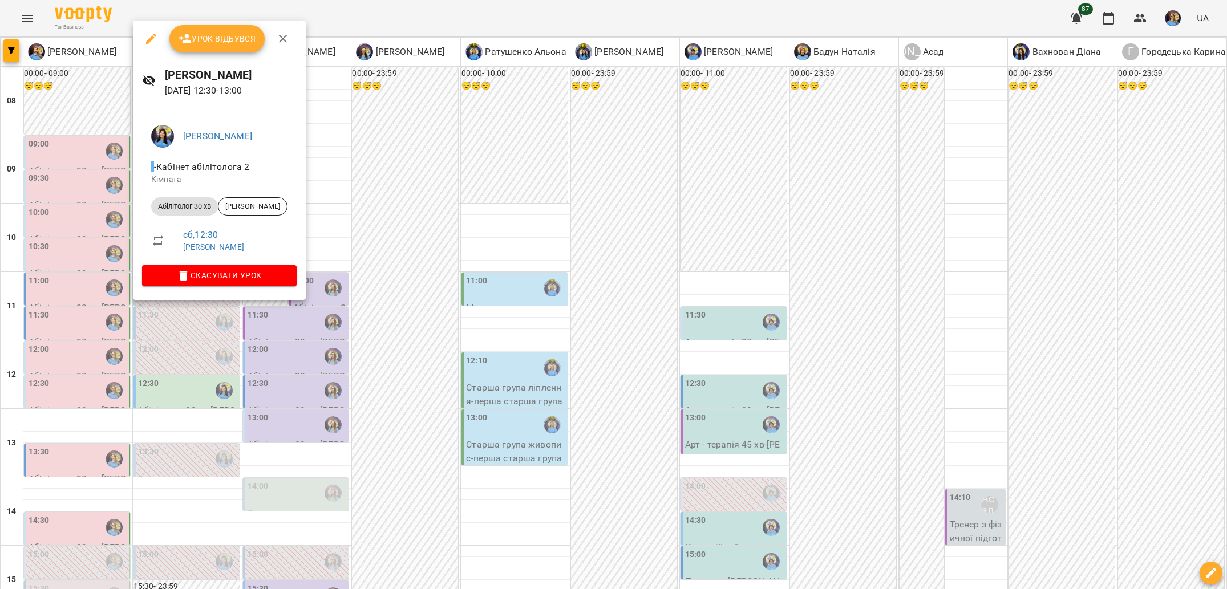
click at [335, 355] on div at bounding box center [613, 294] width 1227 height 589
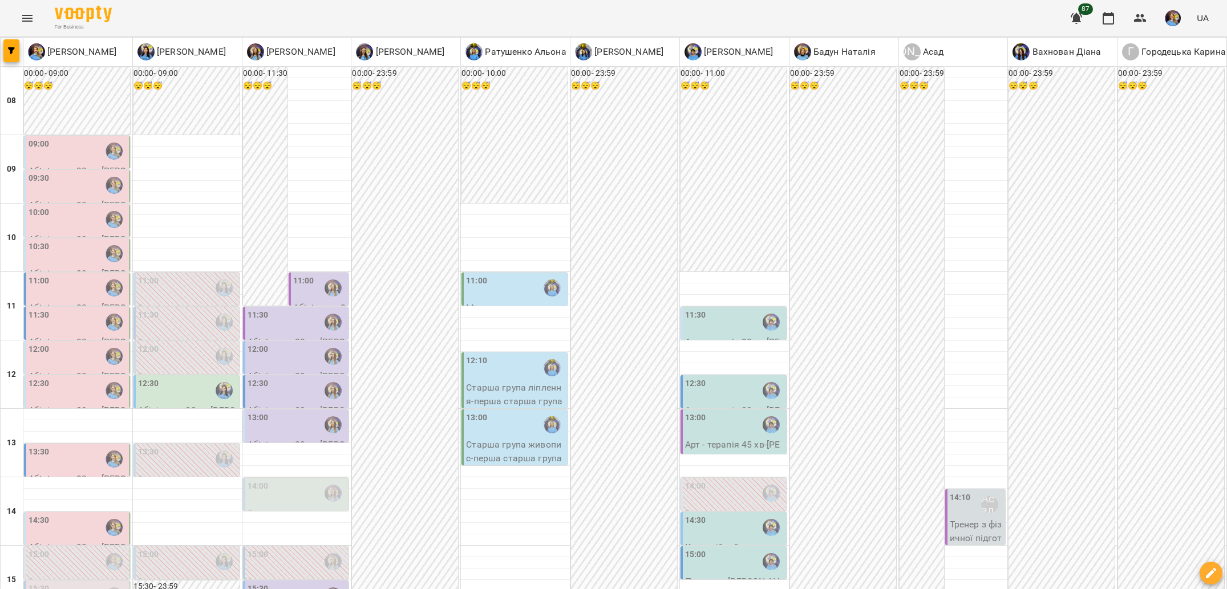
click at [197, 343] on div "12:00" at bounding box center [187, 356] width 99 height 26
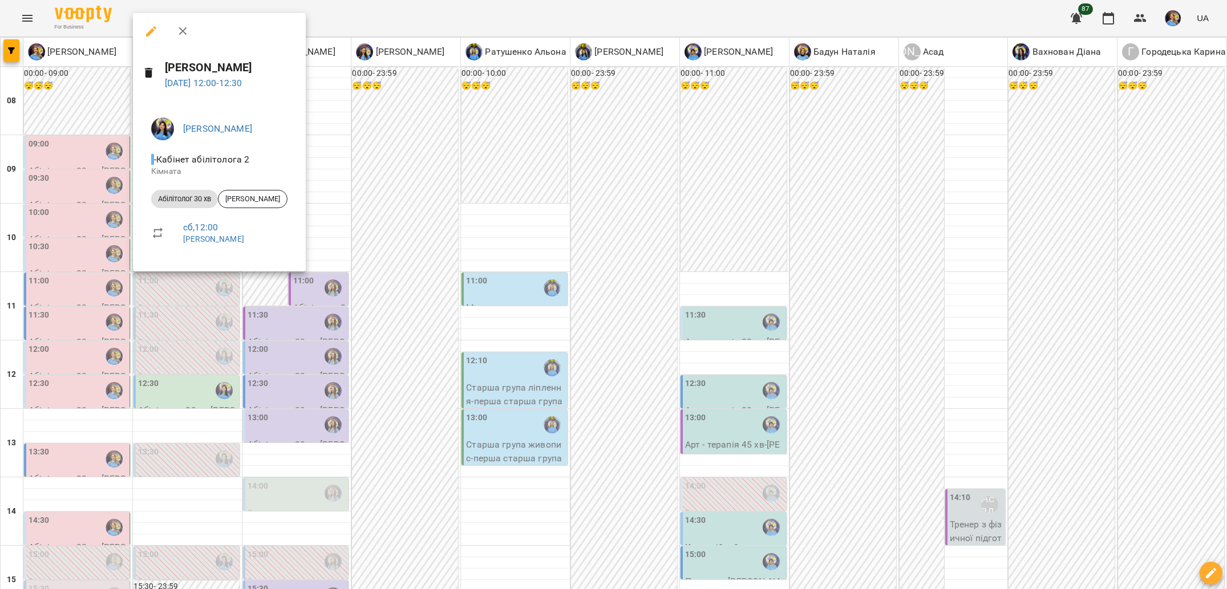
click at [299, 309] on div at bounding box center [613, 294] width 1227 height 589
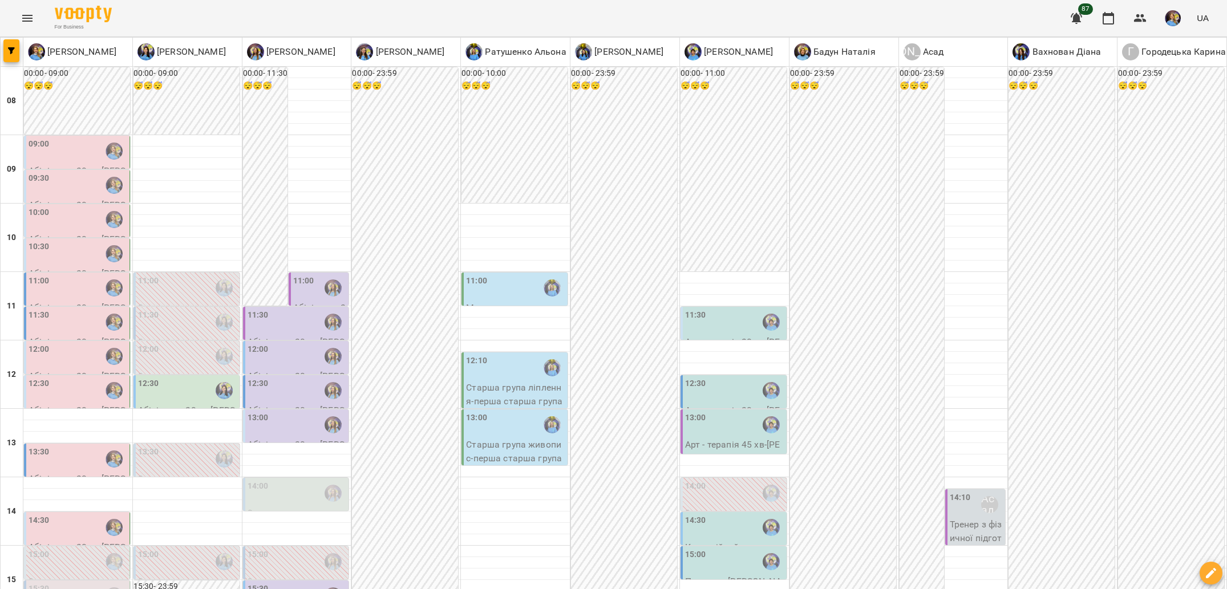
click at [192, 309] on div "11:30" at bounding box center [187, 322] width 99 height 26
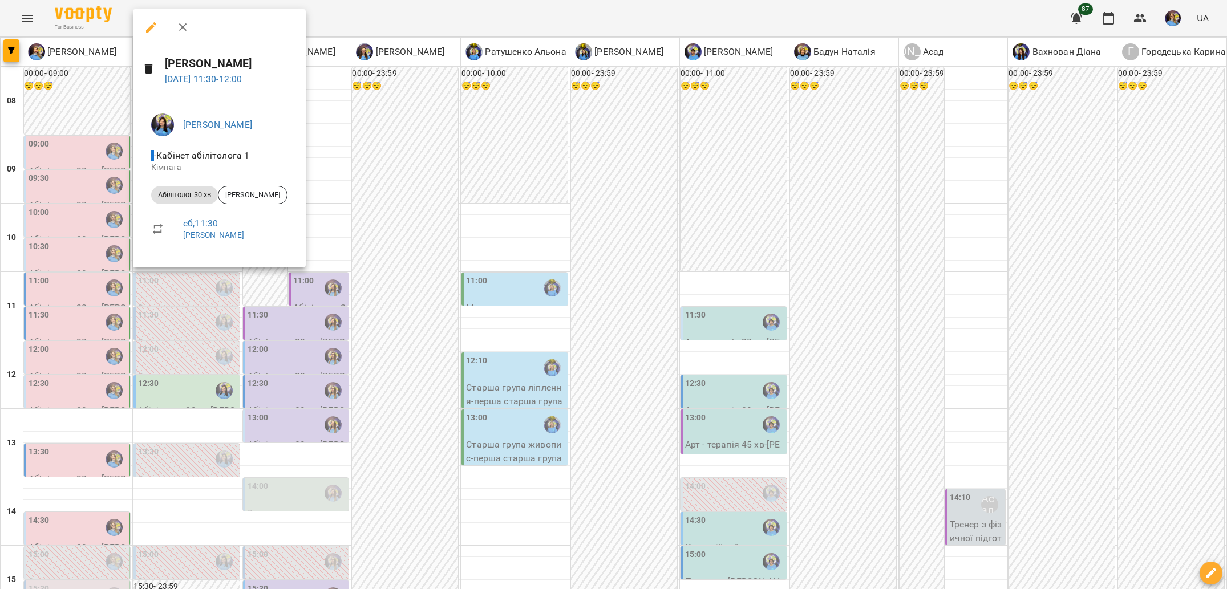
click at [282, 284] on div at bounding box center [613, 294] width 1227 height 589
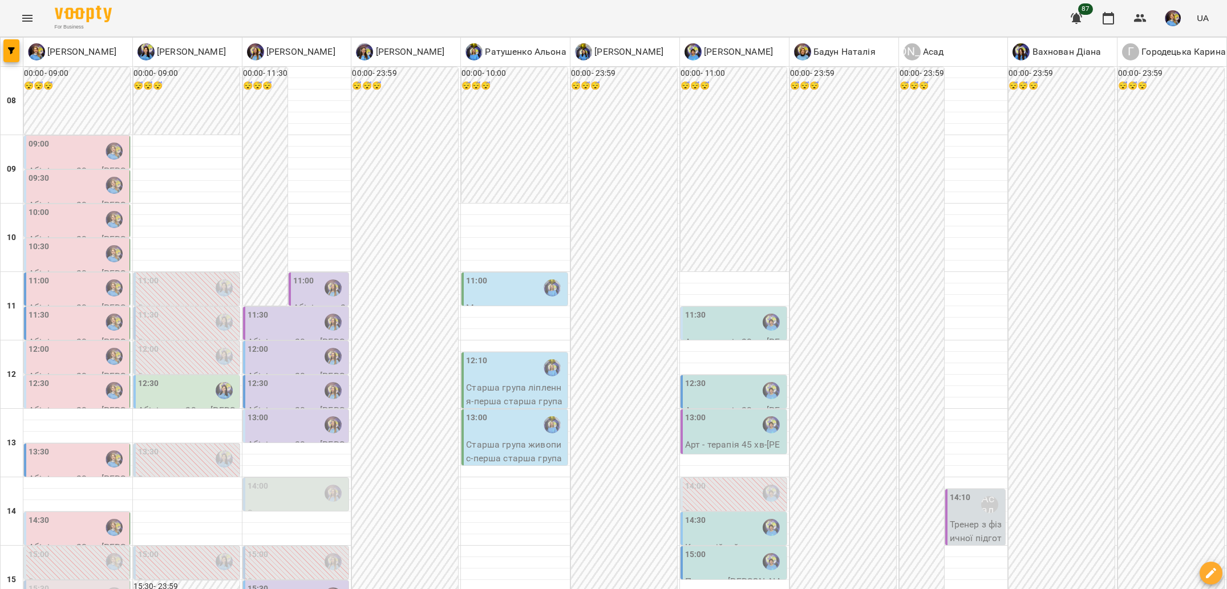
click at [196, 275] on div "11:00" at bounding box center [187, 288] width 99 height 26
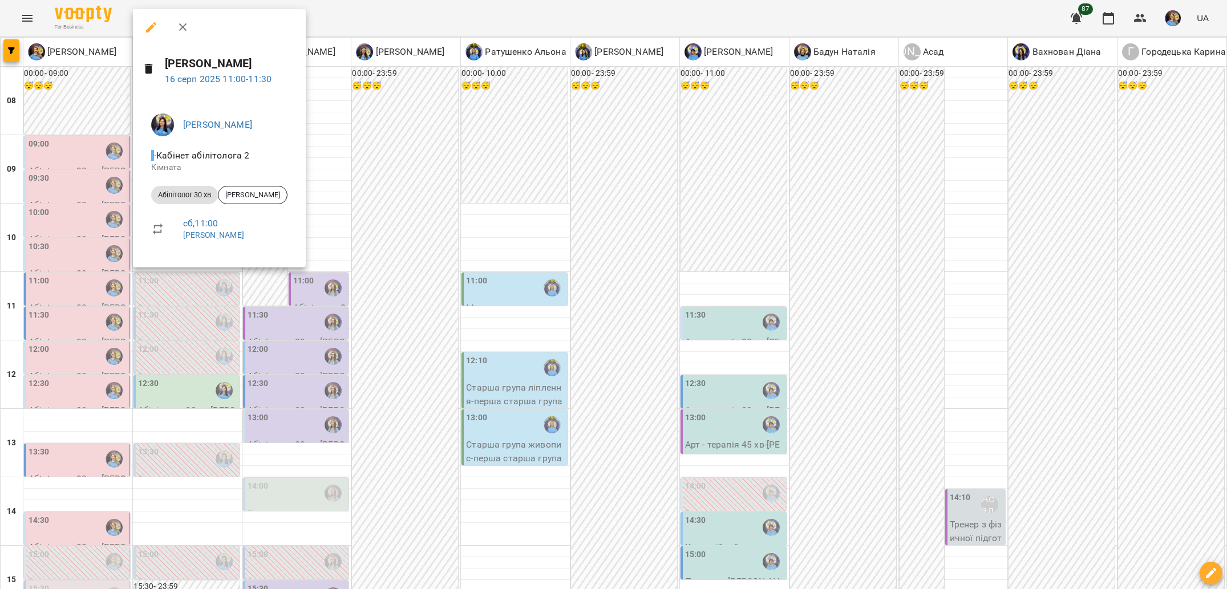
click at [266, 280] on div at bounding box center [613, 294] width 1227 height 589
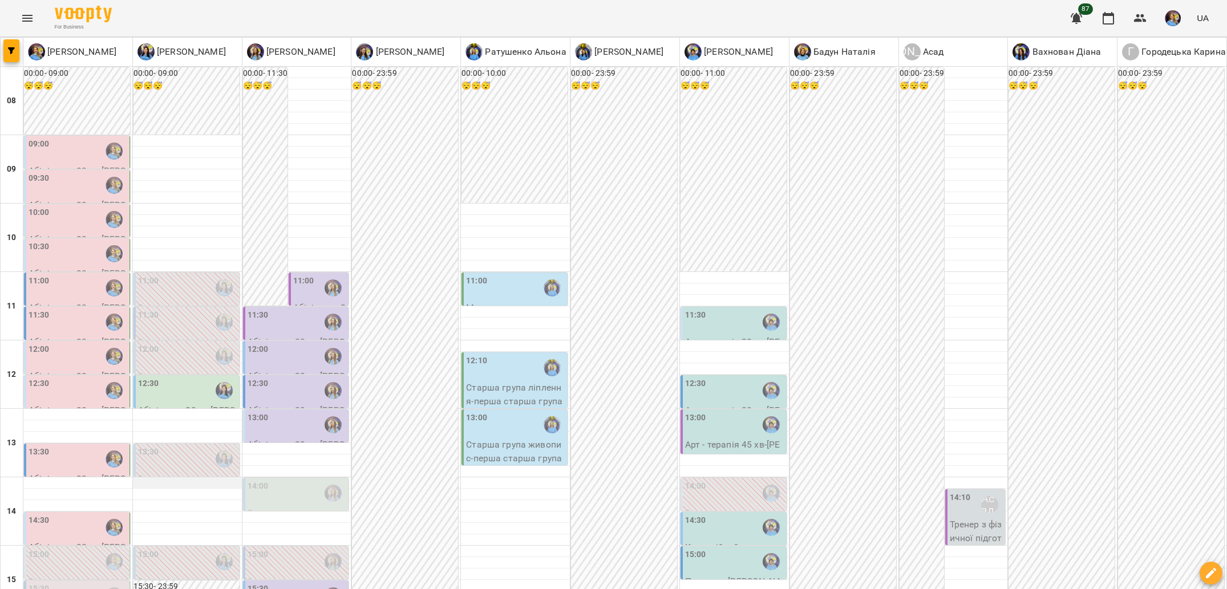
click at [204, 477] on div at bounding box center [187, 482] width 109 height 11
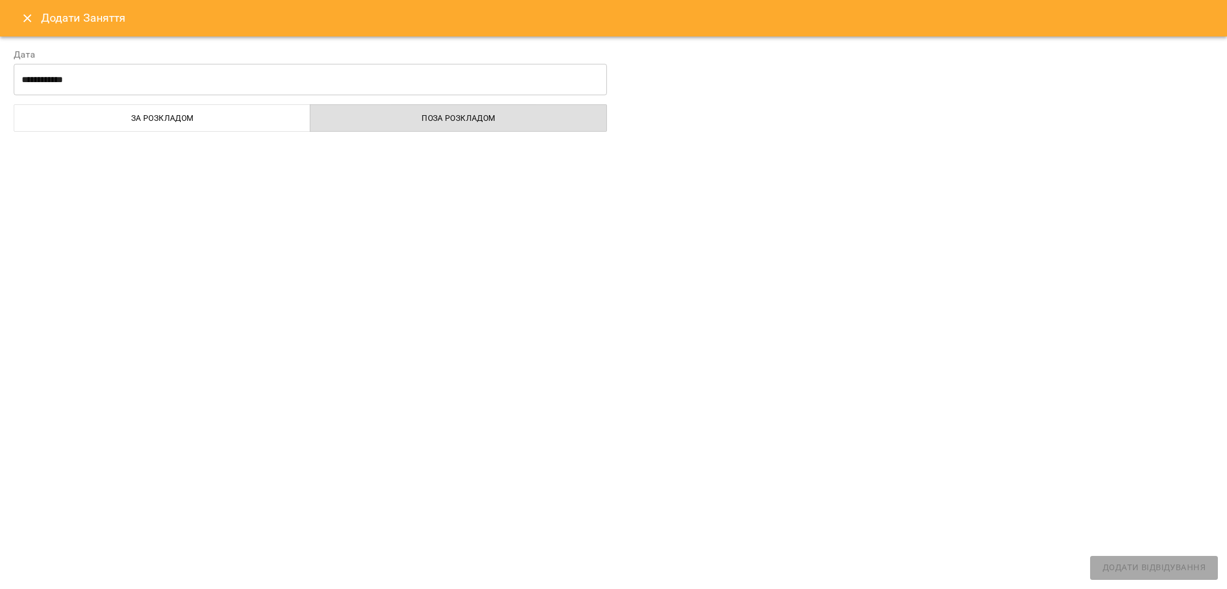
select select "**********"
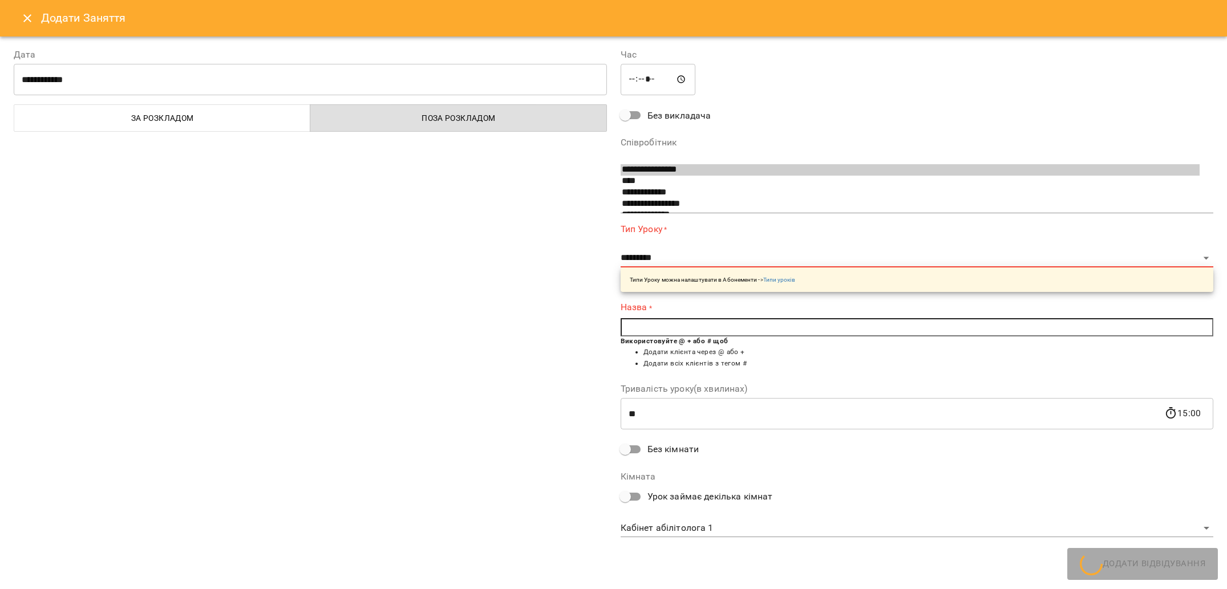
scroll to position [41, 0]
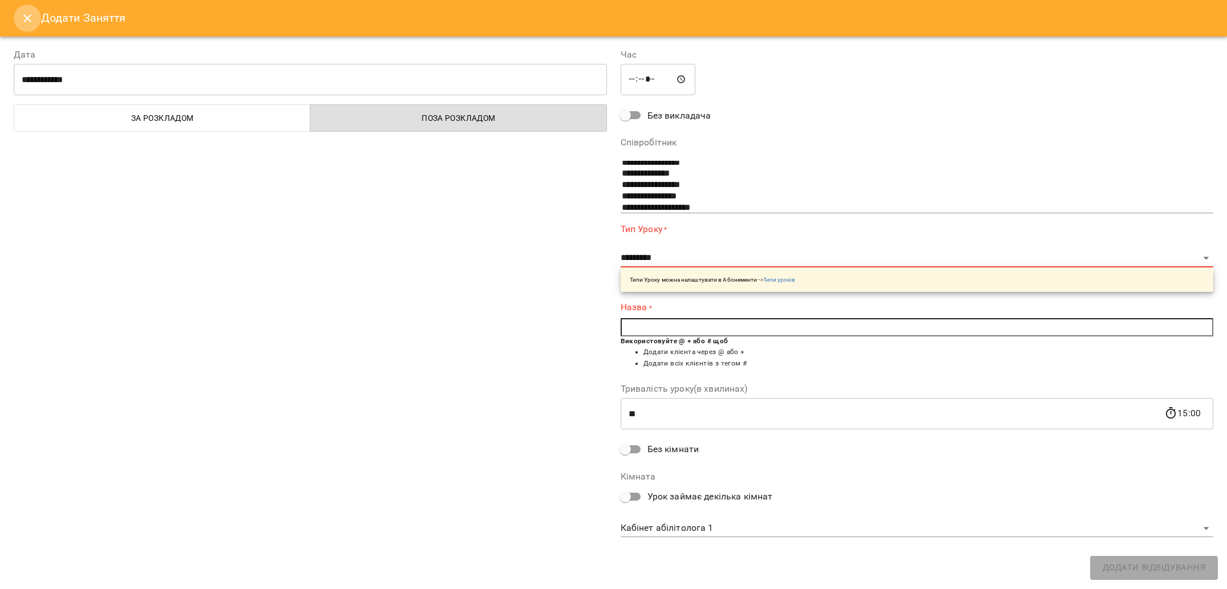
click at [21, 19] on icon "Close" at bounding box center [28, 18] width 14 height 14
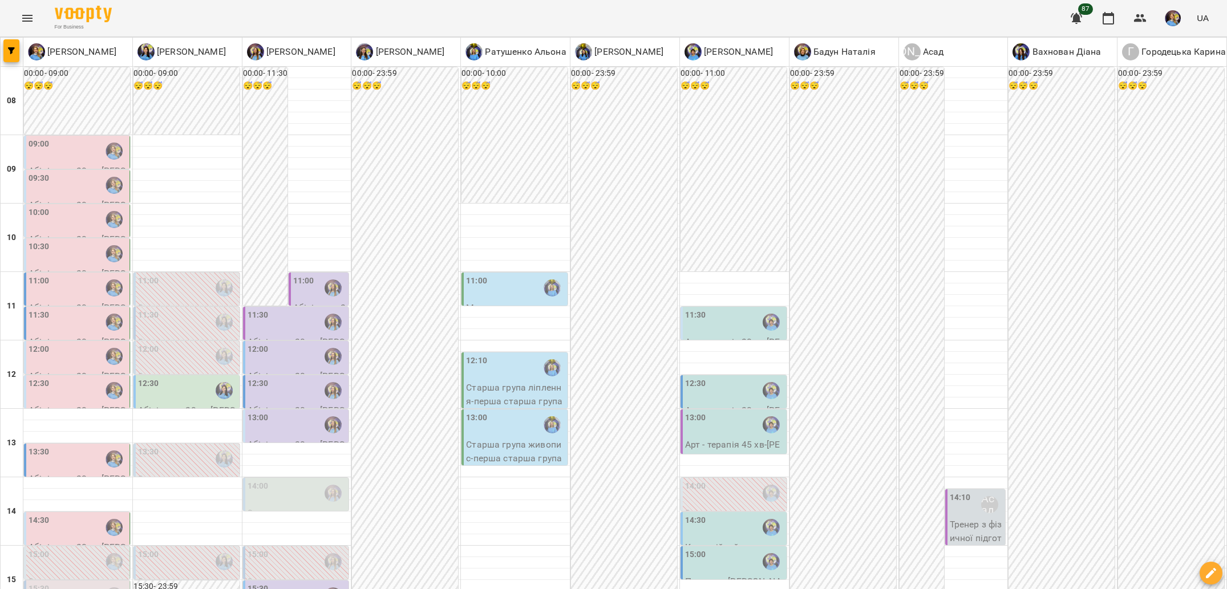
click at [158, 446] on div "13:30" at bounding box center [187, 459] width 99 height 26
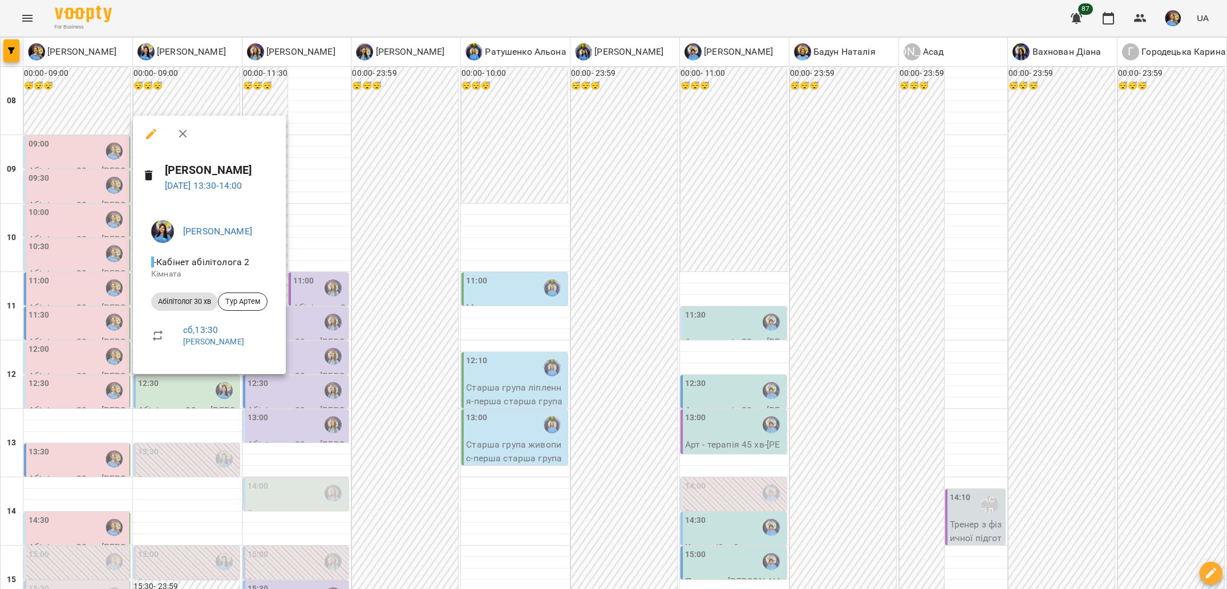
click at [315, 404] on div at bounding box center [613, 294] width 1227 height 589
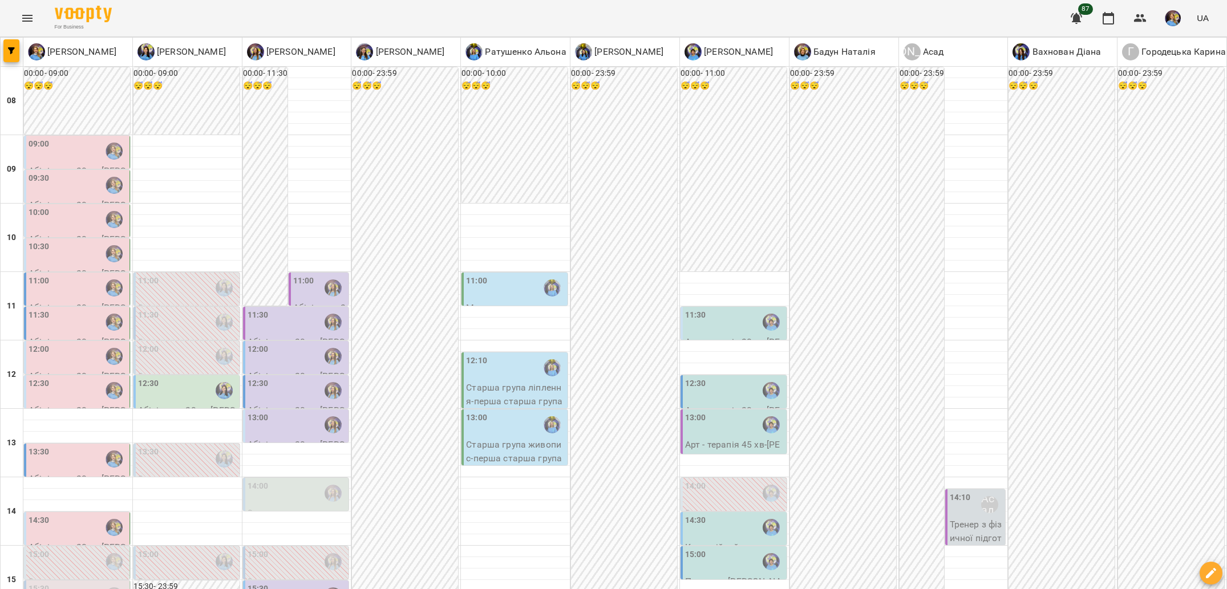
scroll to position [185, 0]
click at [199, 549] on div "15:00" at bounding box center [187, 562] width 99 height 26
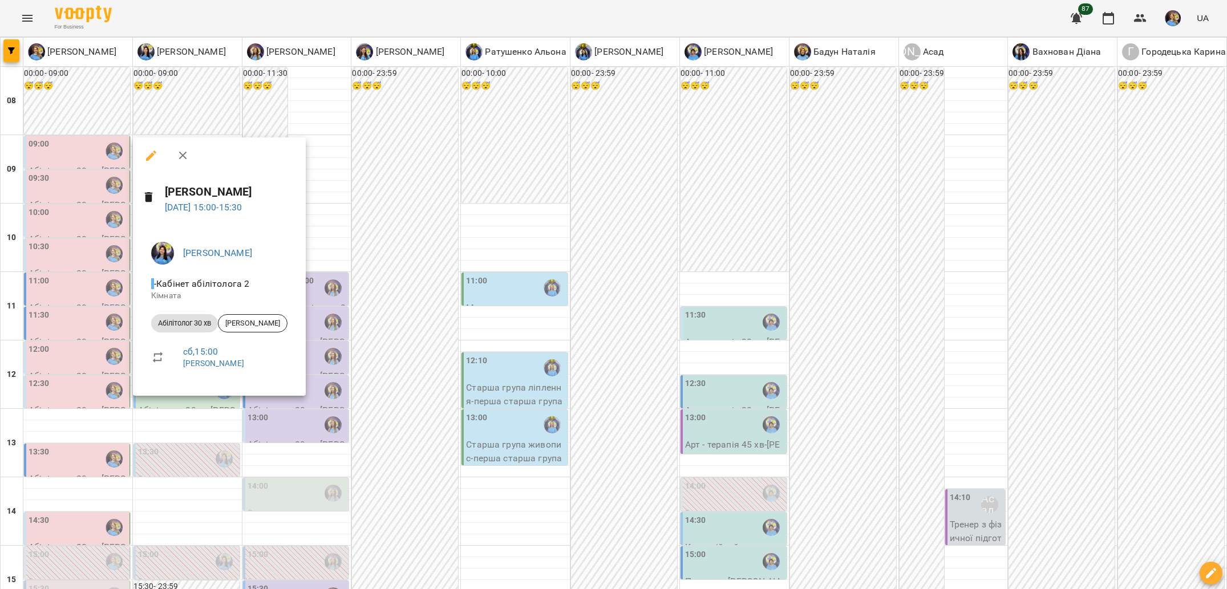
click at [256, 438] on div at bounding box center [613, 294] width 1227 height 589
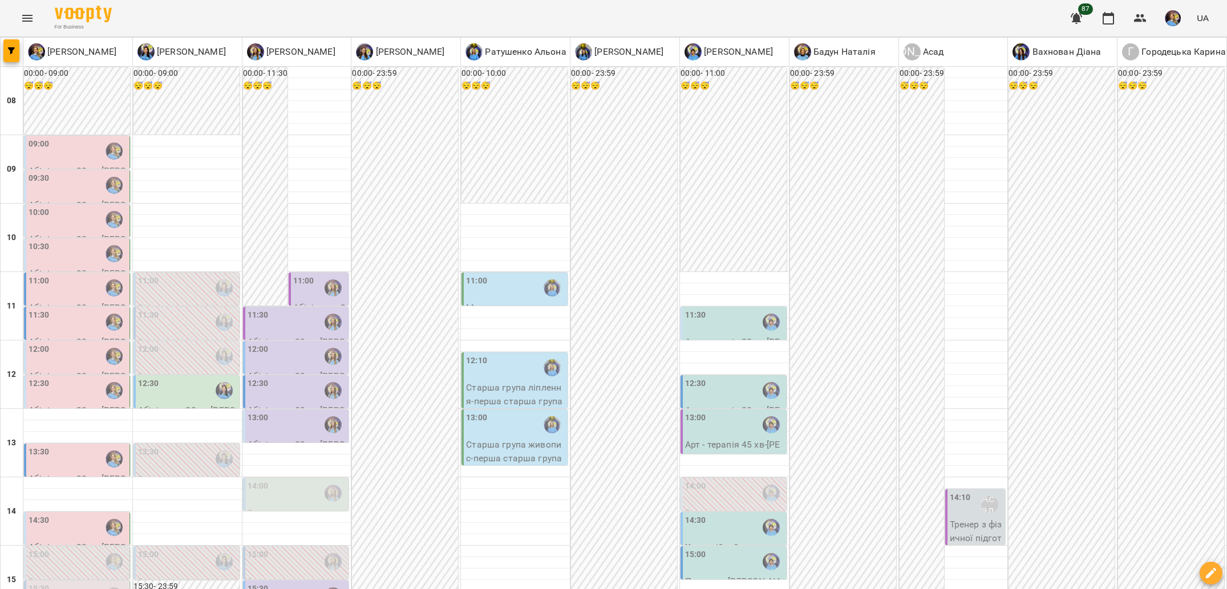
scroll to position [170, 0]
click at [303, 583] on div "15:30" at bounding box center [297, 596] width 99 height 26
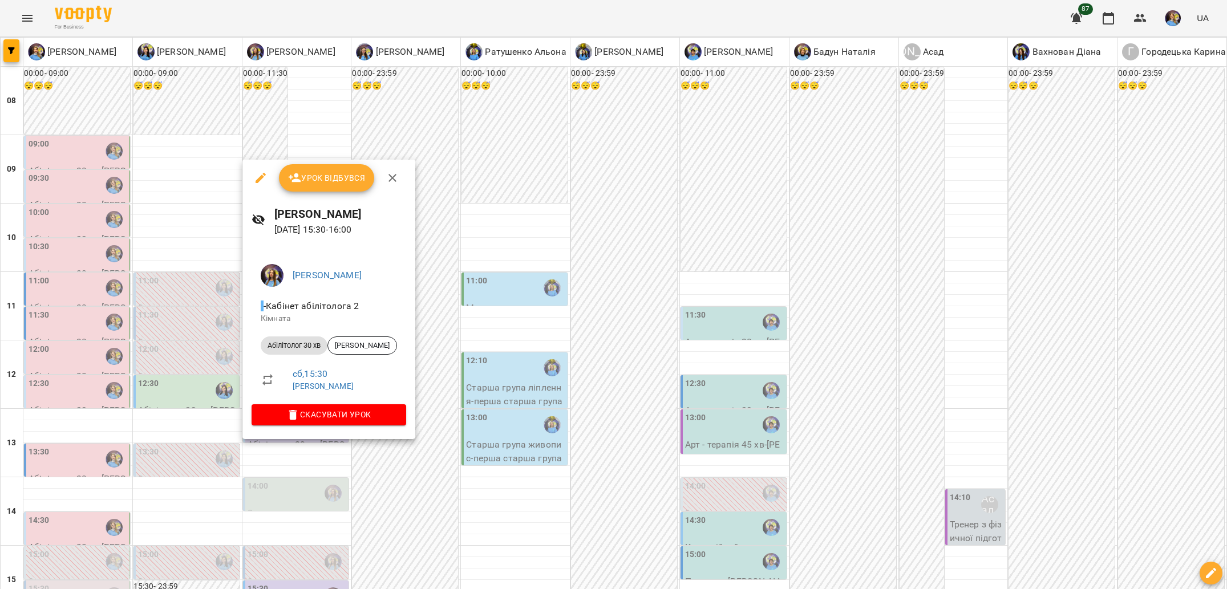
click at [382, 455] on div at bounding box center [613, 294] width 1227 height 589
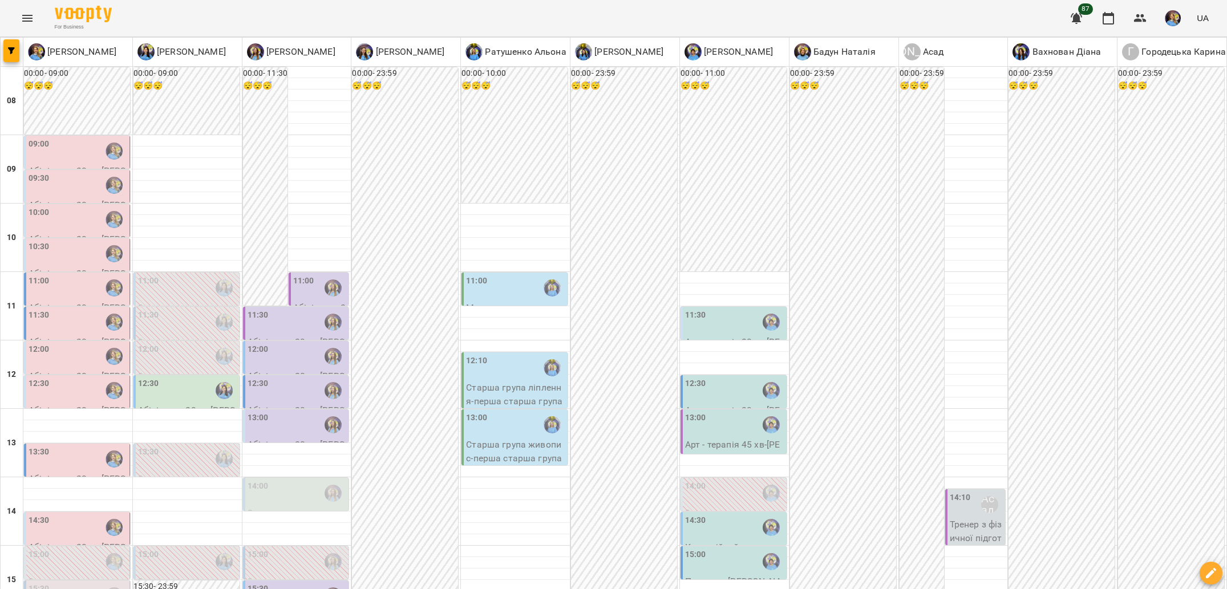
click at [299, 549] on div "15:00" at bounding box center [297, 562] width 99 height 26
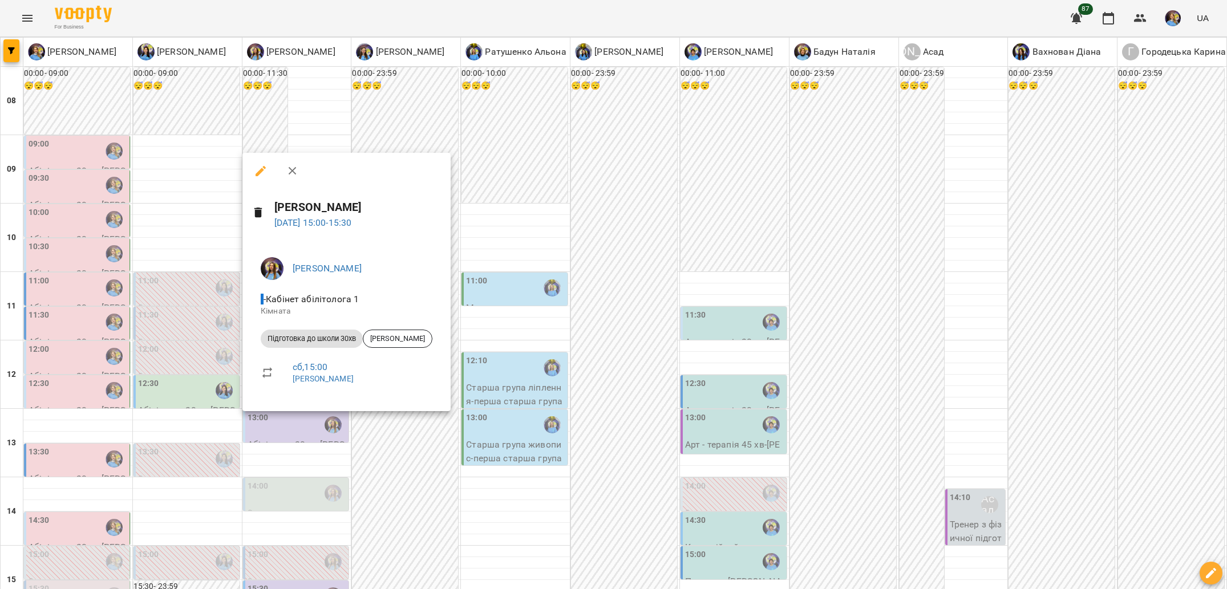
click at [347, 420] on div at bounding box center [613, 294] width 1227 height 589
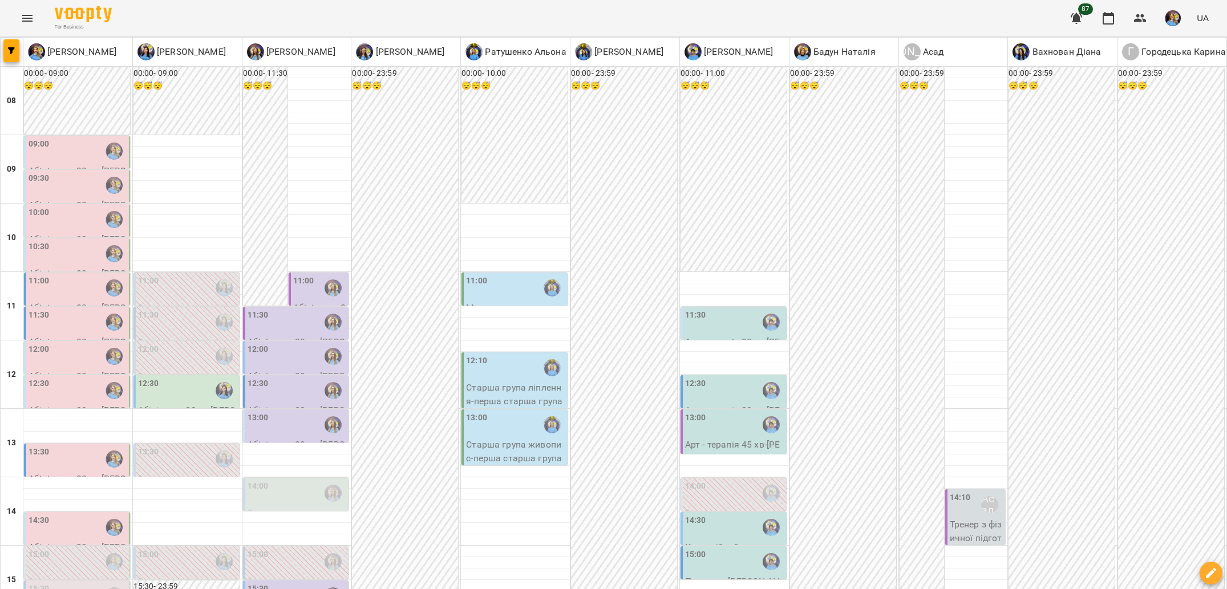
click at [322, 583] on div at bounding box center [333, 596] width 26 height 26
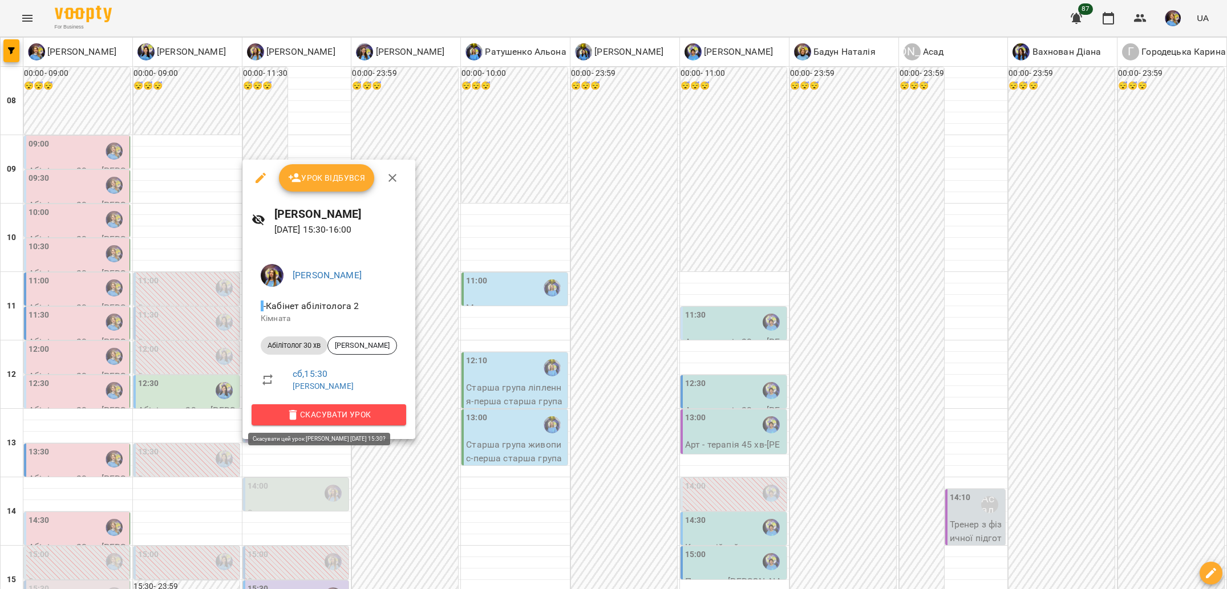
click at [306, 415] on span "Скасувати Урок" at bounding box center [329, 415] width 136 height 14
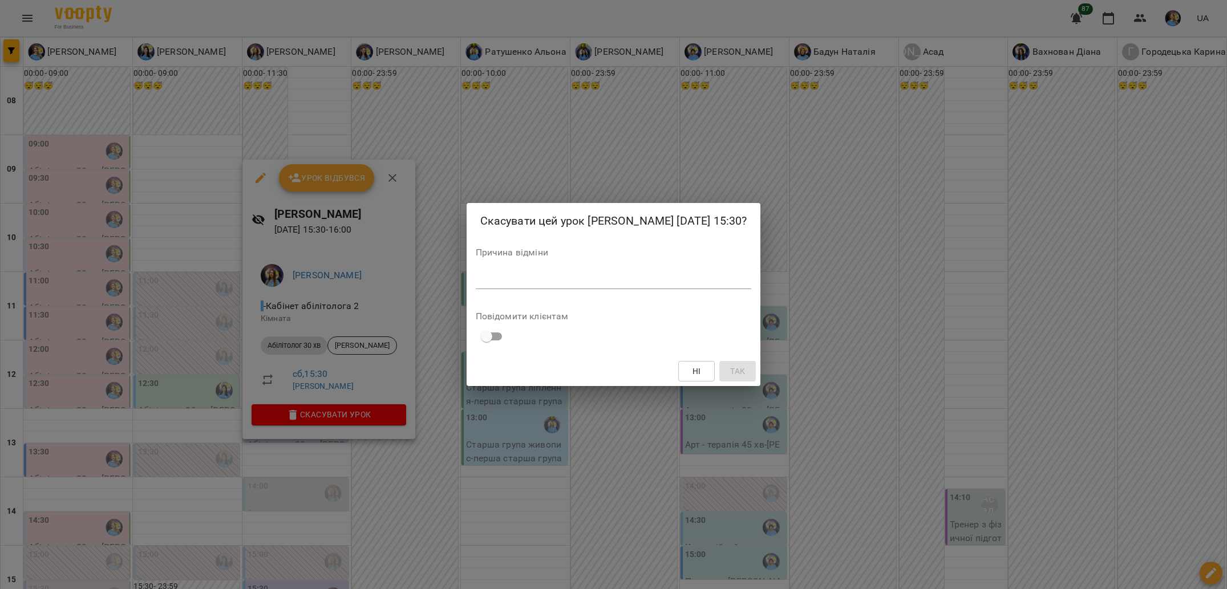
click at [504, 290] on div "Причина відміни *" at bounding box center [614, 271] width 276 height 46
click at [492, 271] on div "*" at bounding box center [614, 280] width 276 height 18
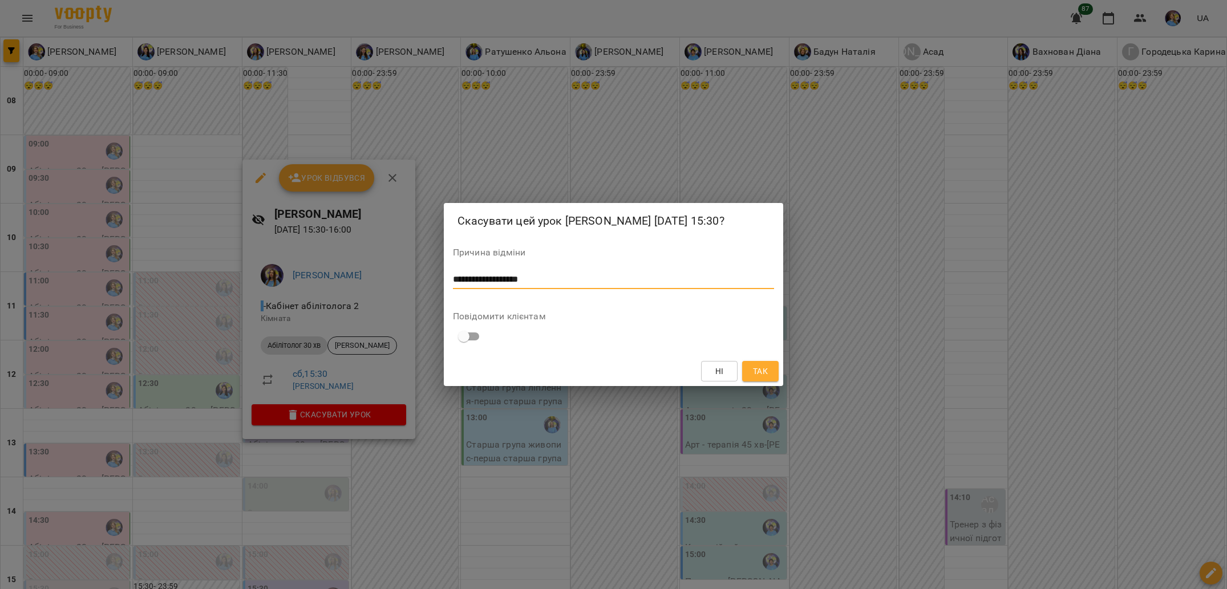
type textarea "**********"
click at [760, 376] on span "Так" at bounding box center [760, 372] width 15 height 14
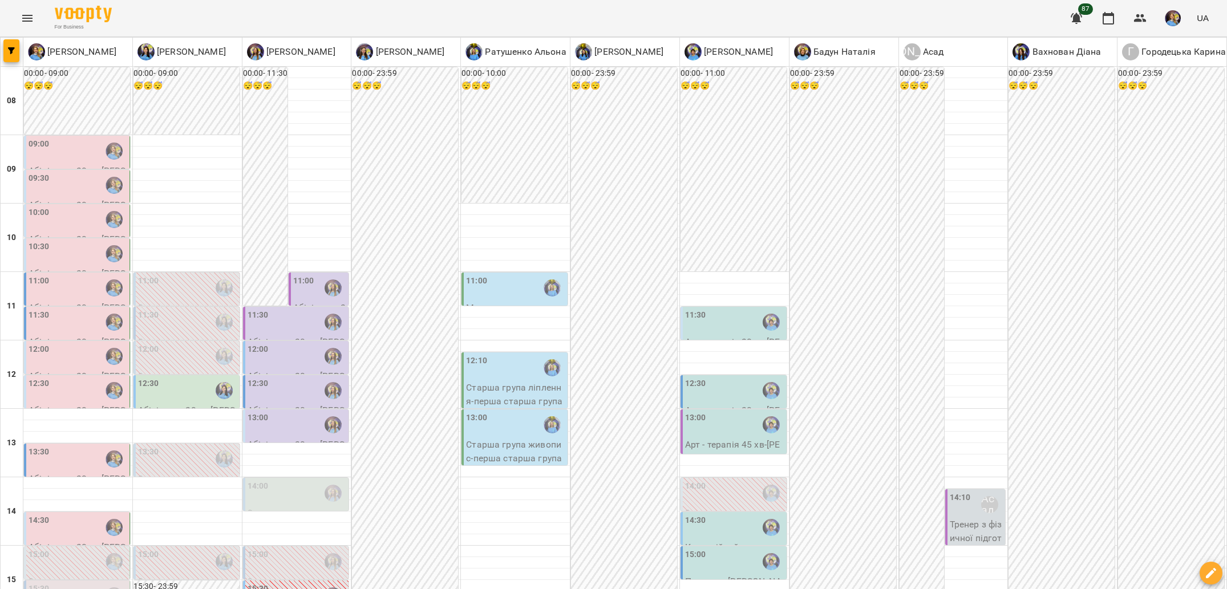
click at [693, 515] on label "14:30" at bounding box center [695, 521] width 21 height 13
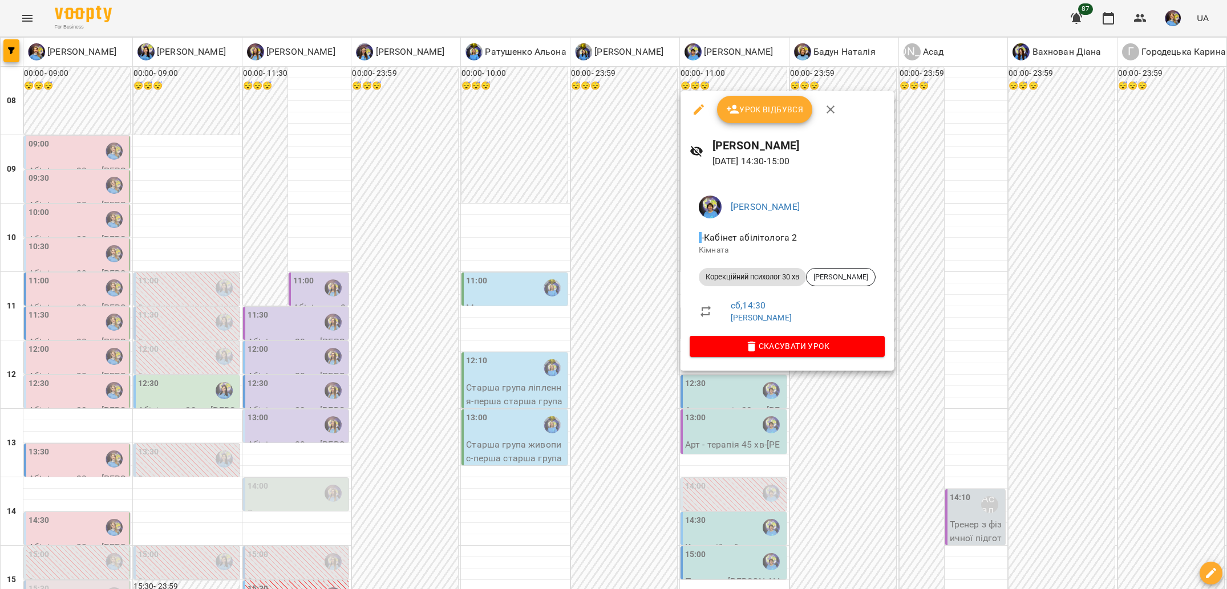
click at [658, 369] on div at bounding box center [613, 294] width 1227 height 589
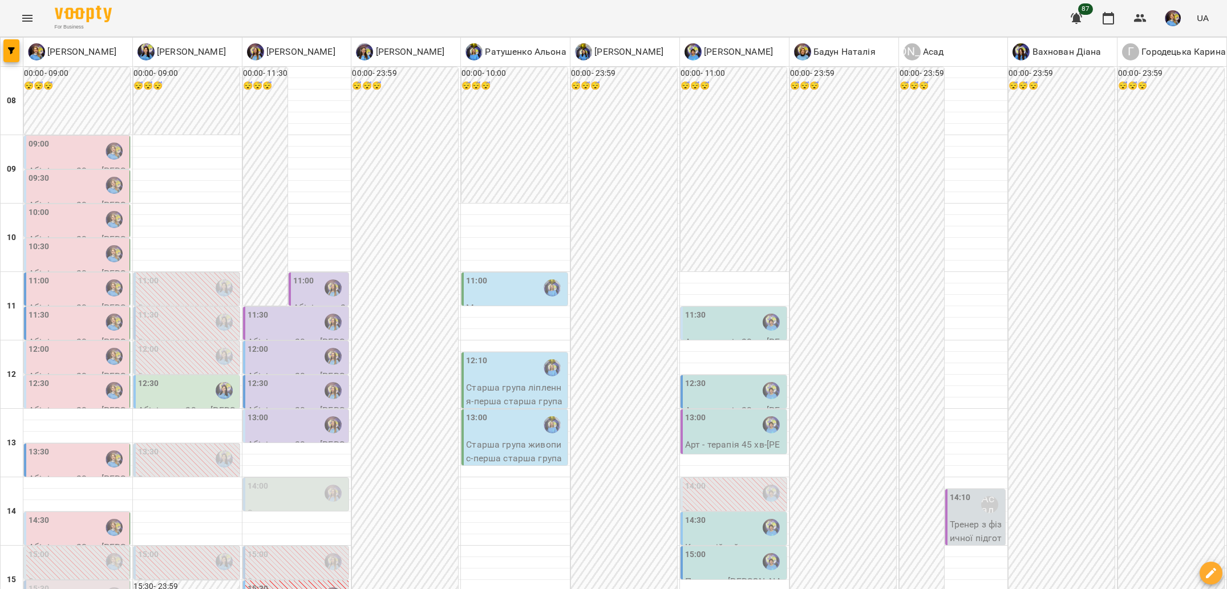
click at [722, 549] on div "15:00" at bounding box center [734, 562] width 99 height 26
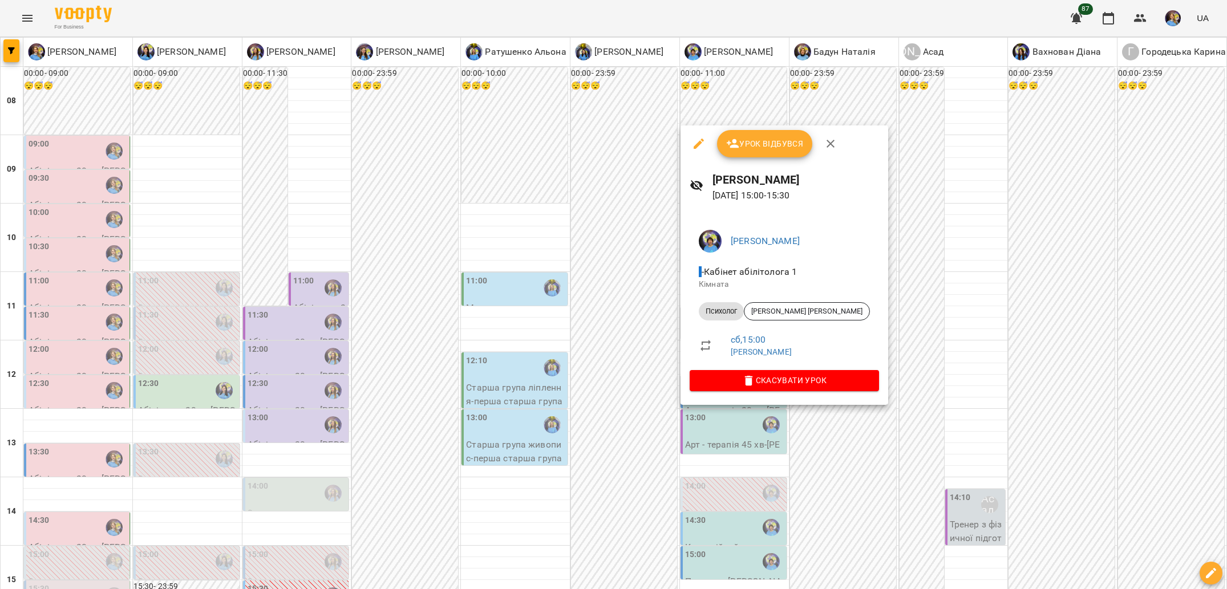
click at [670, 403] on div at bounding box center [613, 294] width 1227 height 589
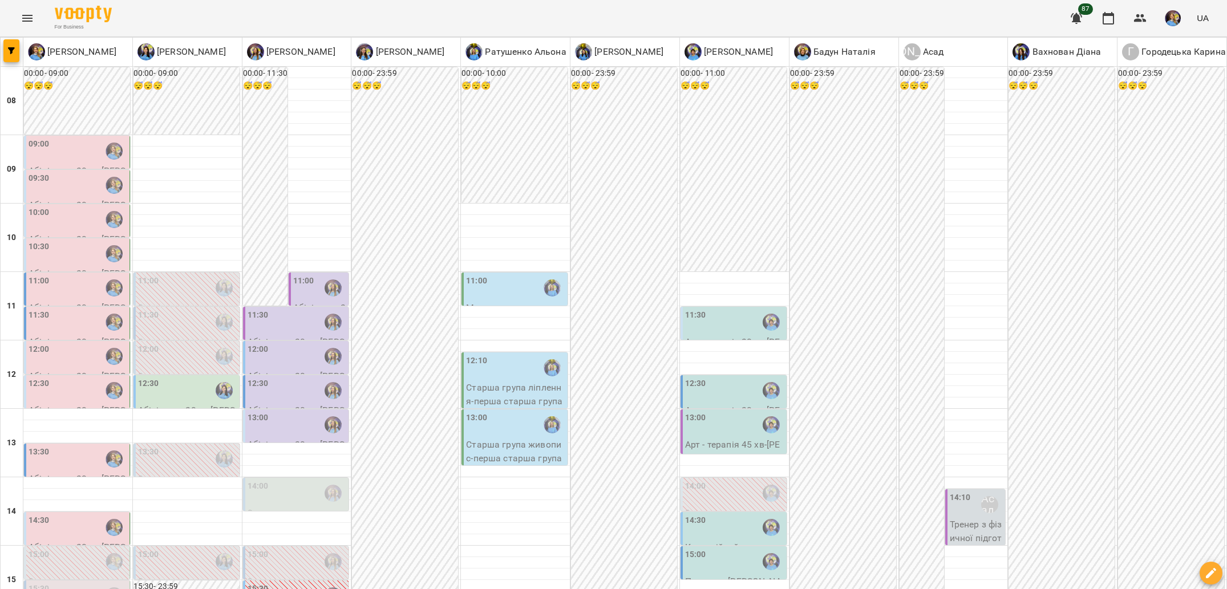
click at [697, 480] on label "14:00" at bounding box center [695, 486] width 21 height 13
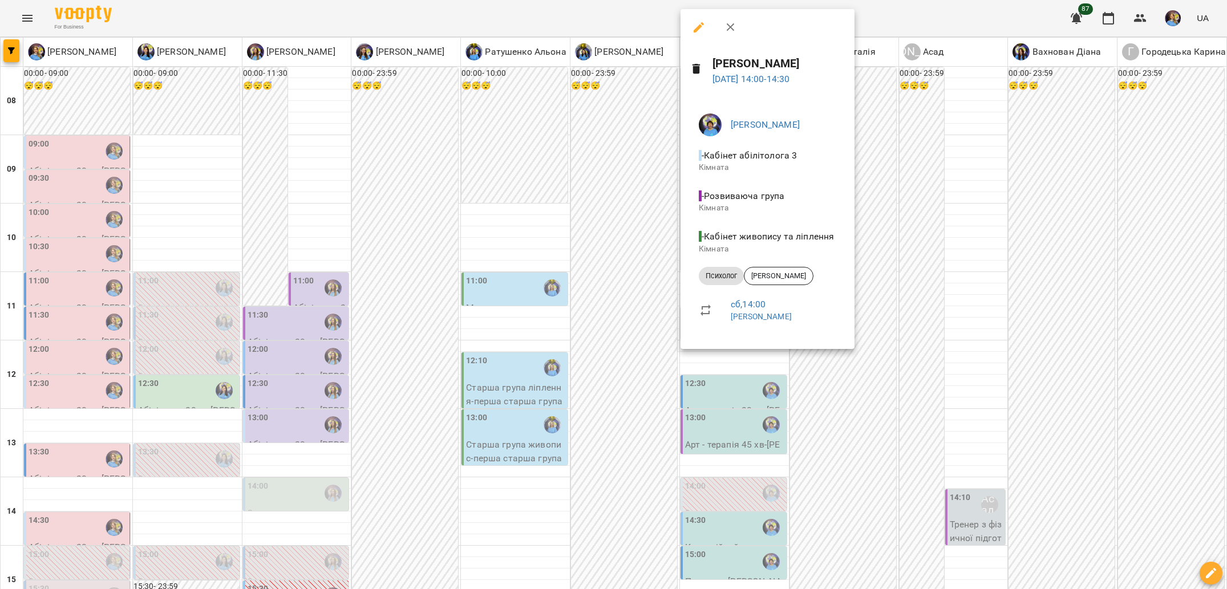
click at [653, 323] on div at bounding box center [613, 294] width 1227 height 589
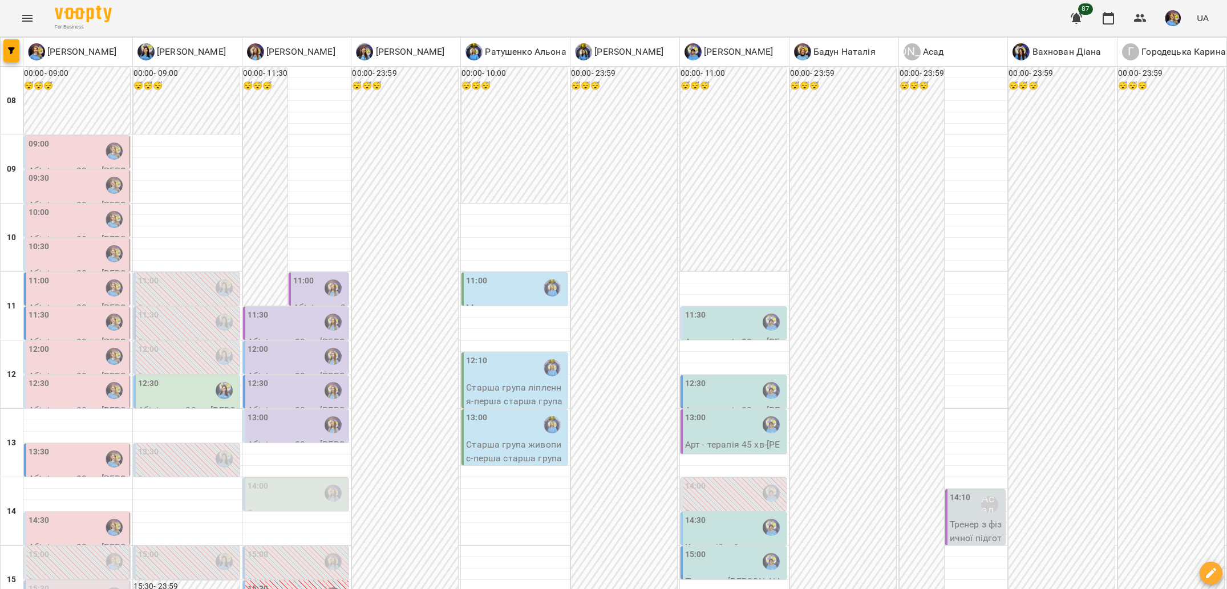
click at [694, 378] on label "12:30" at bounding box center [695, 384] width 21 height 13
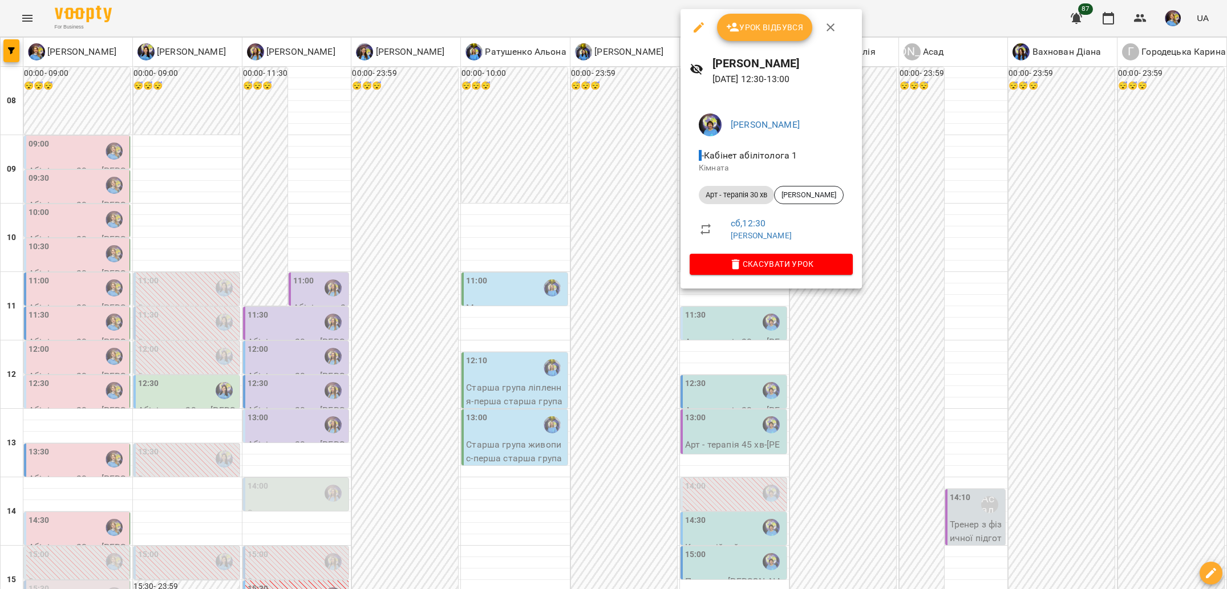
click at [652, 290] on div at bounding box center [613, 294] width 1227 height 589
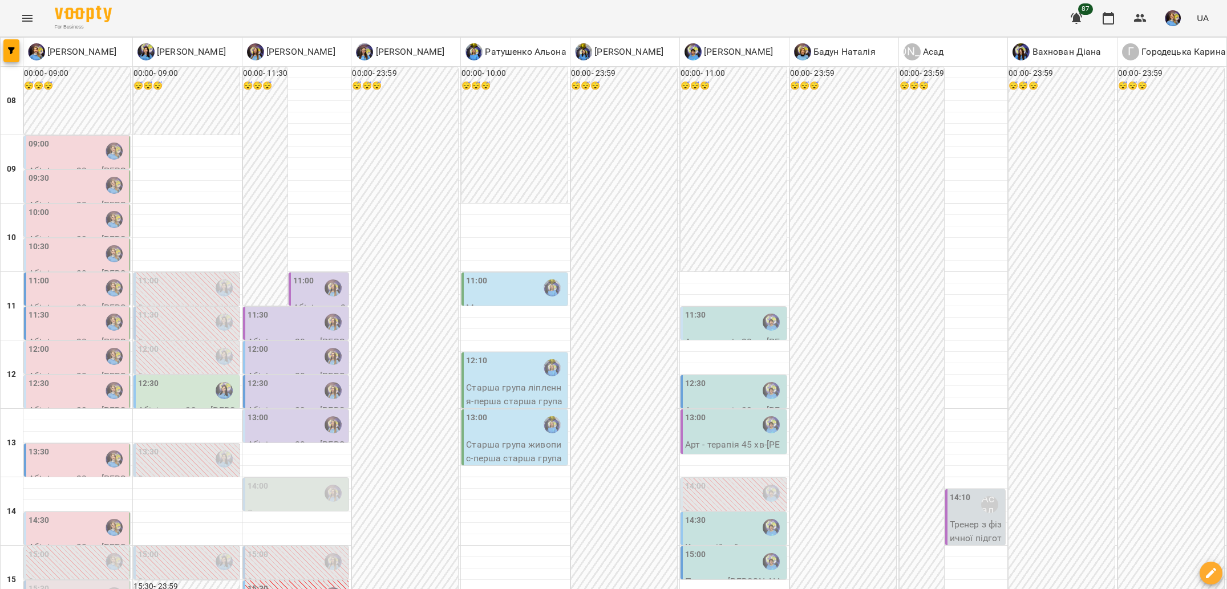
click at [707, 507] on p "0" at bounding box center [734, 514] width 99 height 14
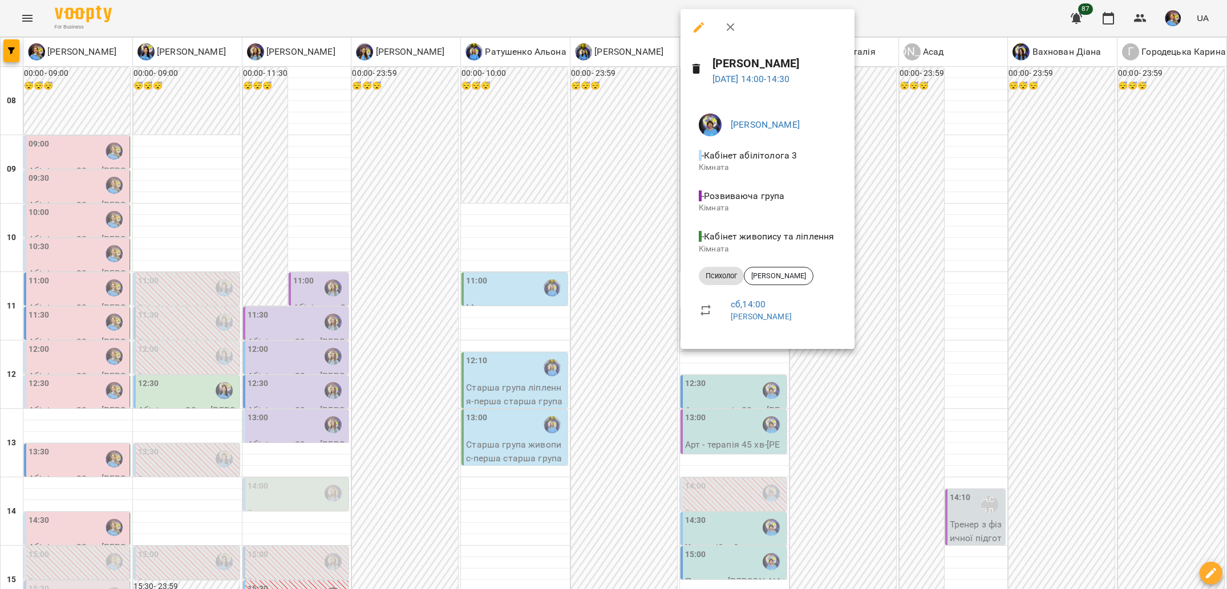
click at [670, 362] on div at bounding box center [613, 294] width 1227 height 589
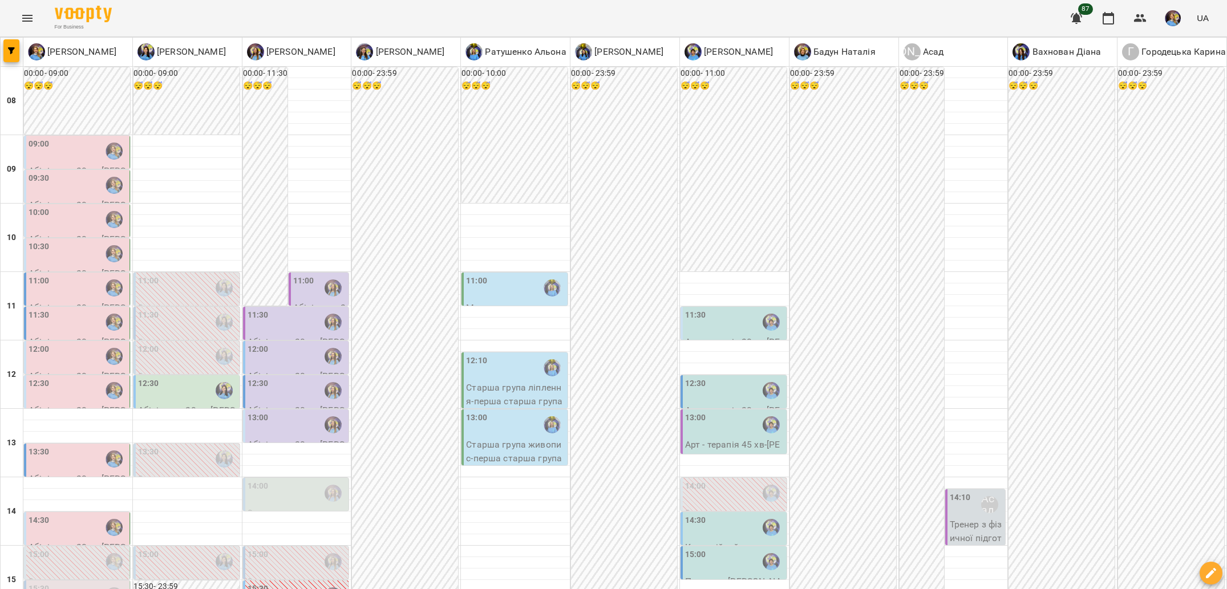
click at [695, 515] on div "14:30" at bounding box center [695, 528] width 21 height 26
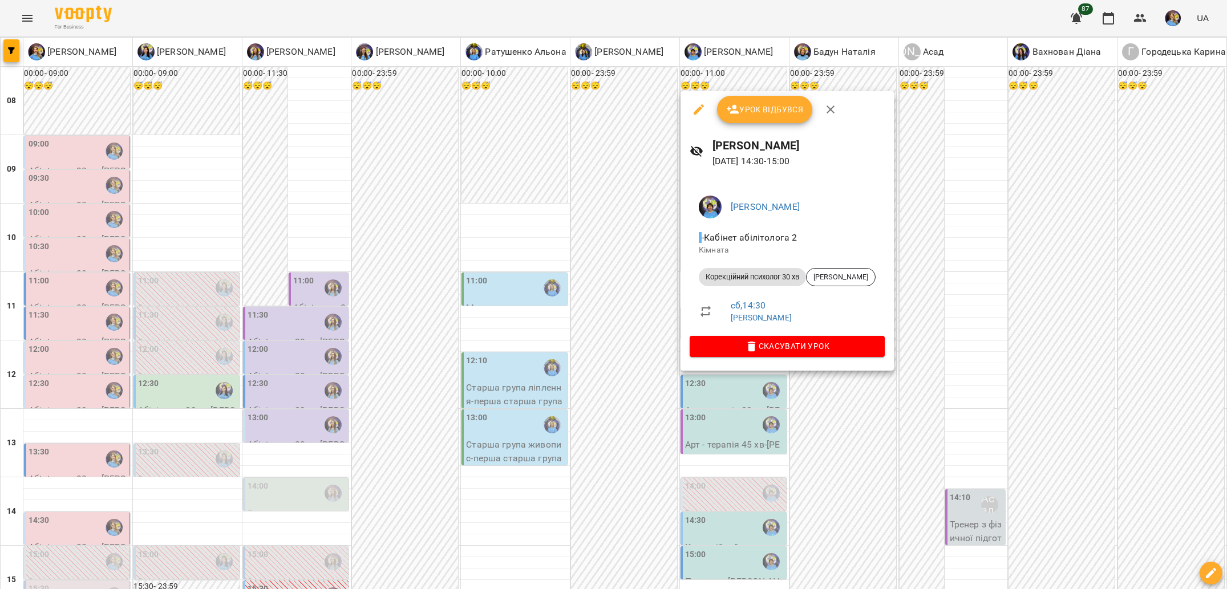
click at [651, 325] on div at bounding box center [613, 294] width 1227 height 589
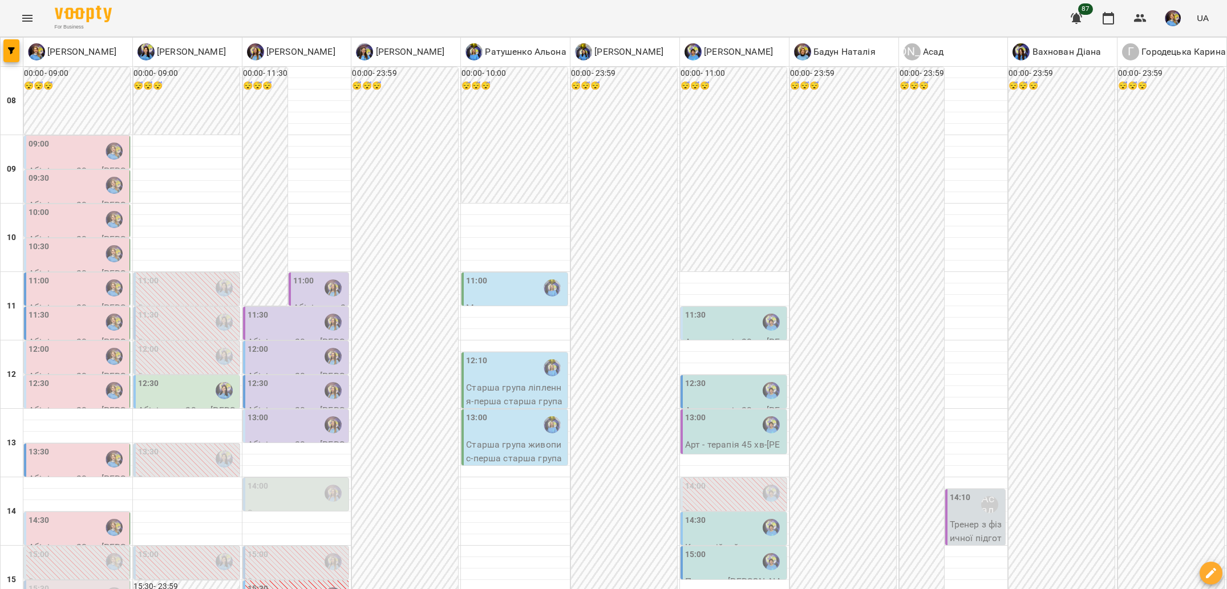
click at [693, 480] on div "14:00" at bounding box center [695, 493] width 21 height 26
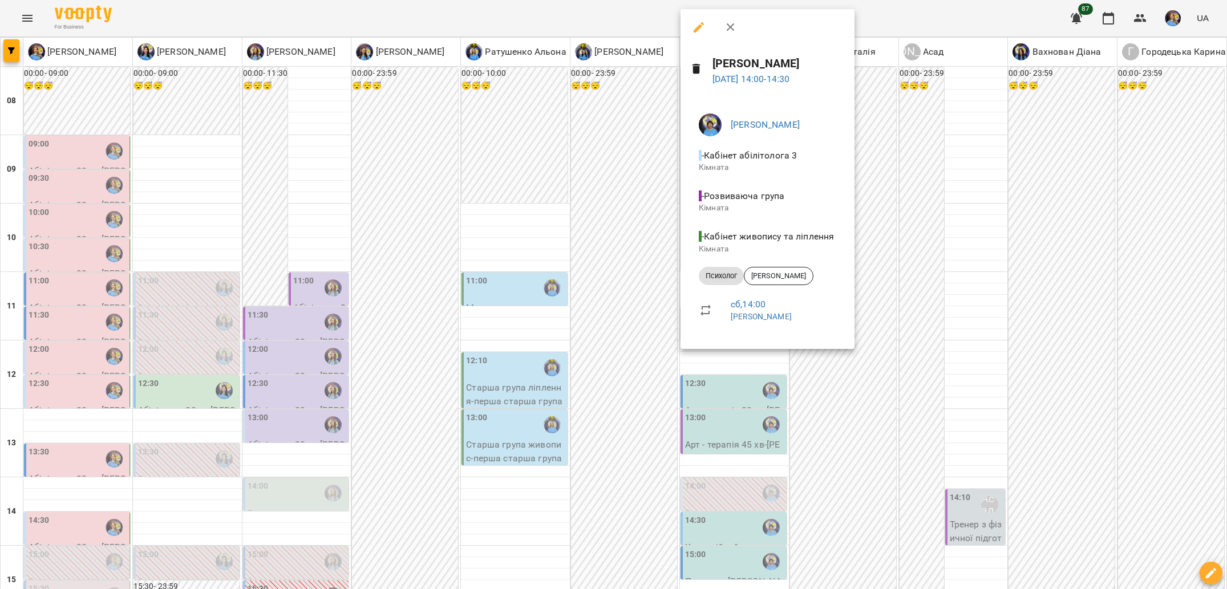
click at [639, 325] on div at bounding box center [613, 294] width 1227 height 589
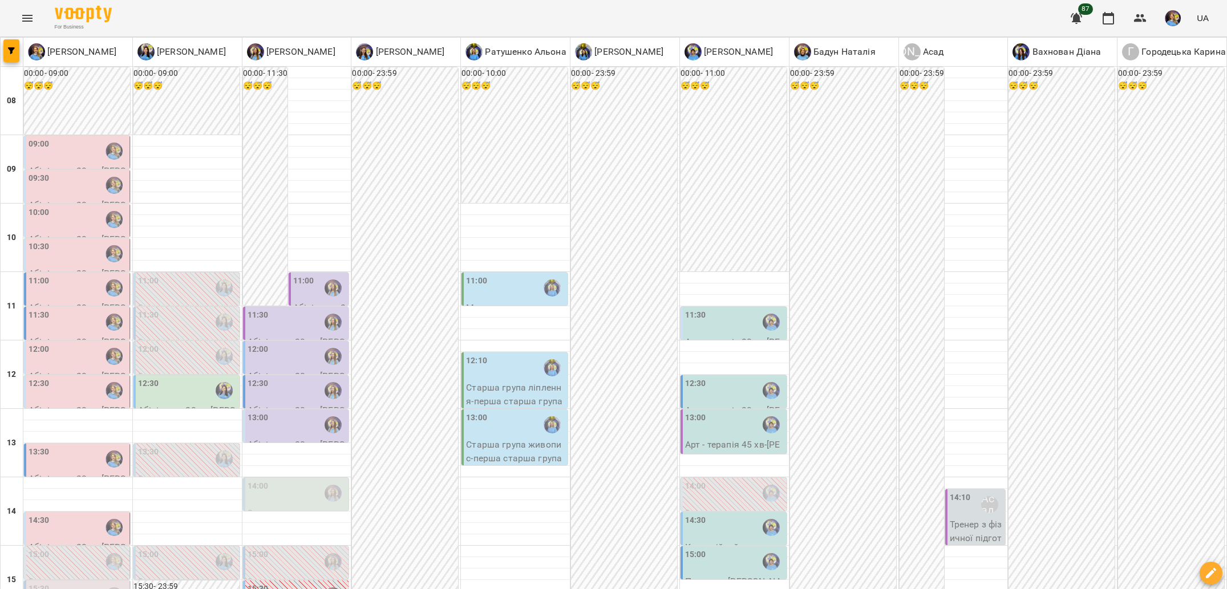
click at [712, 412] on div "13:00" at bounding box center [734, 425] width 99 height 26
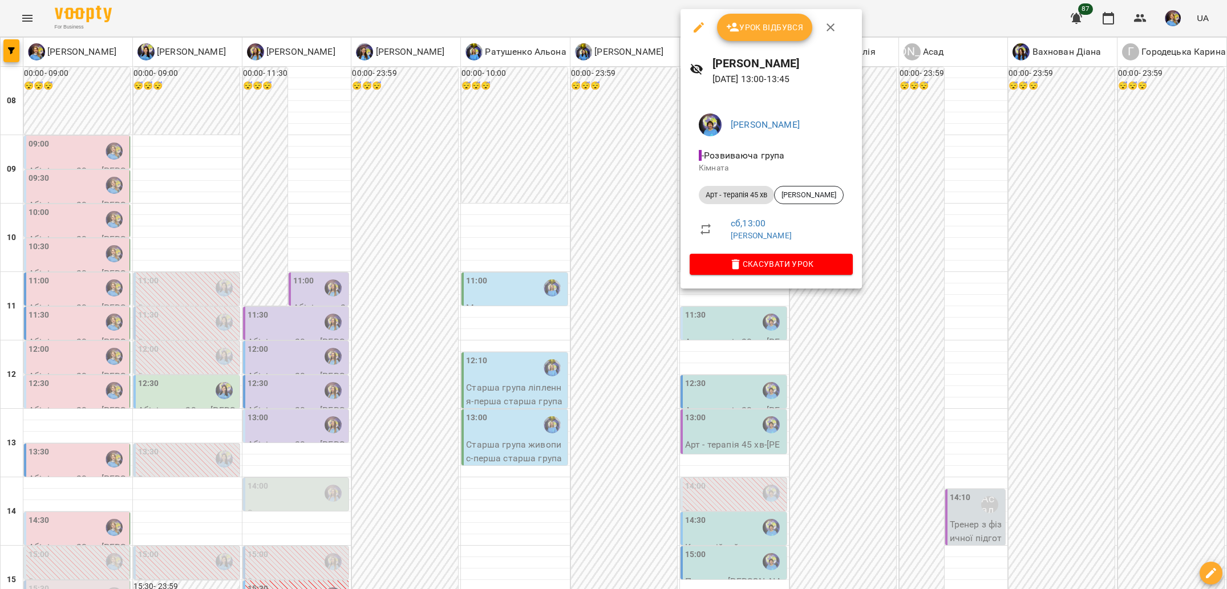
click at [640, 270] on div at bounding box center [613, 294] width 1227 height 589
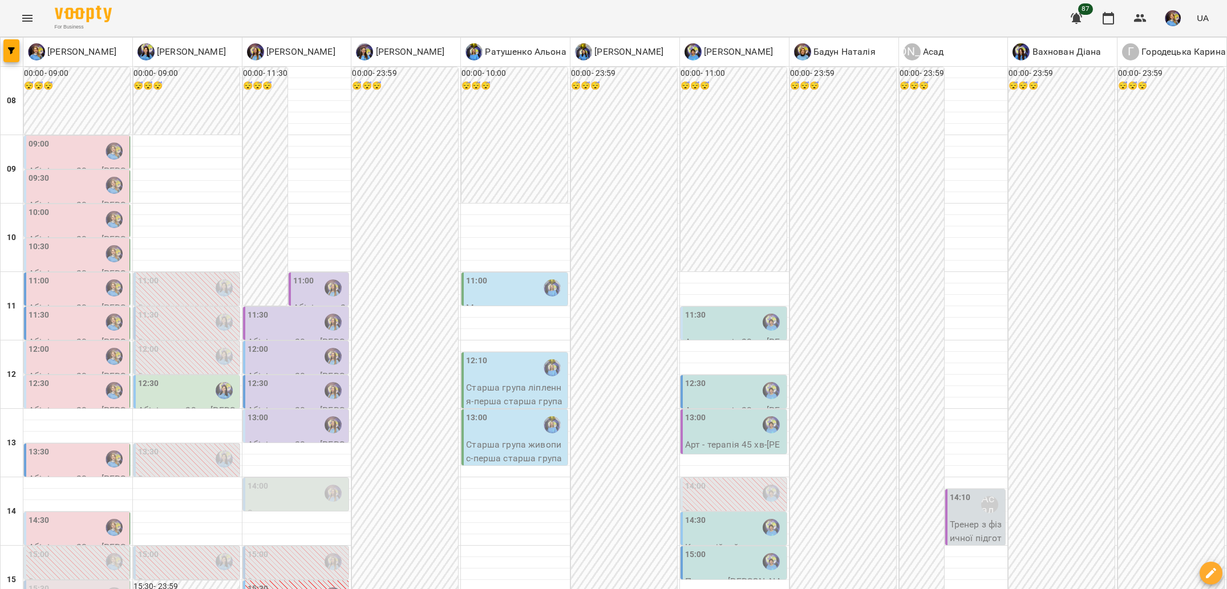
click at [714, 375] on div "12:30 Арт - терапія 30 хв - [PERSON_NAME]" at bounding box center [734, 404] width 106 height 58
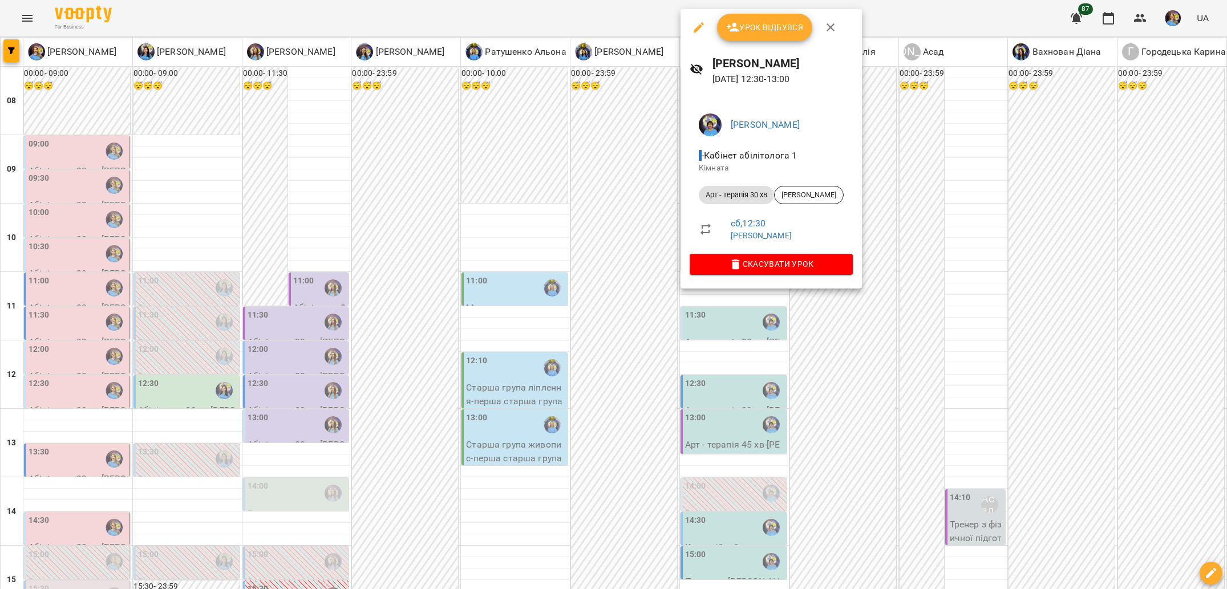
click at [661, 257] on div at bounding box center [613, 294] width 1227 height 589
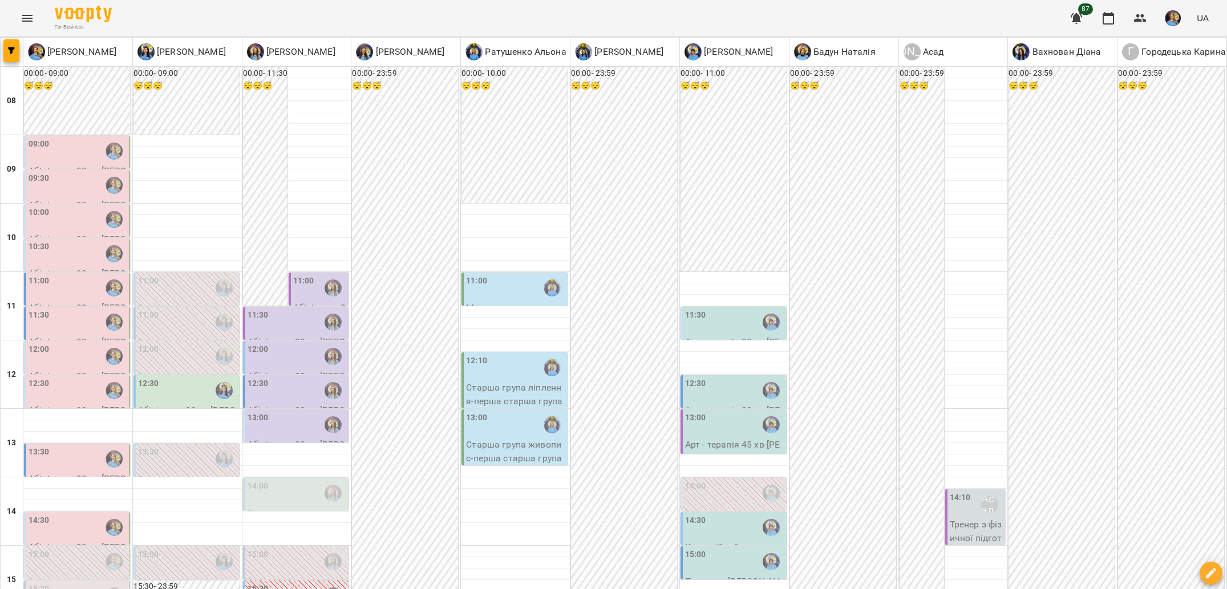
click at [697, 309] on div "11:30" at bounding box center [695, 322] width 21 height 26
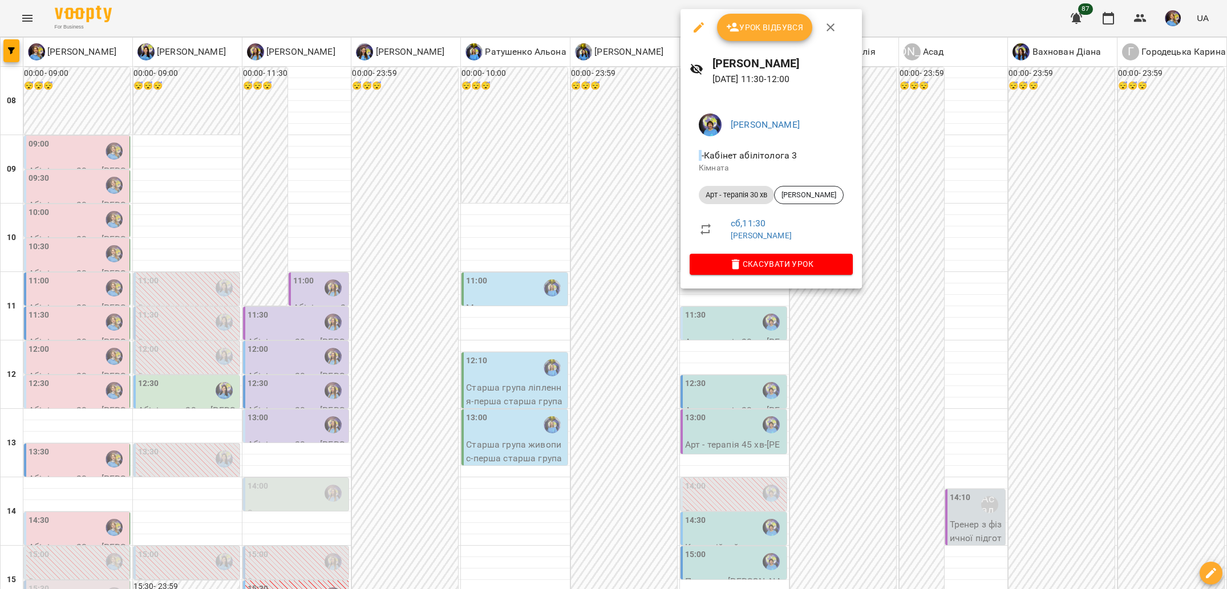
click at [654, 330] on div at bounding box center [613, 294] width 1227 height 589
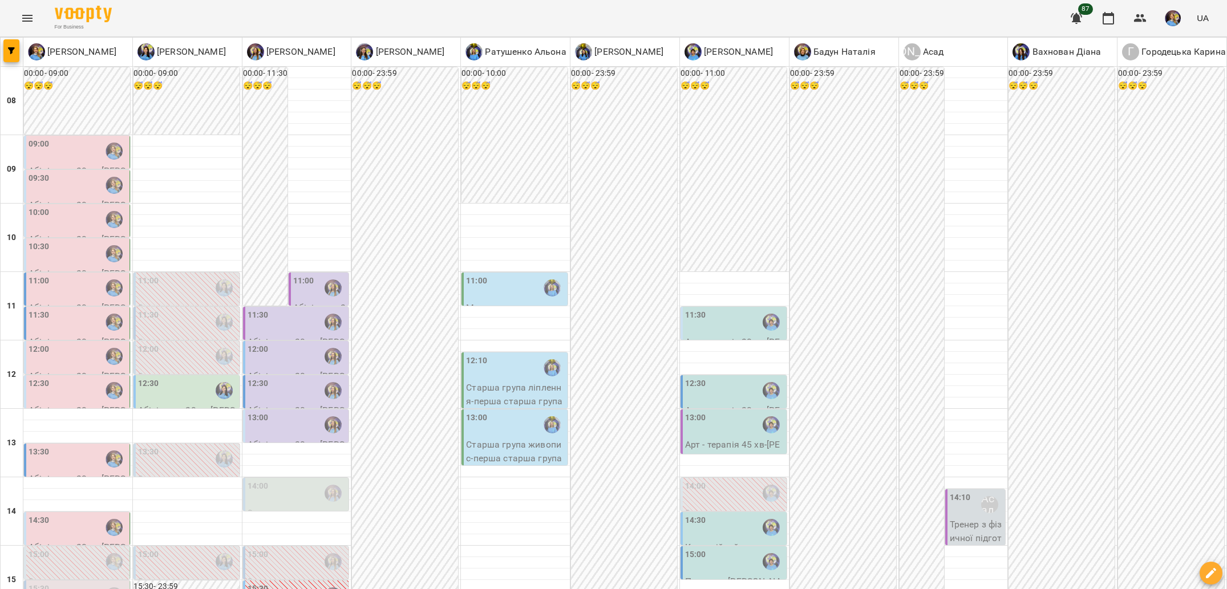
click at [513, 275] on div "11:00" at bounding box center [515, 288] width 99 height 26
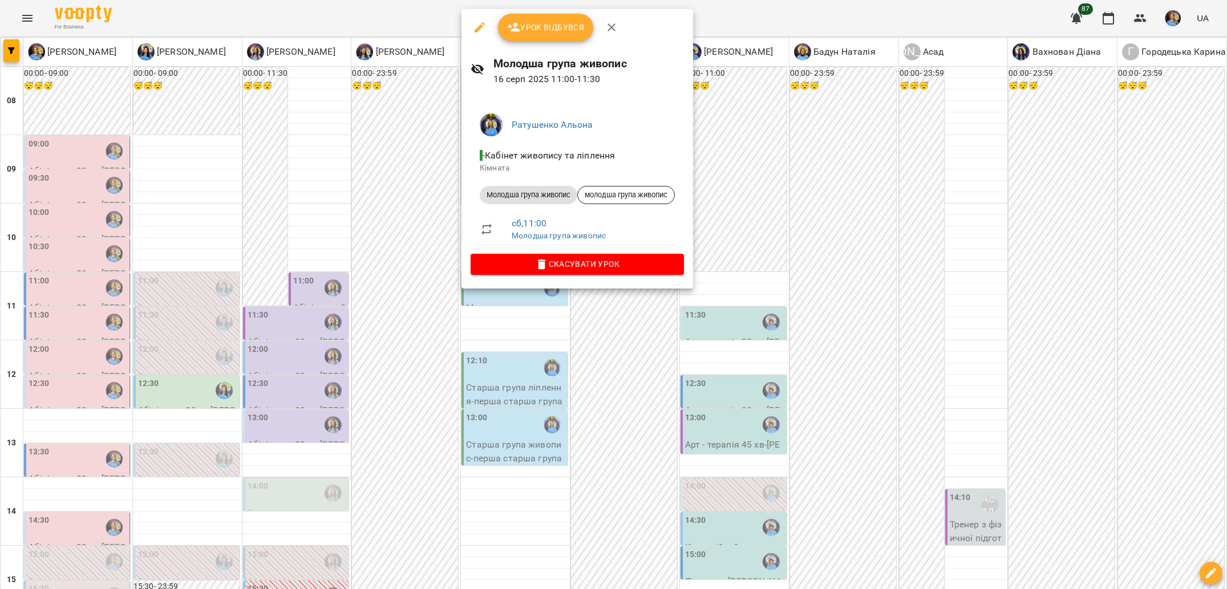
click at [661, 358] on div at bounding box center [613, 294] width 1227 height 589
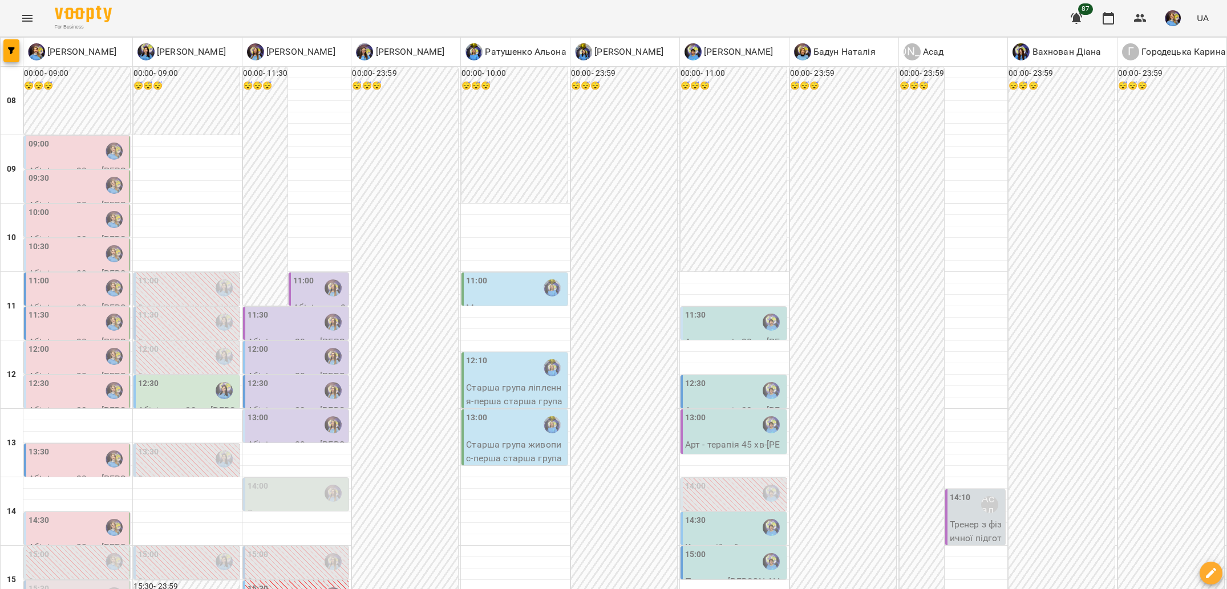
click at [716, 378] on div "12:30" at bounding box center [734, 391] width 99 height 26
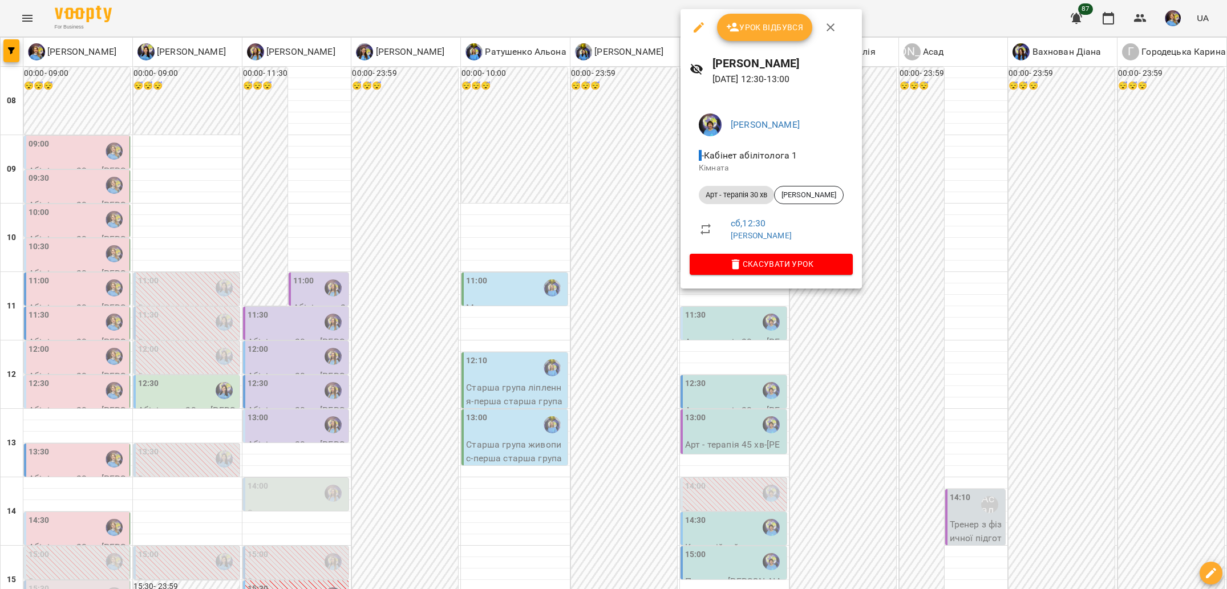
click at [877, 384] on div at bounding box center [613, 294] width 1227 height 589
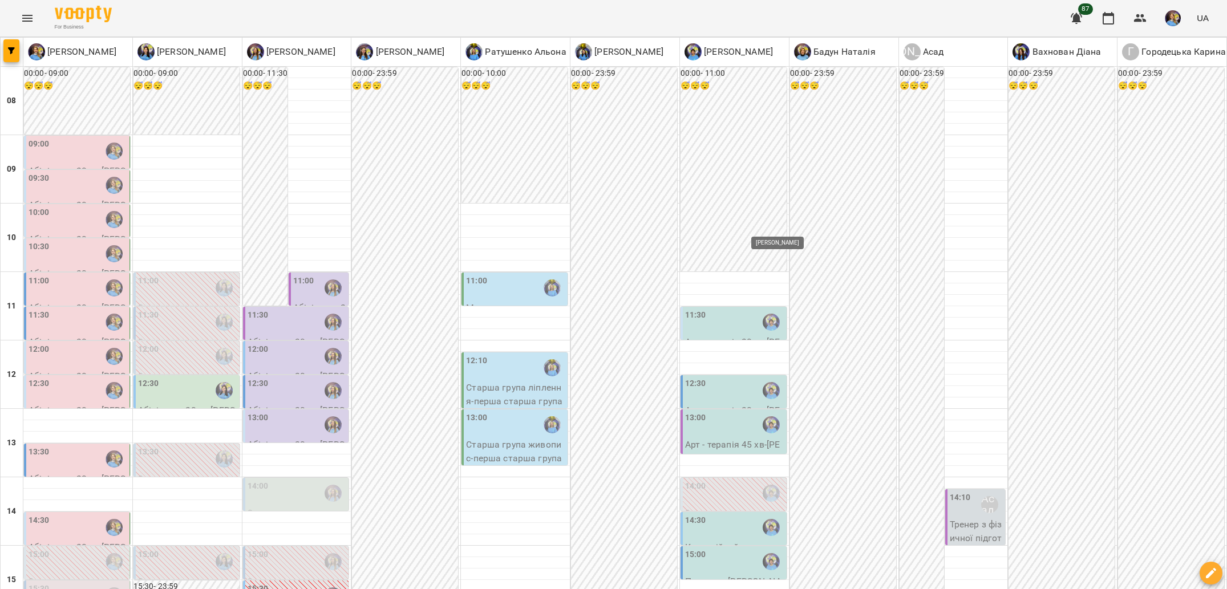
click at [763, 382] on img "Чирва Юлія" at bounding box center [771, 390] width 17 height 17
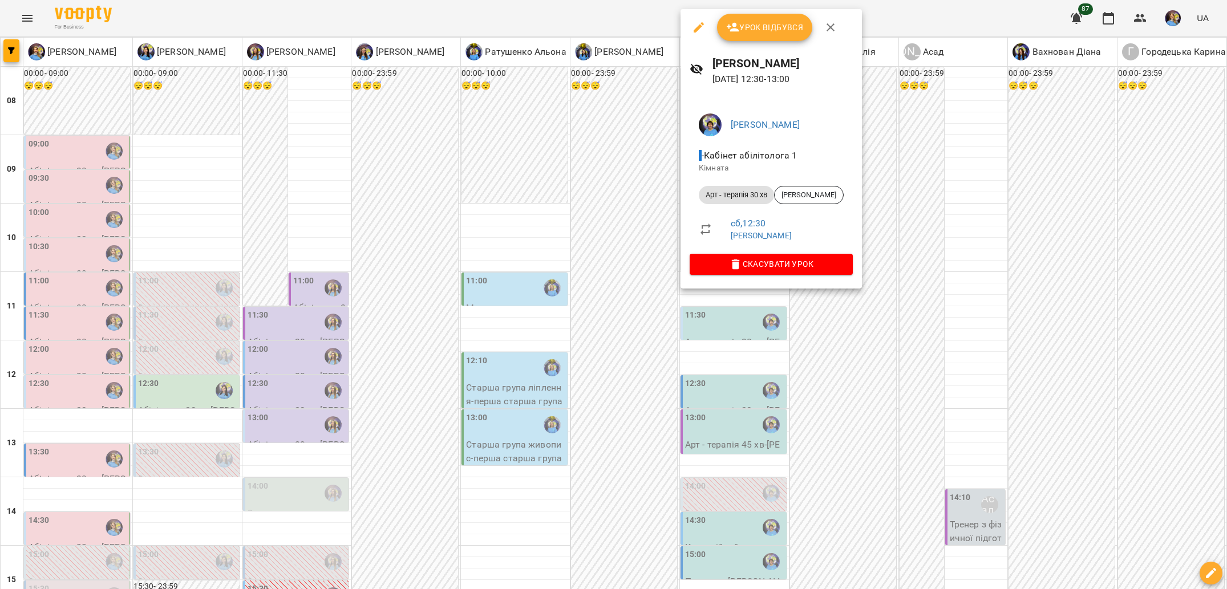
click at [904, 398] on div at bounding box center [613, 294] width 1227 height 589
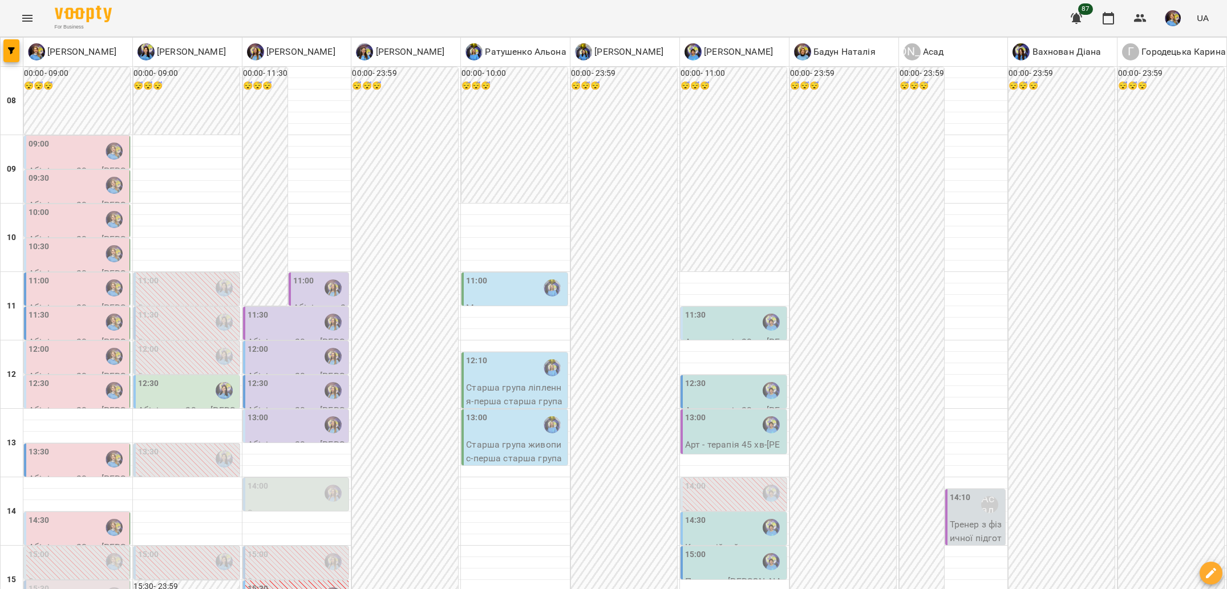
click at [84, 378] on div "12:30" at bounding box center [78, 391] width 99 height 26
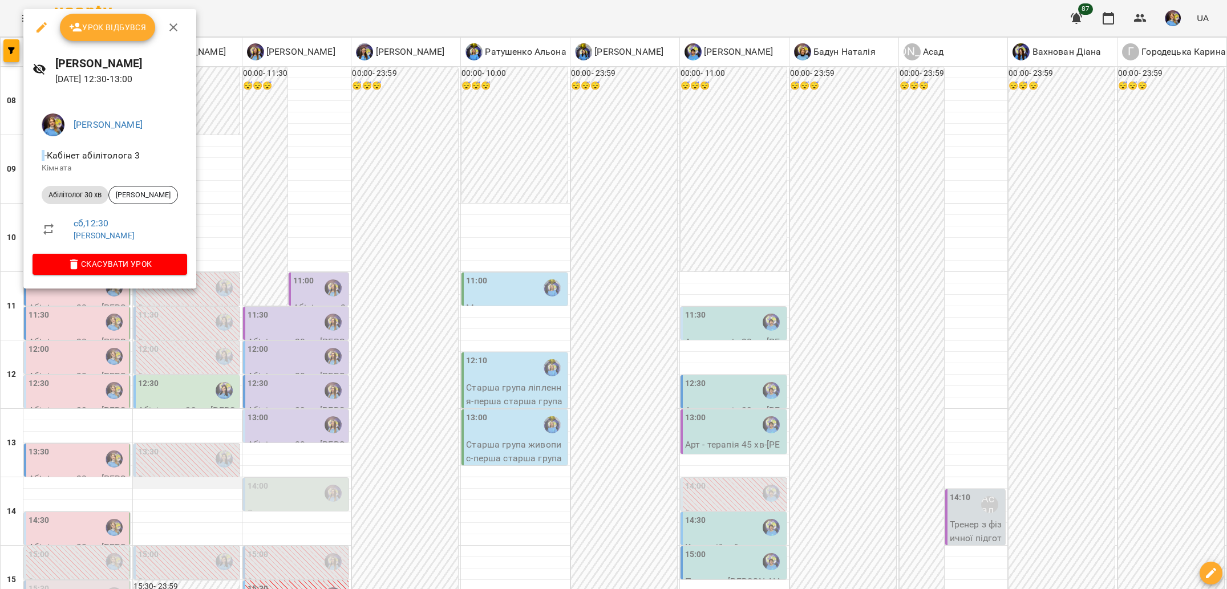
drag, startPoint x: 187, startPoint y: 318, endPoint x: 185, endPoint y: 311, distance: 7.6
click at [187, 318] on div at bounding box center [613, 294] width 1227 height 589
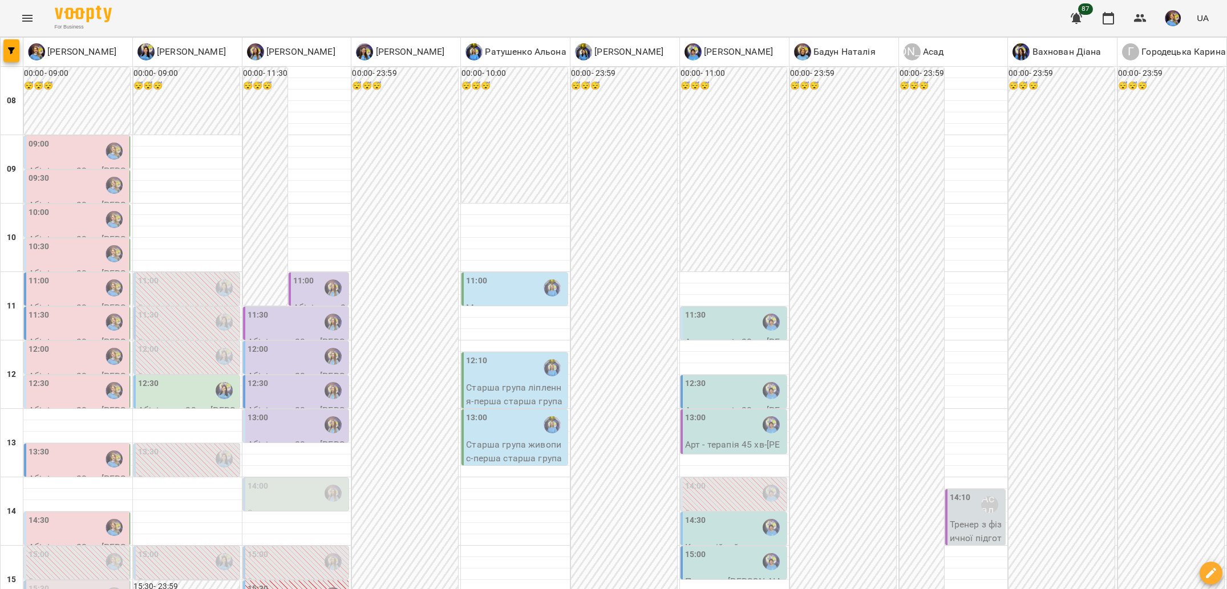
click at [80, 343] on div "12:00" at bounding box center [78, 356] width 99 height 26
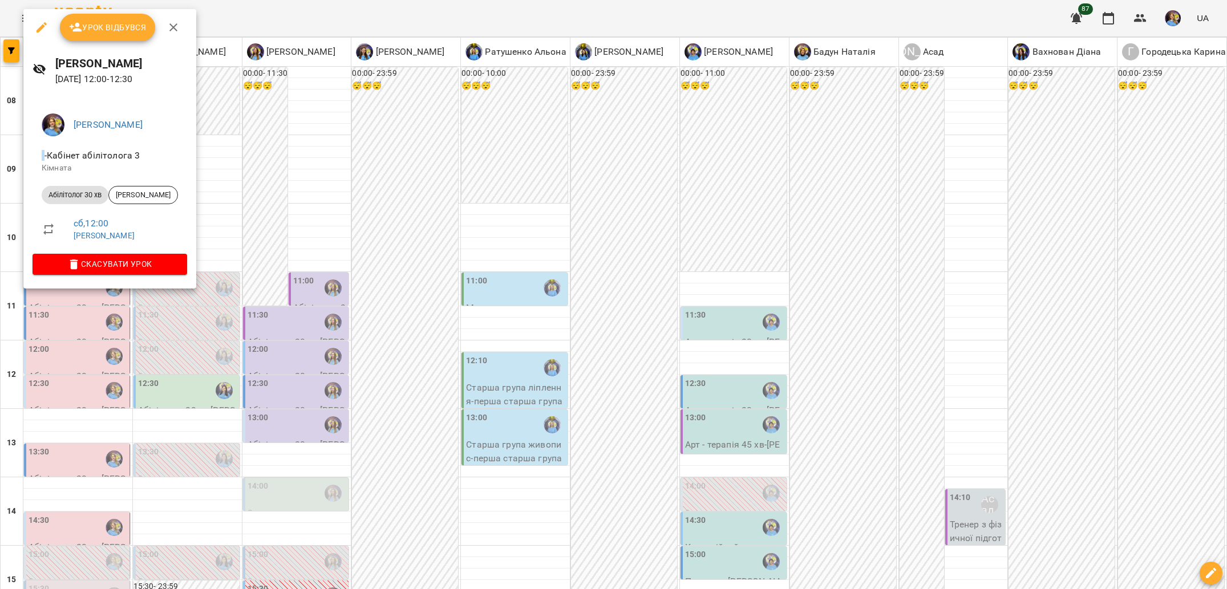
click at [313, 382] on div at bounding box center [613, 294] width 1227 height 589
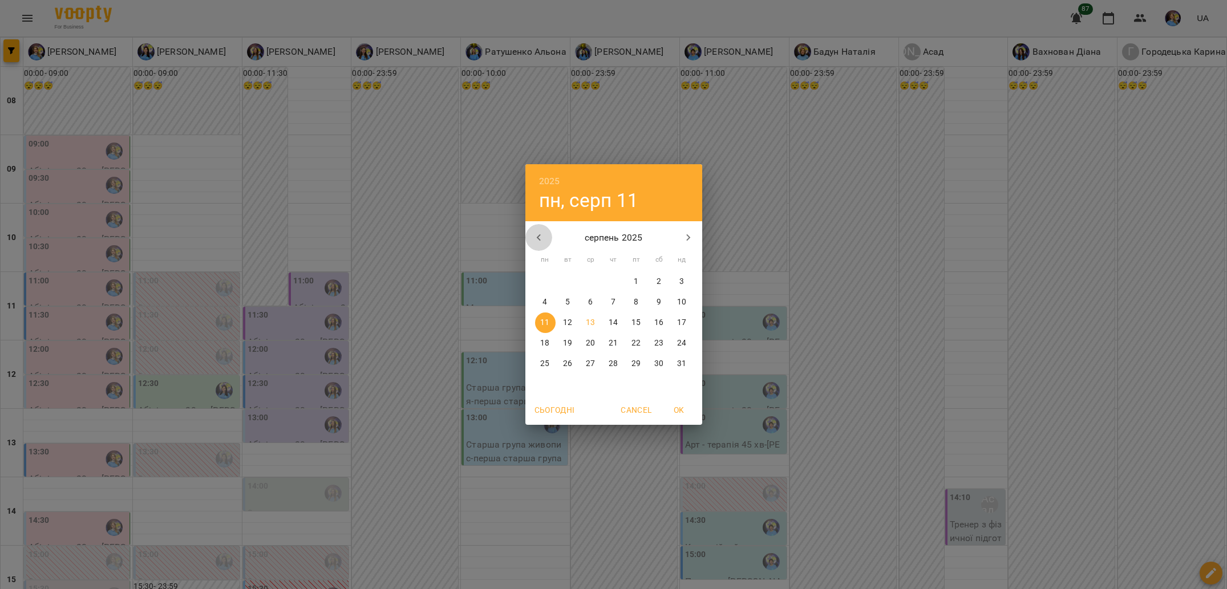
click at [540, 238] on icon "button" at bounding box center [539, 238] width 14 height 14
click at [539, 237] on icon "button" at bounding box center [539, 238] width 14 height 14
click at [652, 302] on span "7" at bounding box center [659, 302] width 21 height 11
type input "**********"
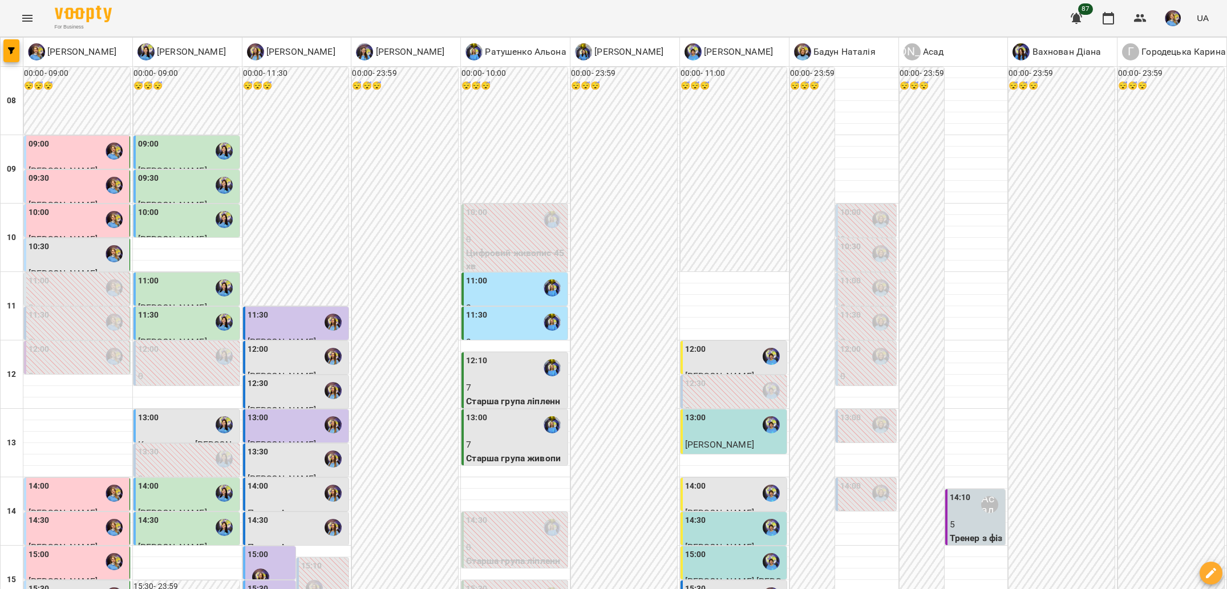
click at [840, 228] on div "10:00" at bounding box center [850, 220] width 21 height 26
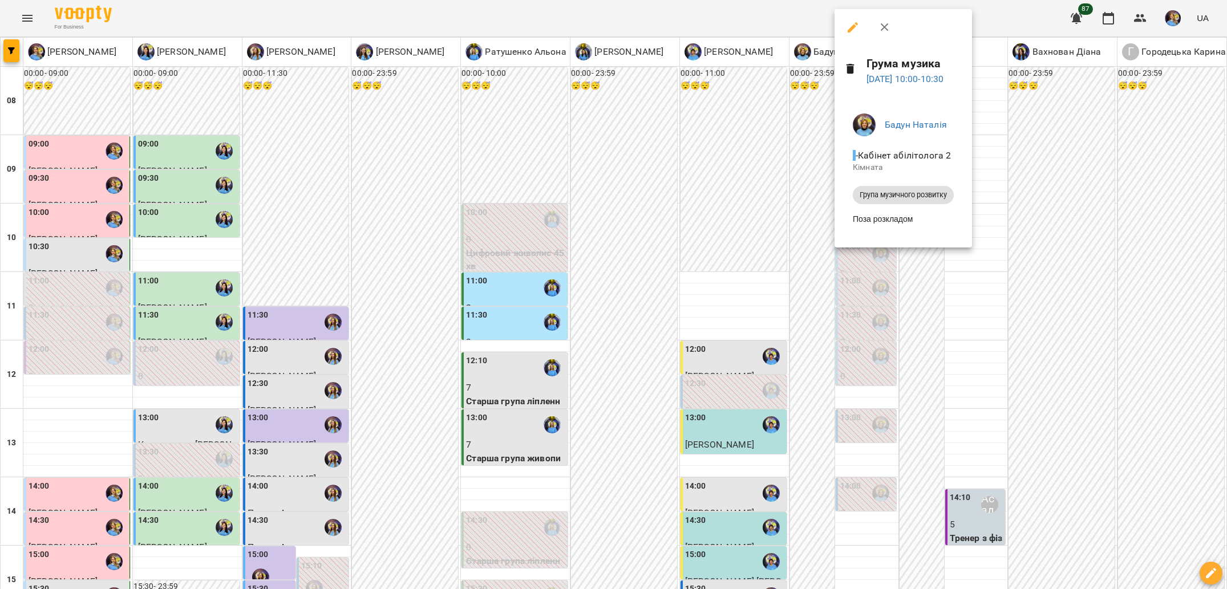
click at [780, 225] on div at bounding box center [613, 294] width 1227 height 589
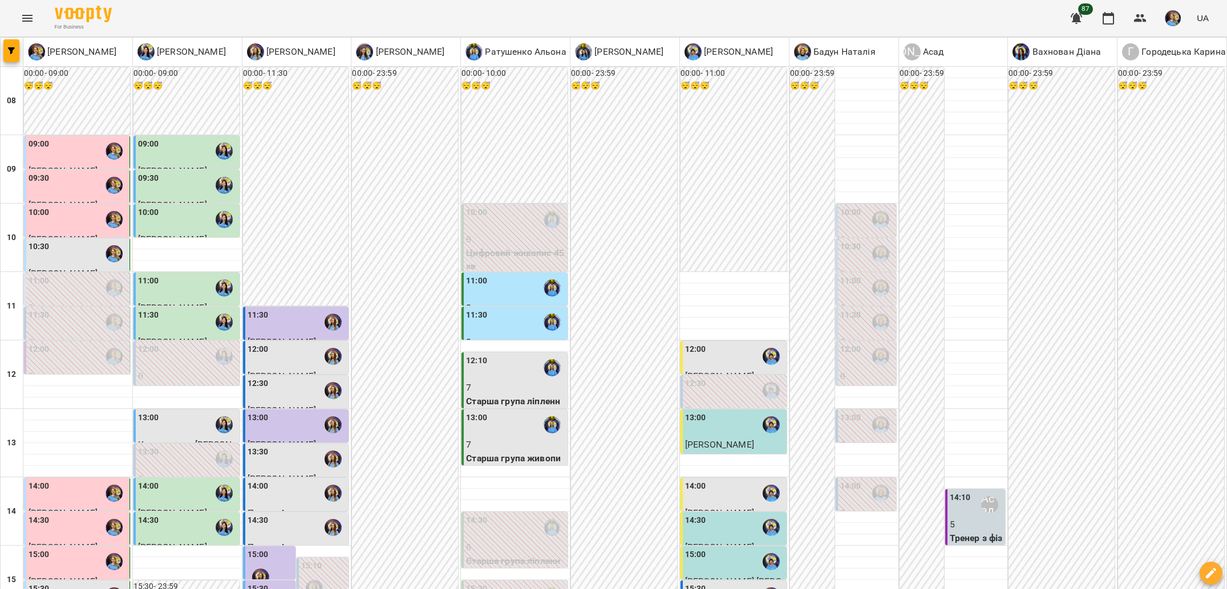
click at [857, 215] on label "10:00" at bounding box center [850, 213] width 21 height 13
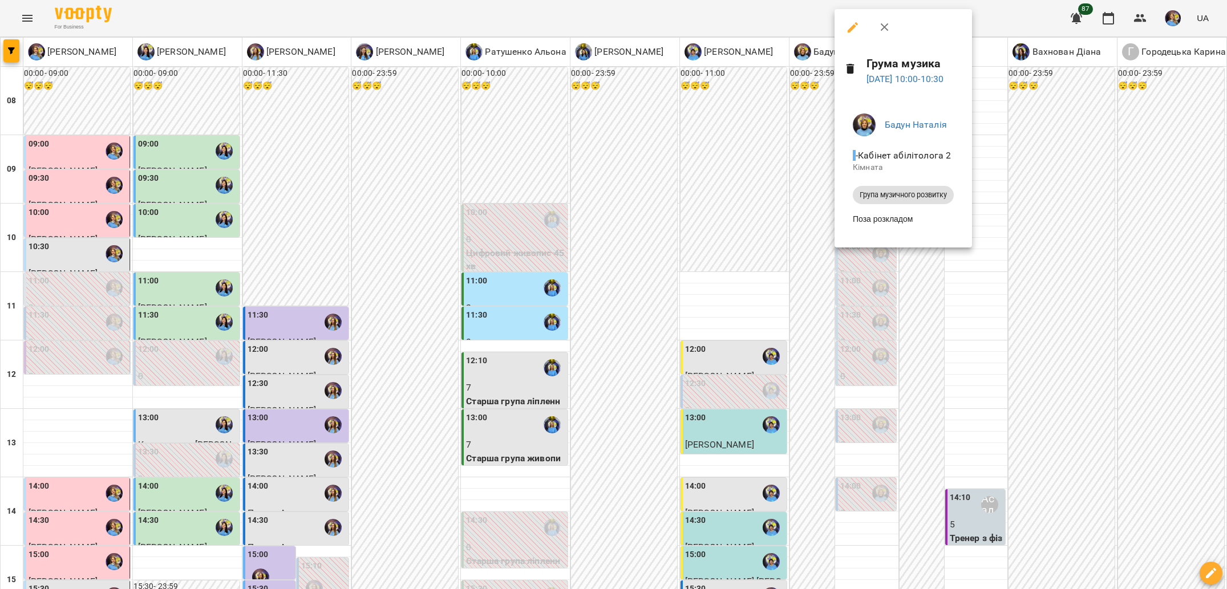
click at [685, 346] on div at bounding box center [613, 294] width 1227 height 589
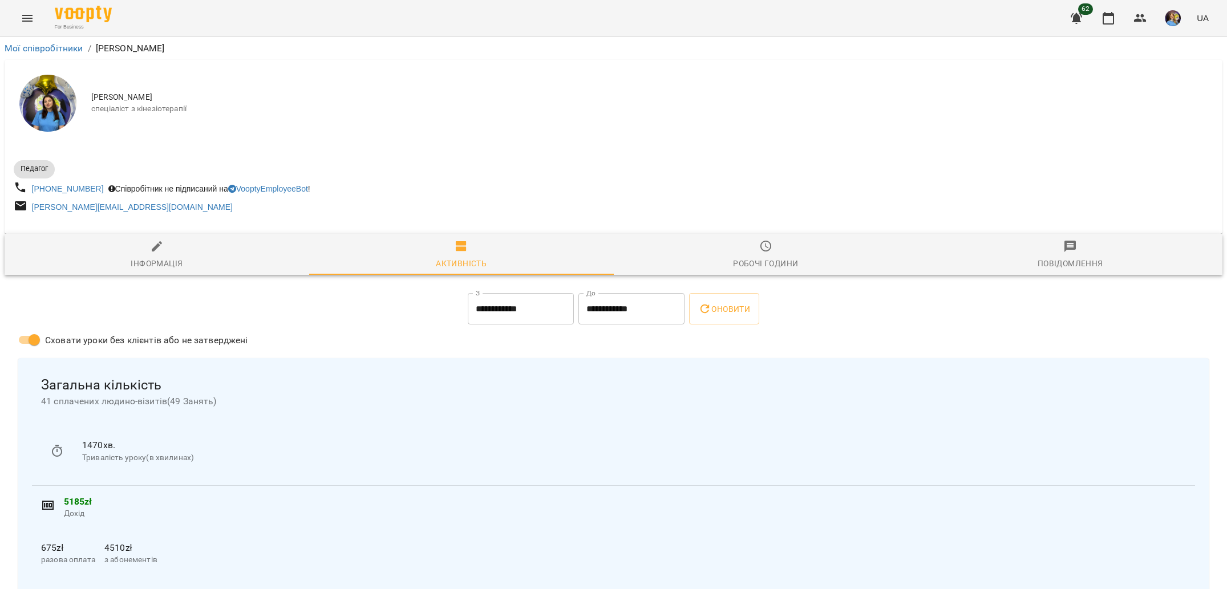
scroll to position [2189, 0]
